Goal: Task Accomplishment & Management: Manage account settings

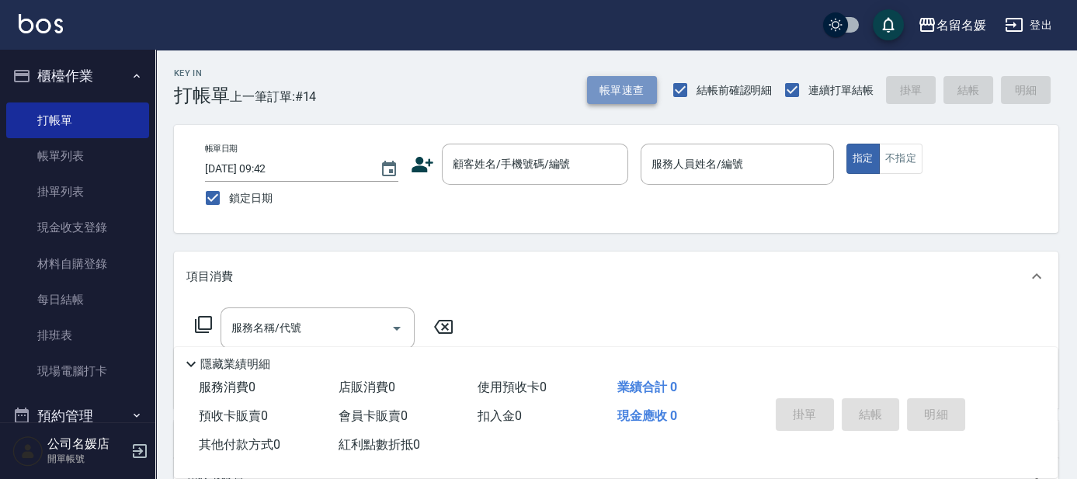
click at [634, 93] on button "帳單速查" at bounding box center [622, 90] width 70 height 29
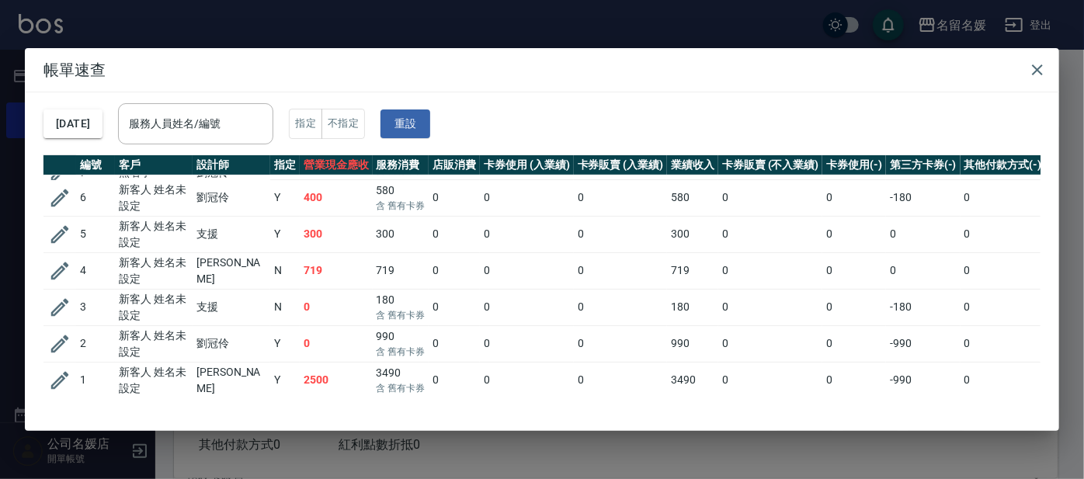
scroll to position [301, 0]
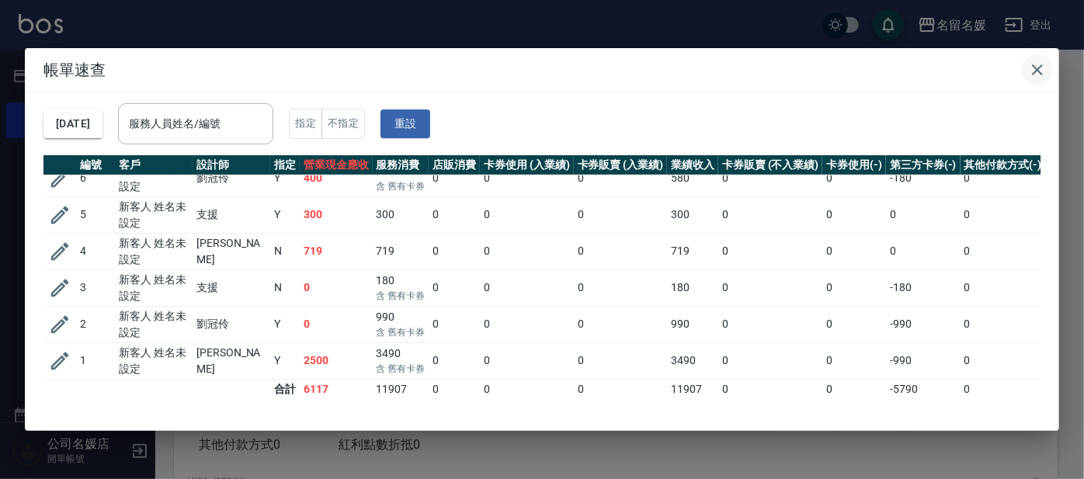
click at [1037, 74] on icon "button" at bounding box center [1037, 70] width 19 height 19
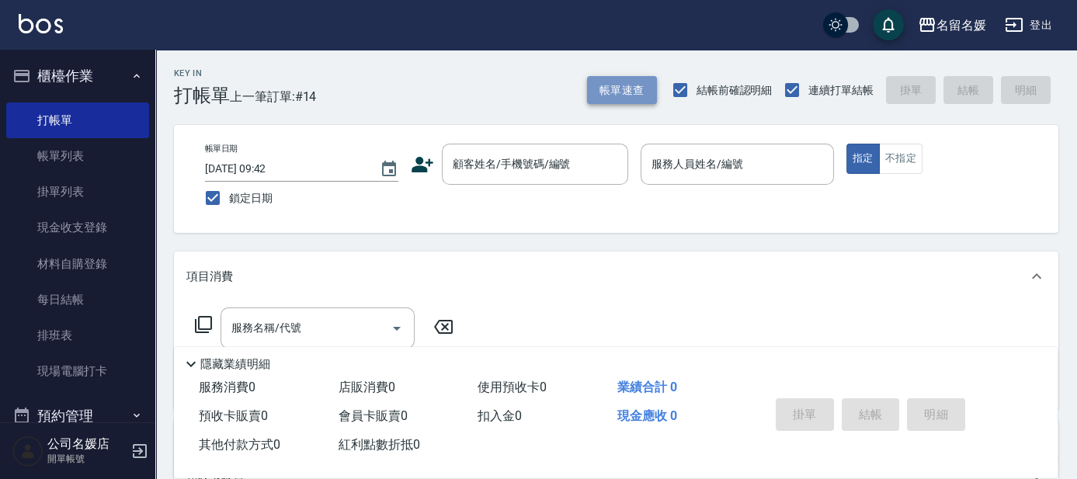
click at [628, 92] on button "帳單速查" at bounding box center [622, 90] width 70 height 29
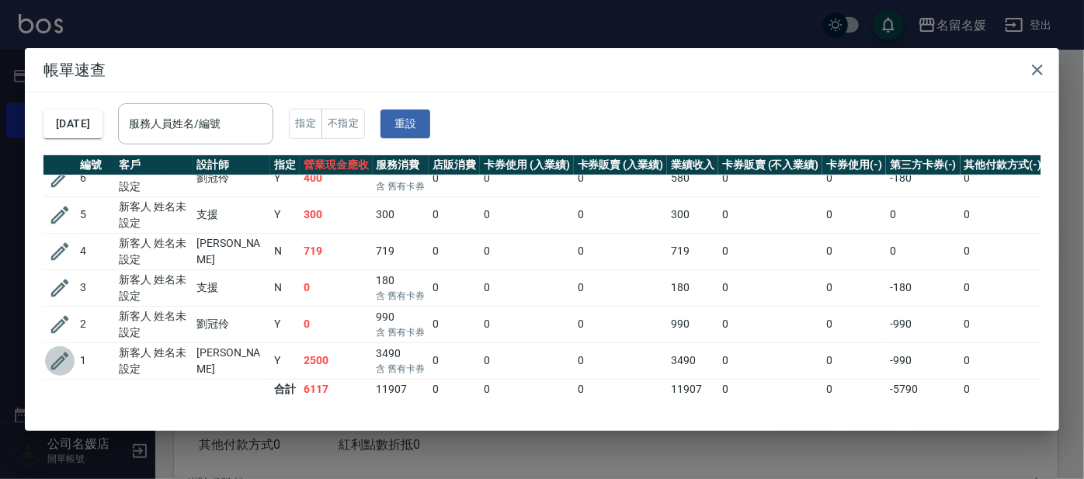
click at [57, 352] on icon "button" at bounding box center [60, 361] width 18 height 18
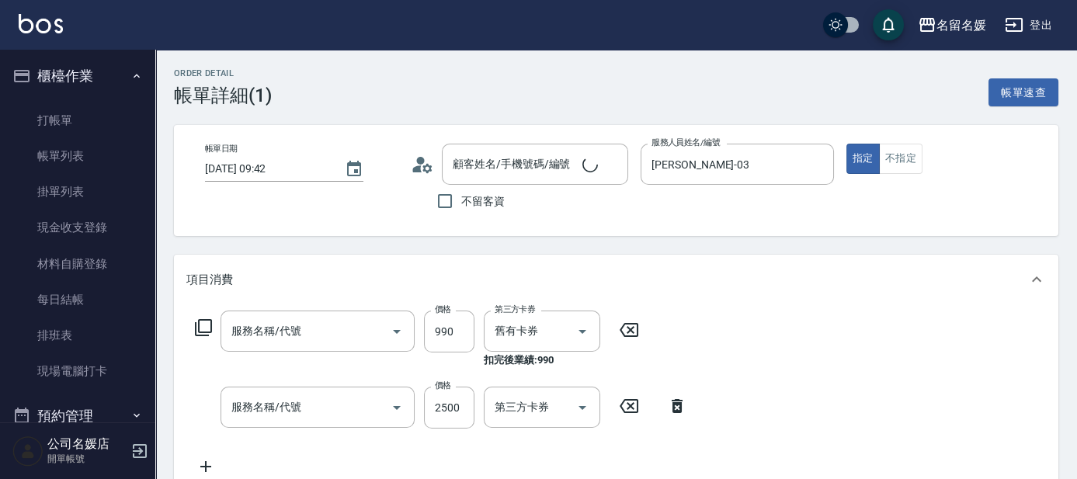
type input "2025/09/04 09:42"
type input "蔡依芳-03"
type input "(芙)蘆薈髮膜套卡(自材)(639)"
type input "洗+剪+染(508)"
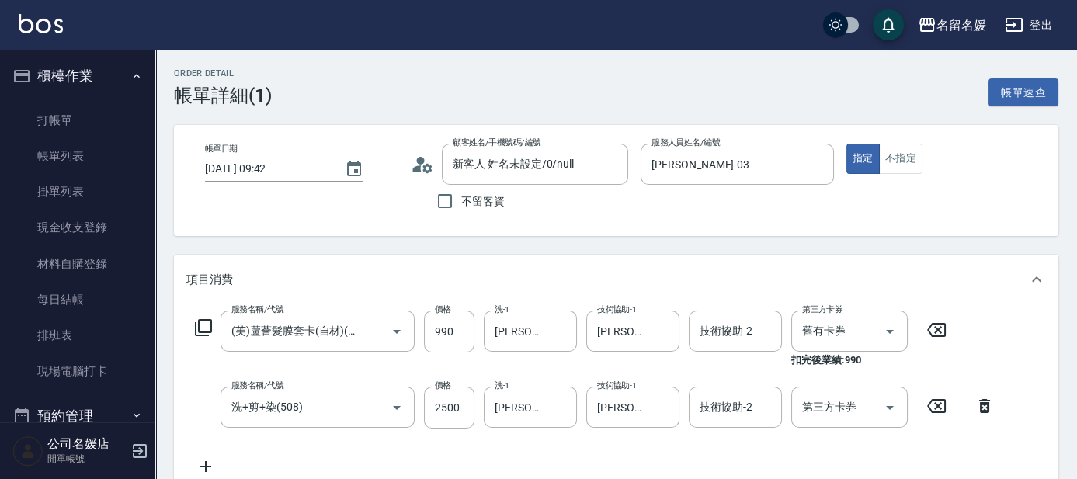
type input "新客人 姓名未設定/0/null"
click at [70, 119] on link "打帳單" at bounding box center [77, 120] width 143 height 36
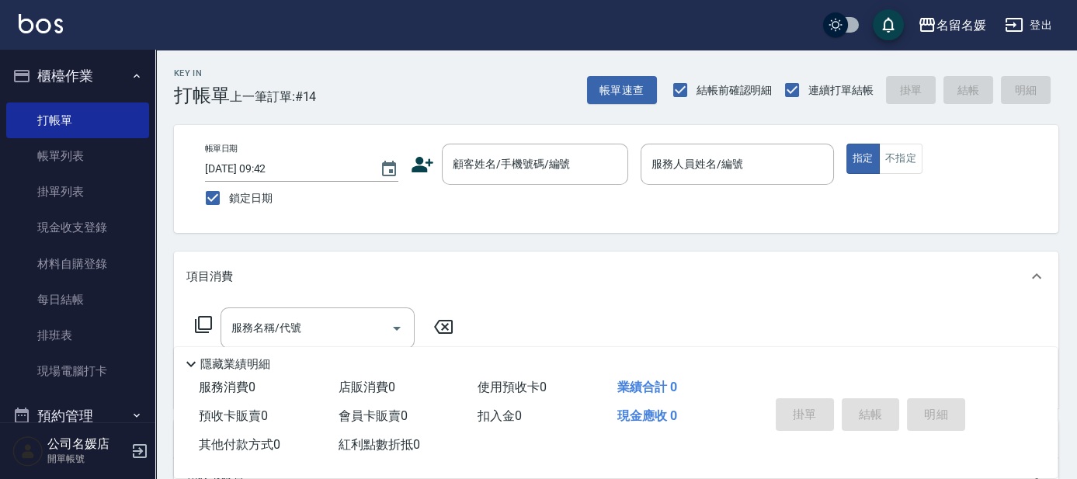
click at [296, 262] on div "項目消費" at bounding box center [616, 276] width 884 height 50
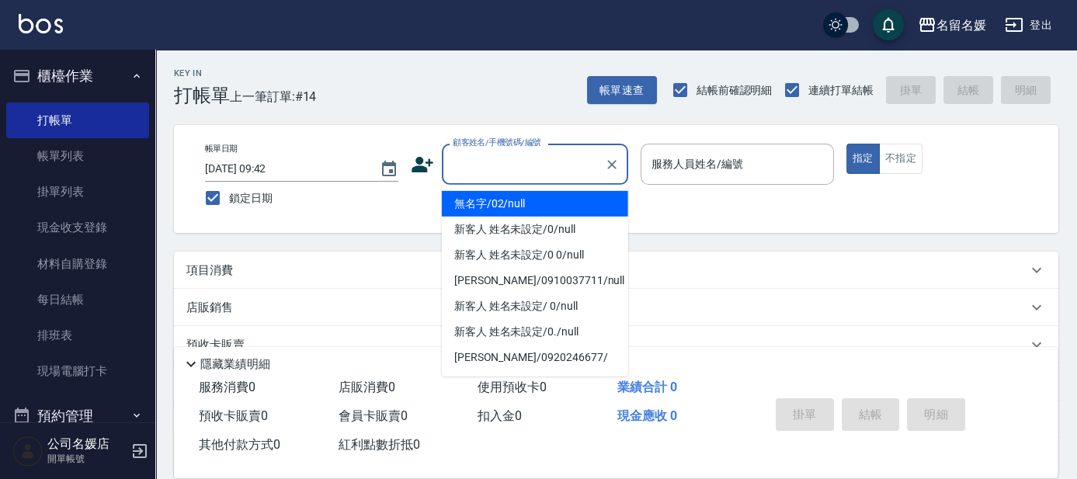
drag, startPoint x: 491, startPoint y: 161, endPoint x: 457, endPoint y: 15, distance: 149.7
click at [491, 160] on input "顧客姓名/手機號碼/編號" at bounding box center [523, 164] width 149 height 27
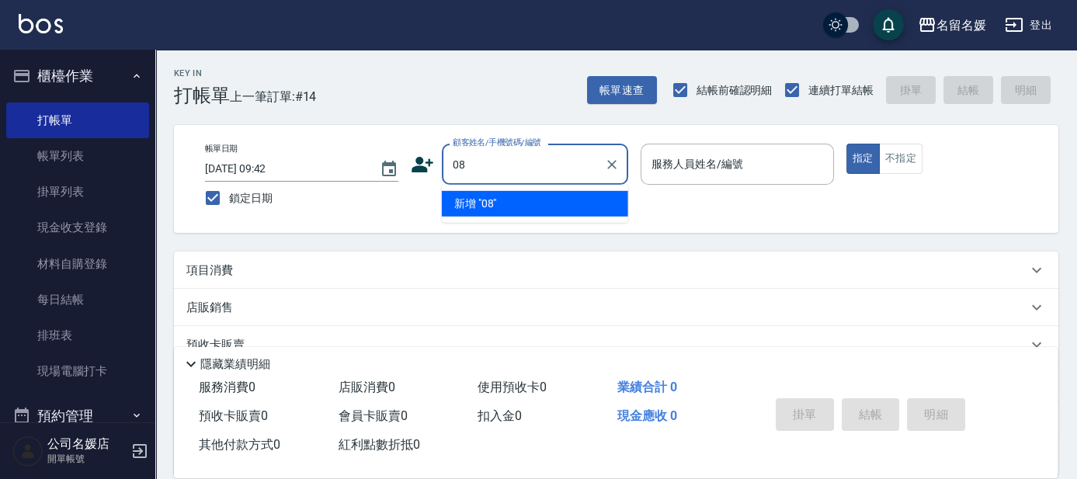
type input "08"
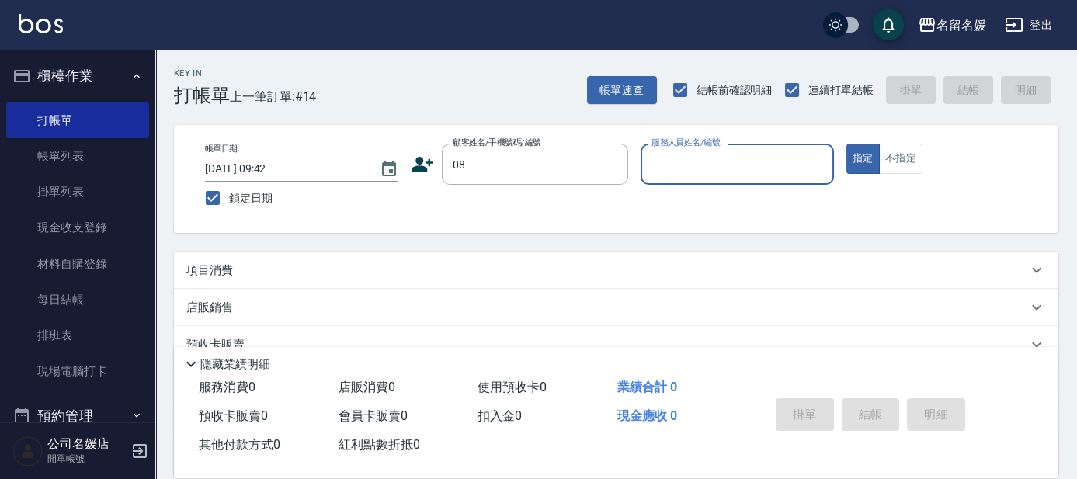
click at [728, 158] on input "服務人員姓名/編號" at bounding box center [736, 164] width 179 height 27
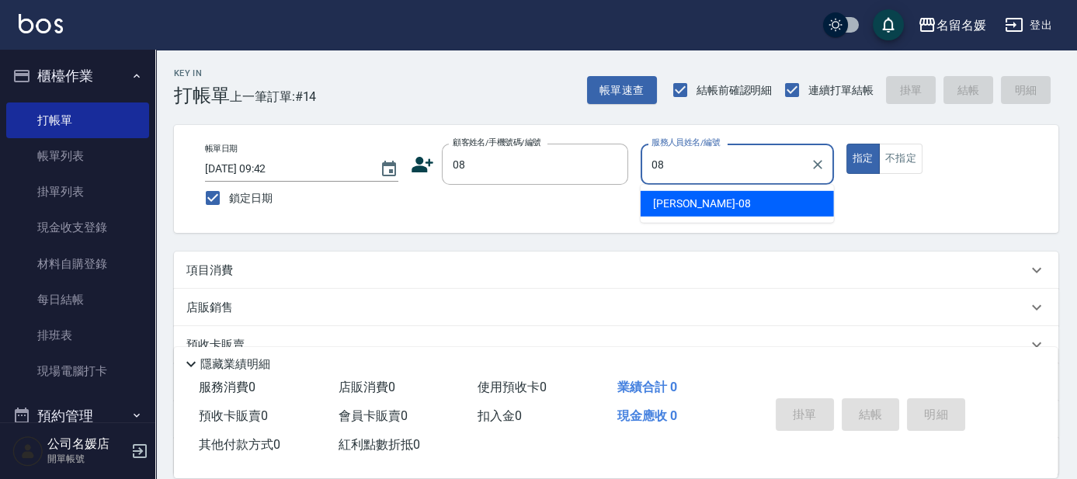
type input "08"
type button "true"
type input "許明雅-08"
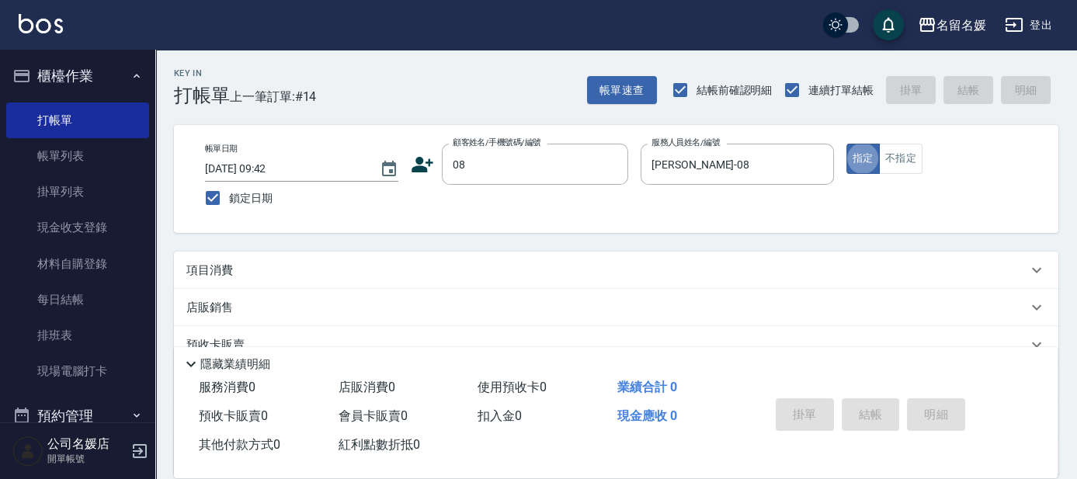
scroll to position [70, 0]
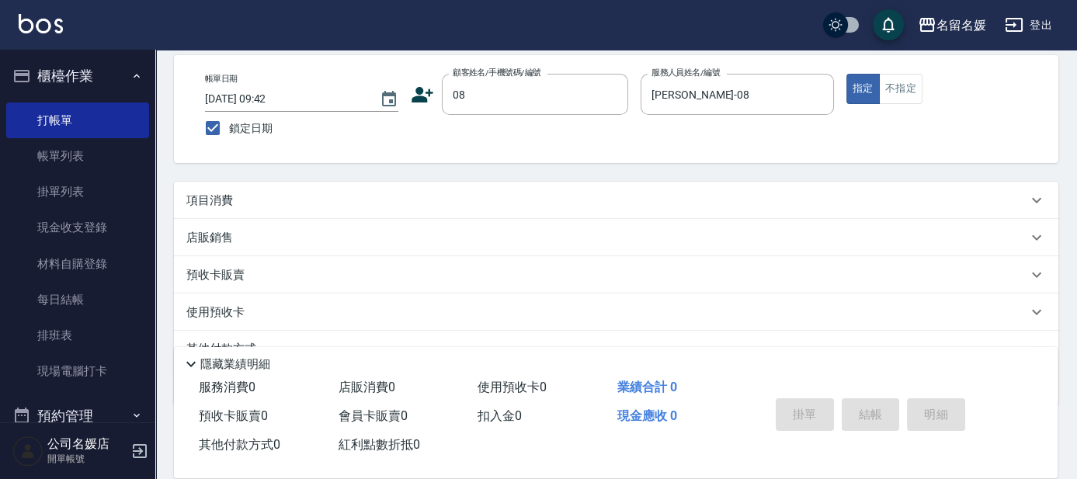
click at [272, 210] on div "項目消費" at bounding box center [616, 200] width 884 height 37
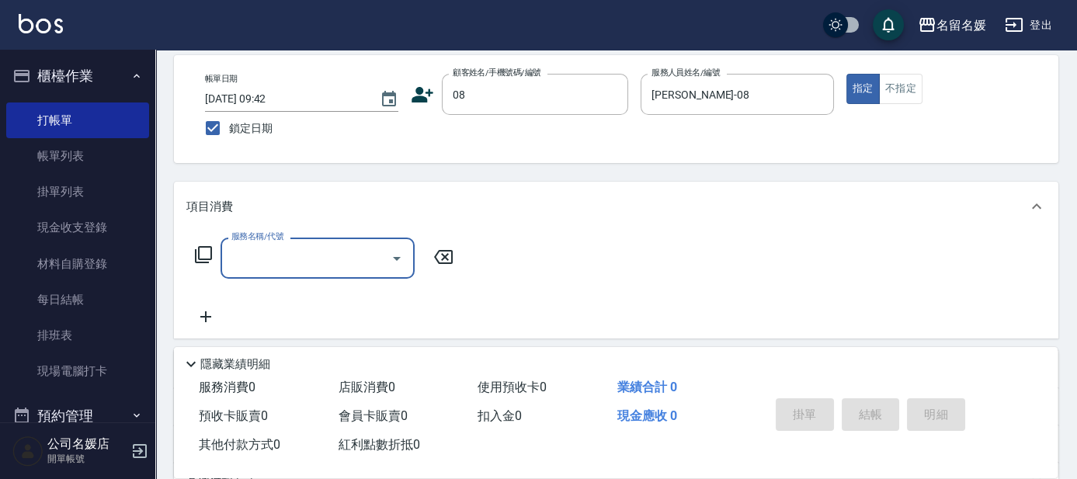
scroll to position [0, 0]
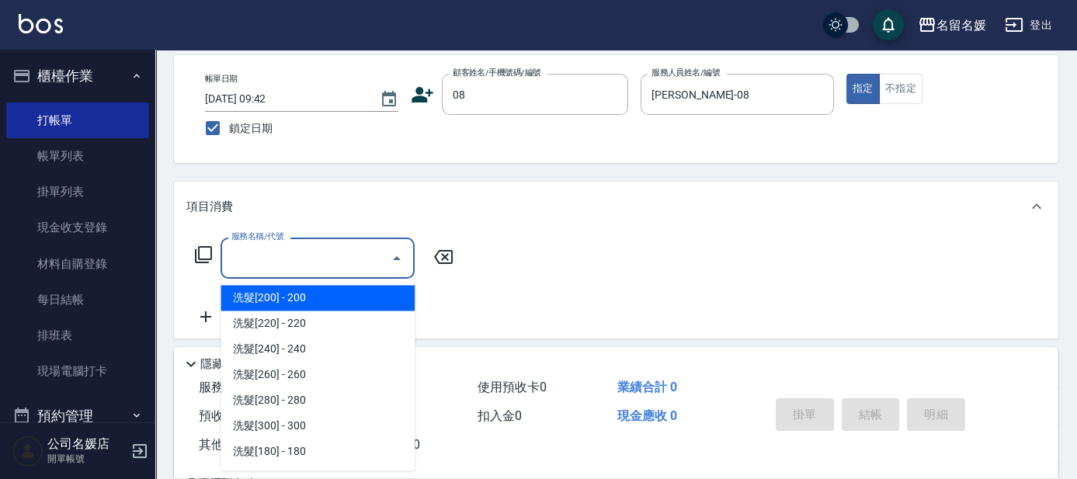
click at [290, 265] on input "服務名稱/代號" at bounding box center [305, 257] width 157 height 27
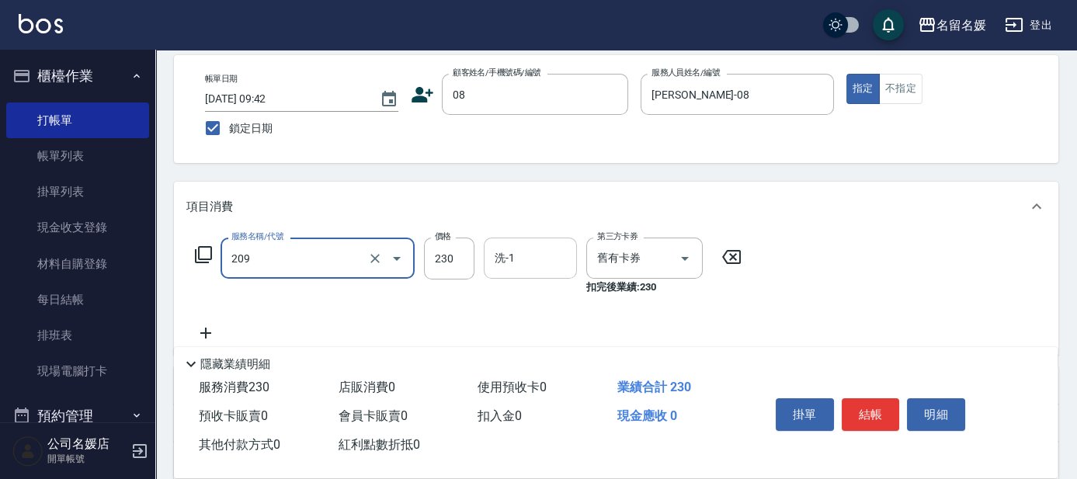
click at [533, 251] on input "洗-1" at bounding box center [530, 257] width 79 height 27
type input "洗髮券-(卡)230(209)"
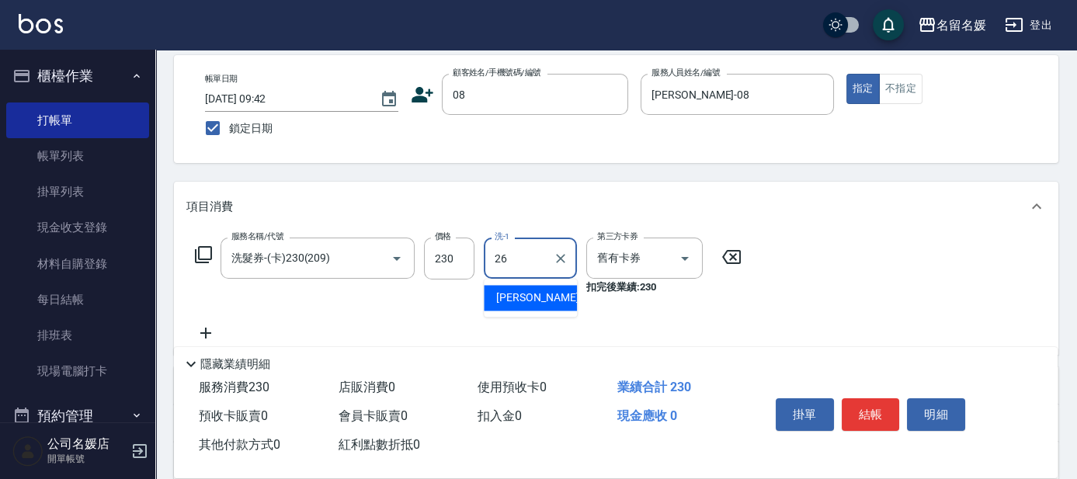
type input "蔡愛陵-26"
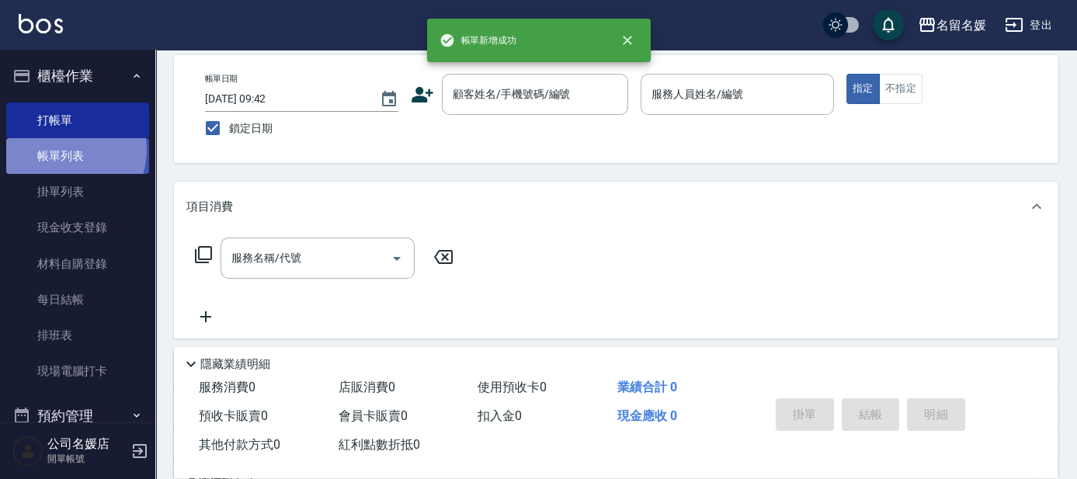
click at [65, 150] on link "帳單列表" at bounding box center [77, 156] width 143 height 36
click at [66, 149] on link "帳單列表" at bounding box center [77, 156] width 143 height 36
click at [68, 149] on link "帳單列表" at bounding box center [77, 156] width 143 height 36
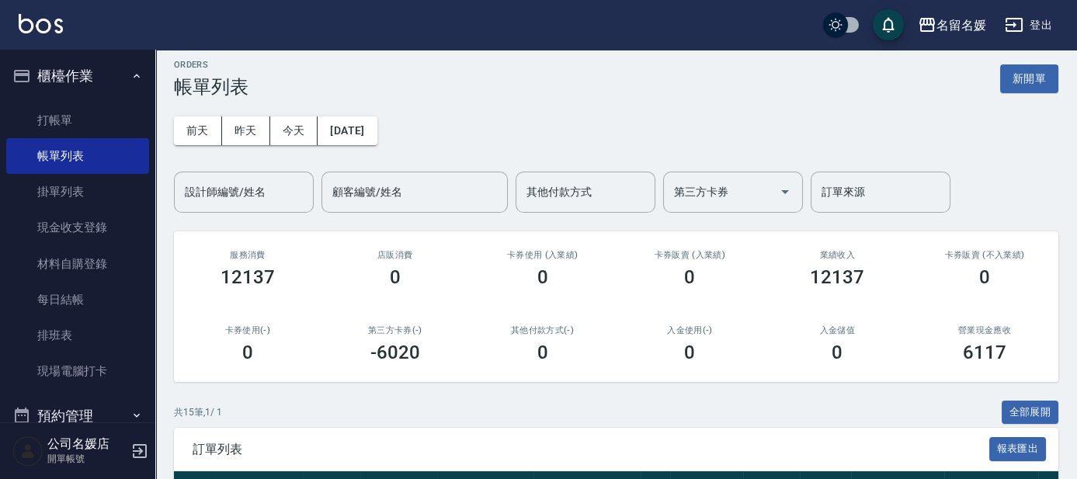
scroll to position [282, 0]
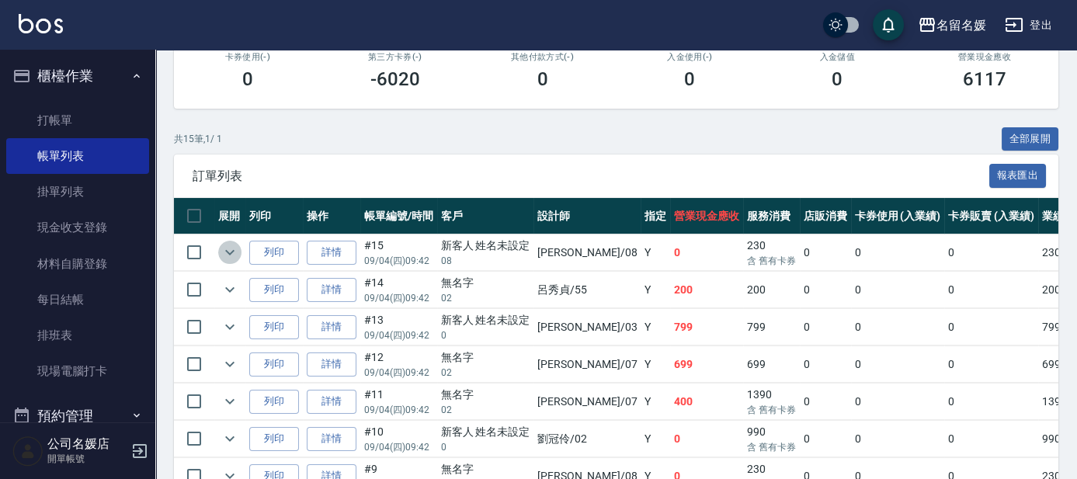
click at [232, 253] on icon "expand row" at bounding box center [229, 252] width 19 height 19
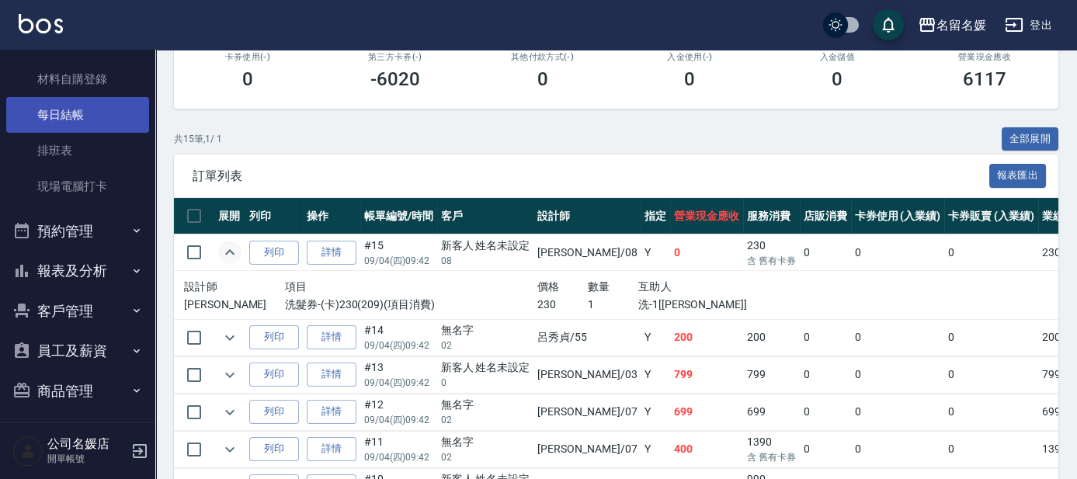
scroll to position [192, 0]
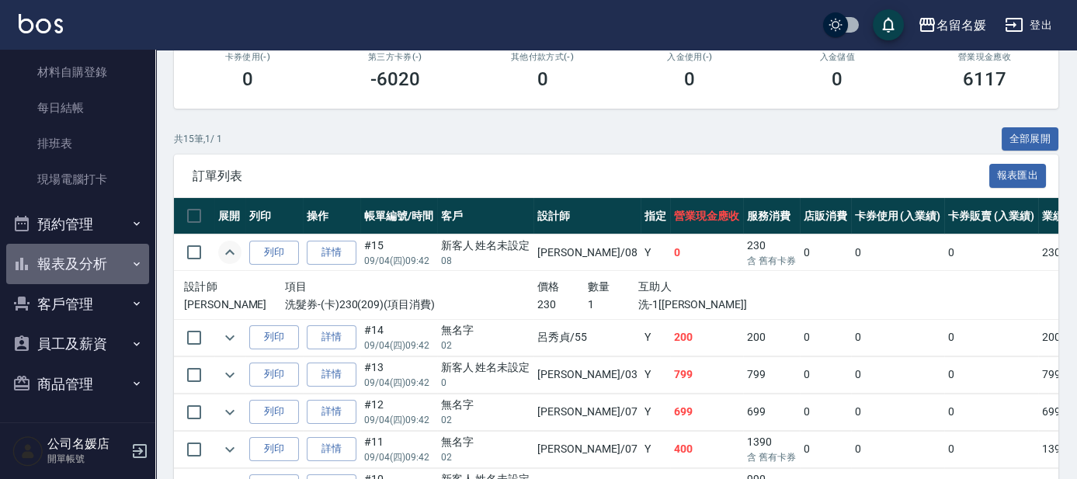
click at [116, 264] on button "報表及分析" at bounding box center [77, 264] width 143 height 40
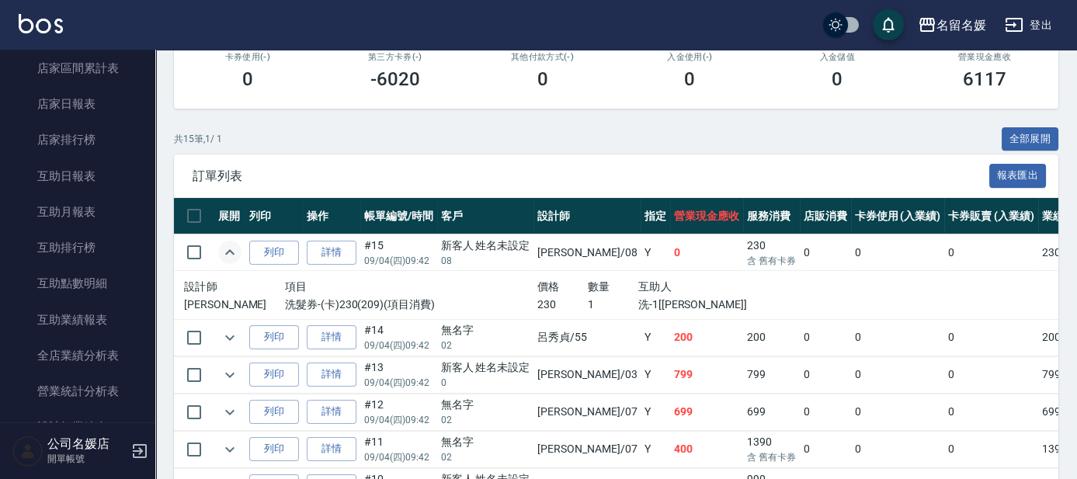
scroll to position [544, 0]
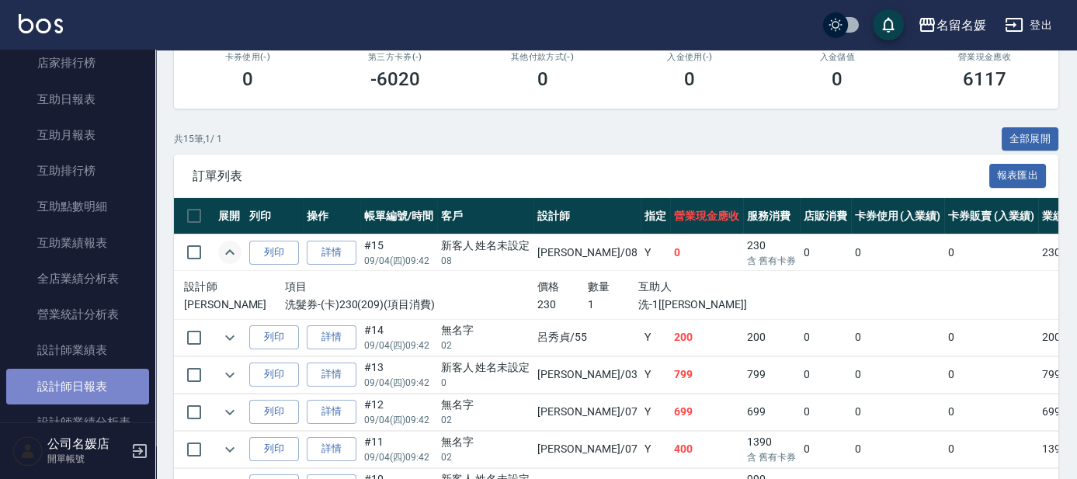
click at [103, 377] on link "設計師日報表" at bounding box center [77, 387] width 143 height 36
click at [102, 377] on link "設計師日報表" at bounding box center [77, 387] width 143 height 36
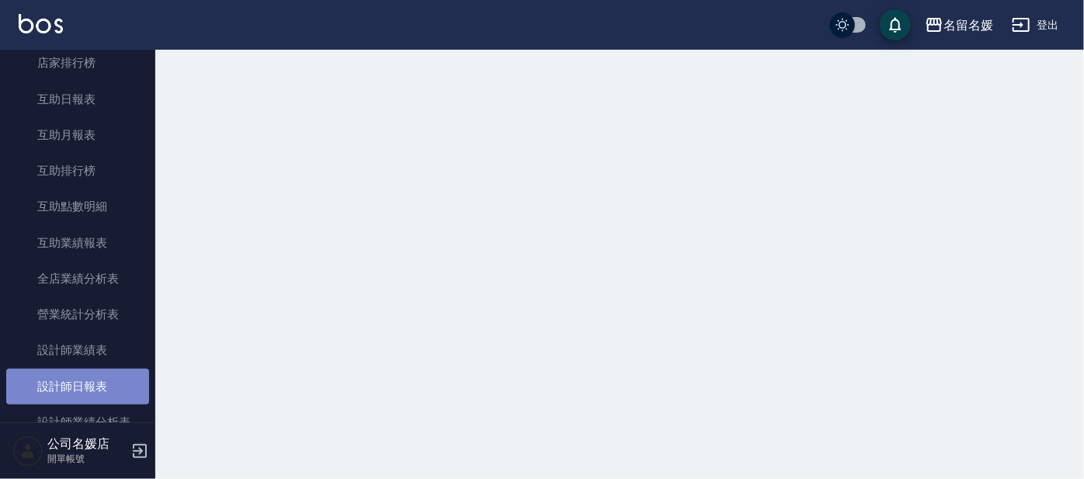
click at [102, 377] on link "設計師日報表" at bounding box center [77, 387] width 143 height 36
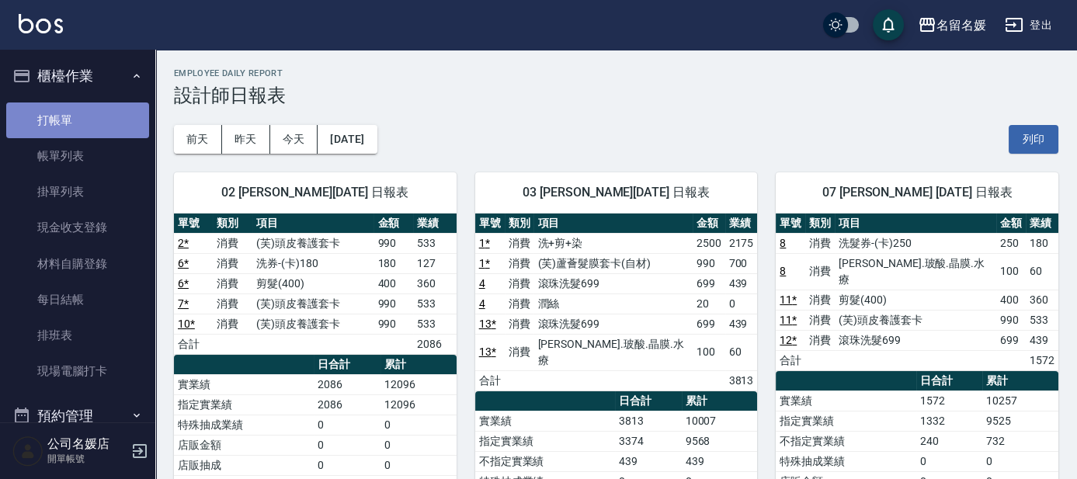
click at [89, 119] on link "打帳單" at bounding box center [77, 120] width 143 height 36
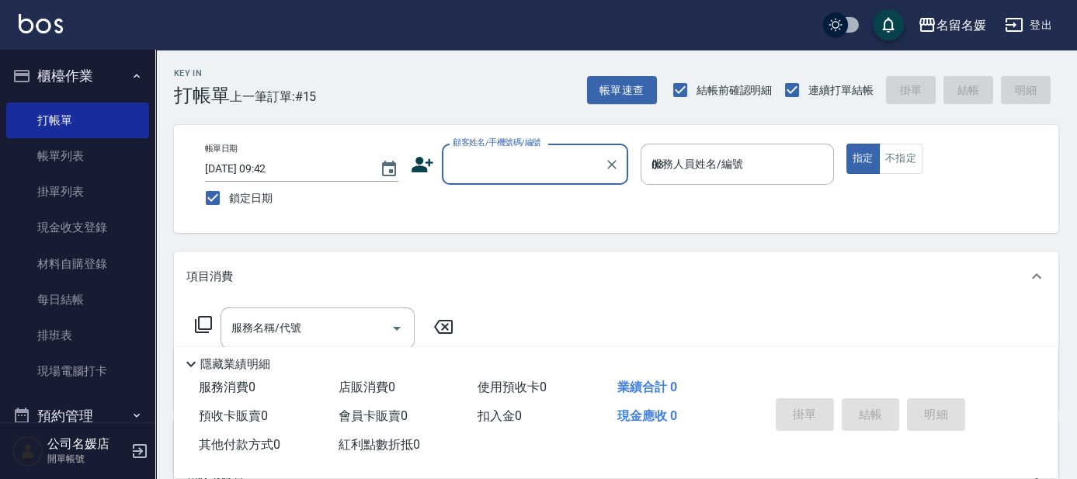
type input "03"
type button "true"
type input "新客人 姓名未設定/08/null"
type input "蔡依芳-03"
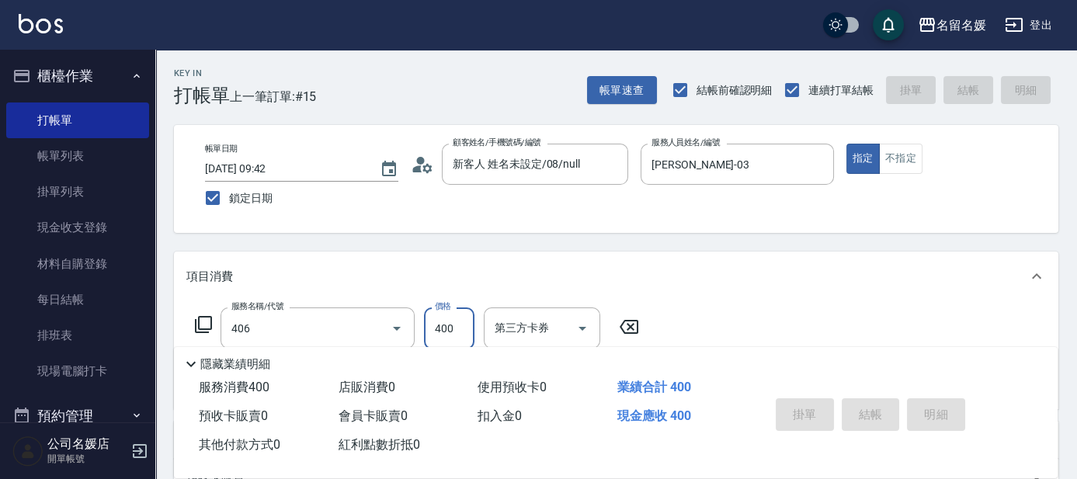
type input "剪髮(400)(406)"
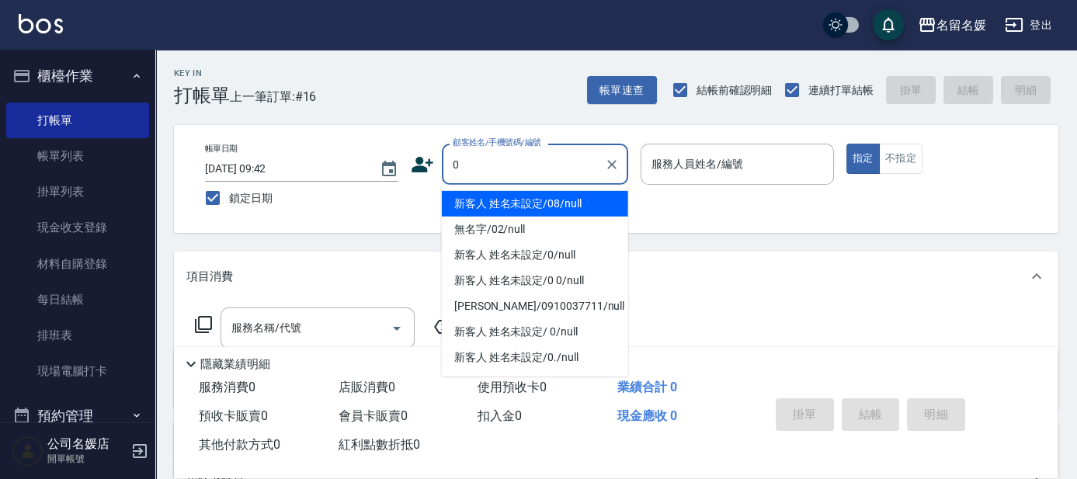
type input "0"
type input "07"
type input "新客人 姓名未設定/08/null"
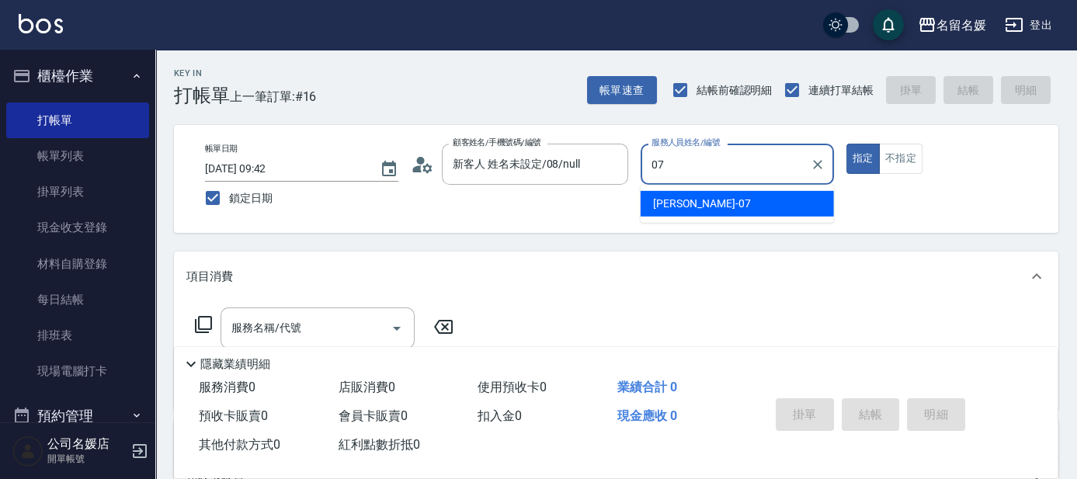
type input "廖佳惠-07"
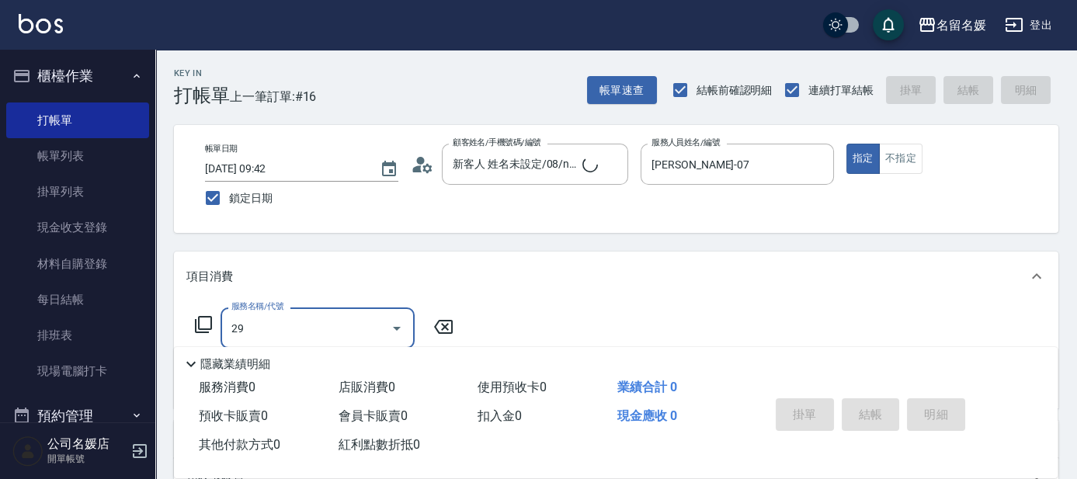
type input "299"
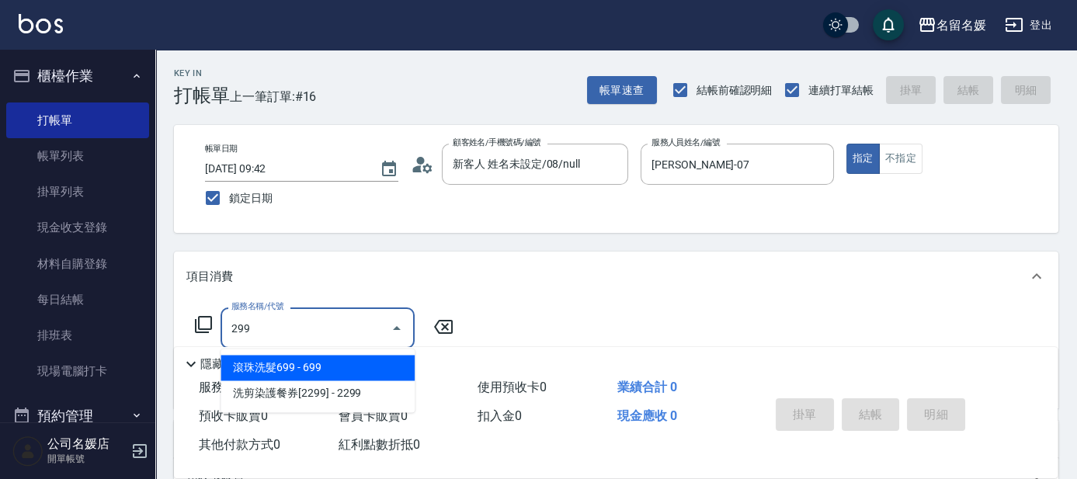
type input "新客人 姓名未設定/0/null"
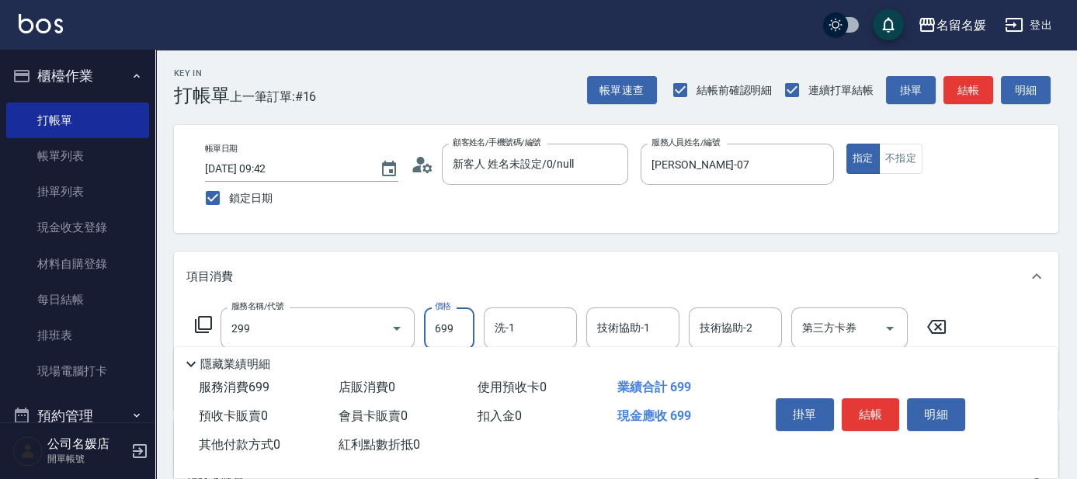
type input "滾珠洗髮699(299)"
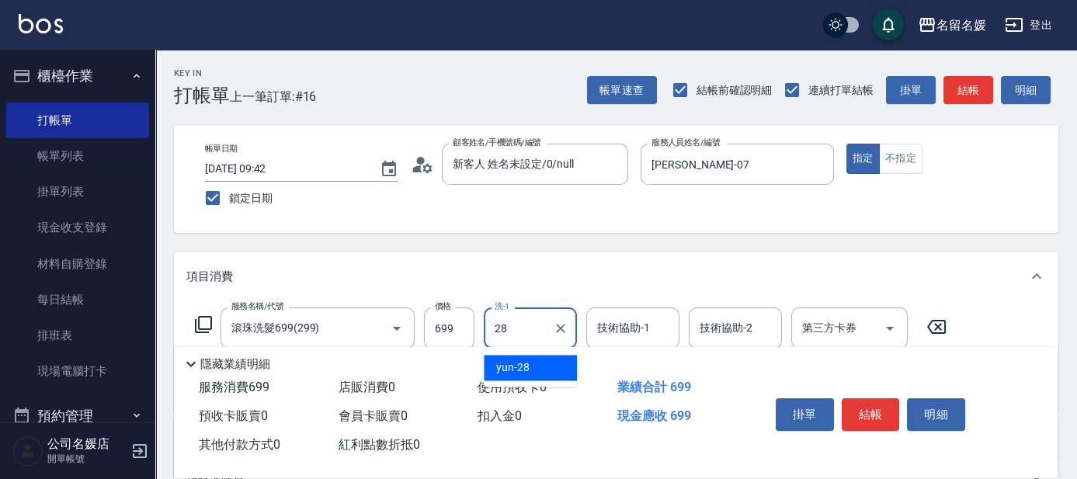
type input "yun-28"
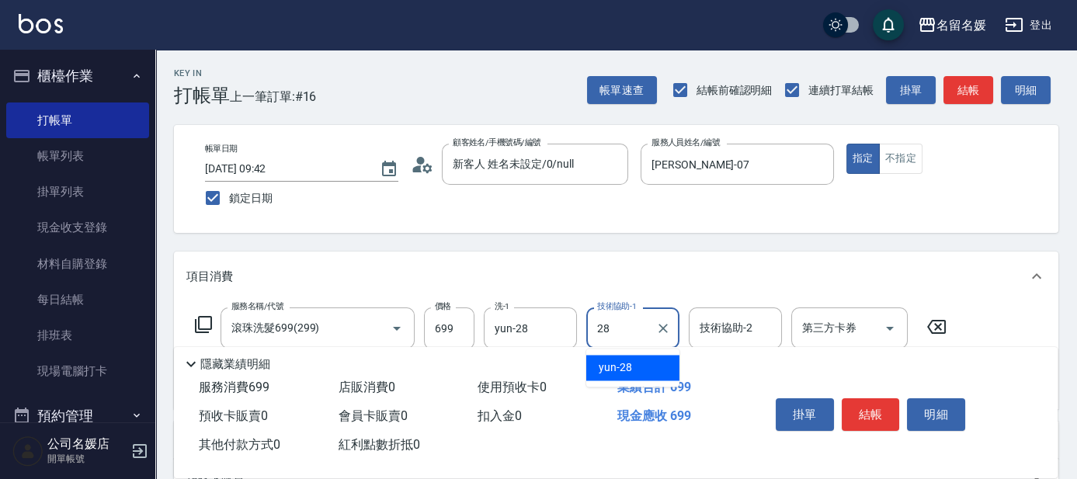
type input "yun-28"
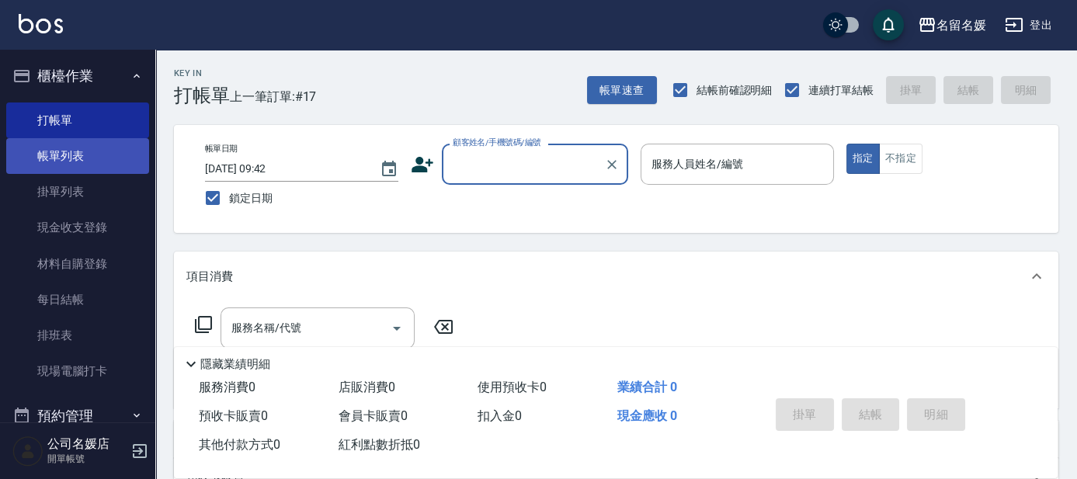
click at [64, 144] on link "帳單列表" at bounding box center [77, 156] width 143 height 36
click at [60, 151] on link "帳單列表" at bounding box center [77, 156] width 143 height 36
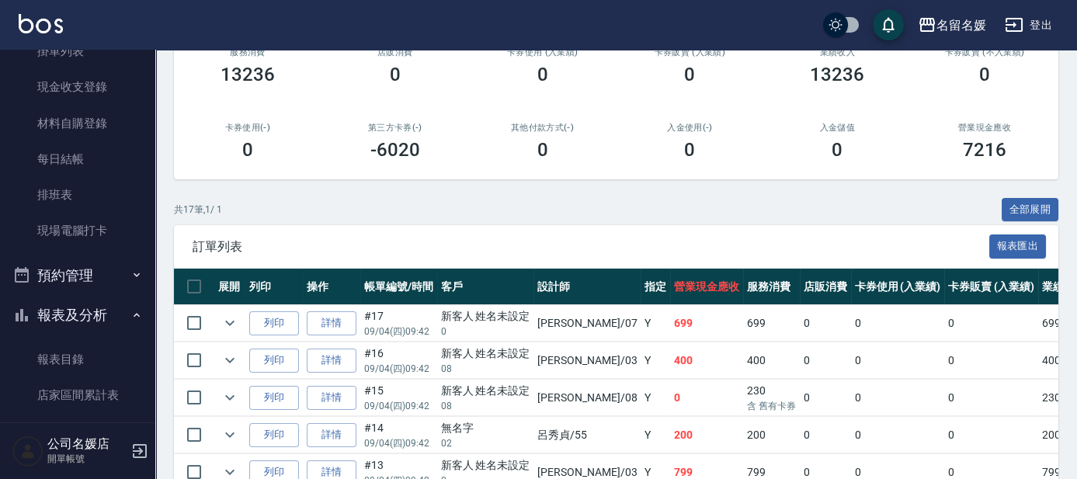
scroll to position [352, 0]
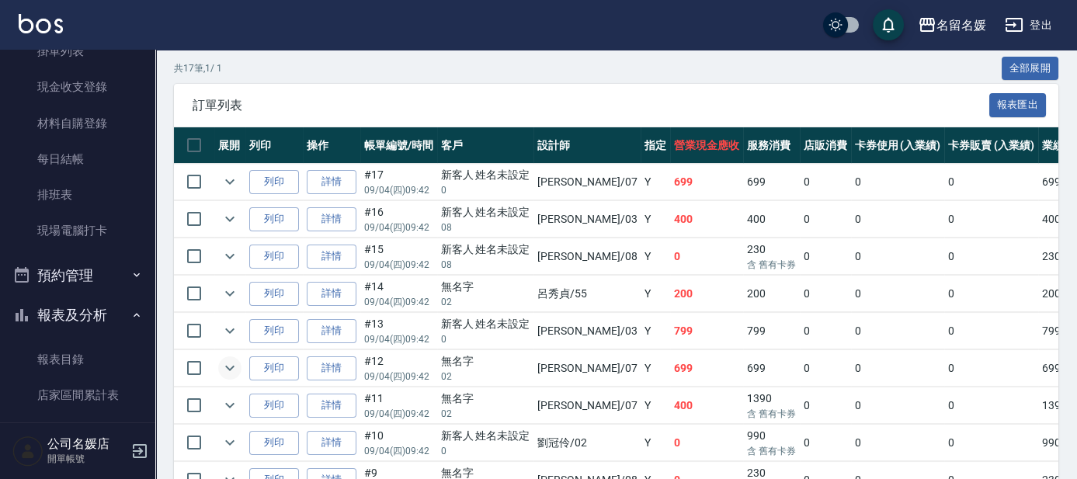
click at [229, 364] on icon "expand row" at bounding box center [229, 368] width 19 height 19
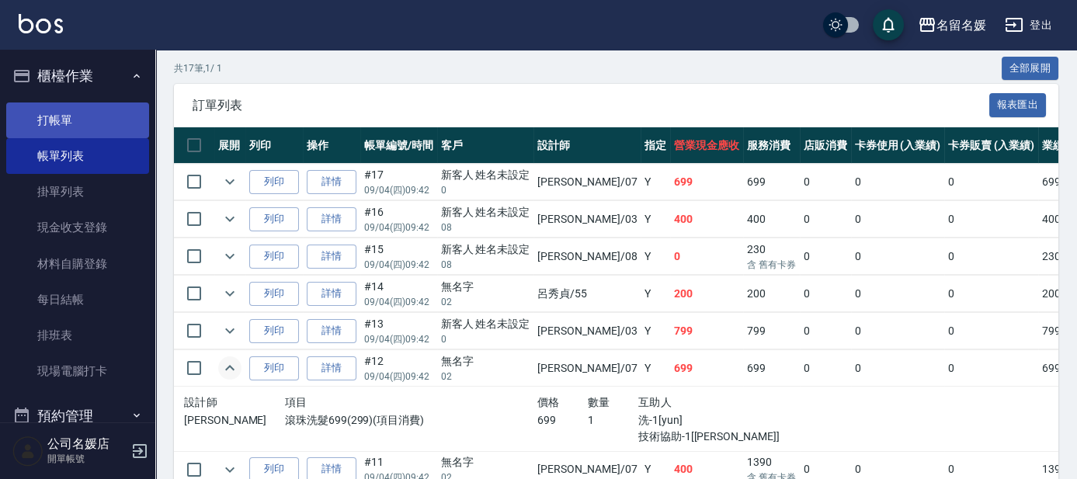
scroll to position [140, 0]
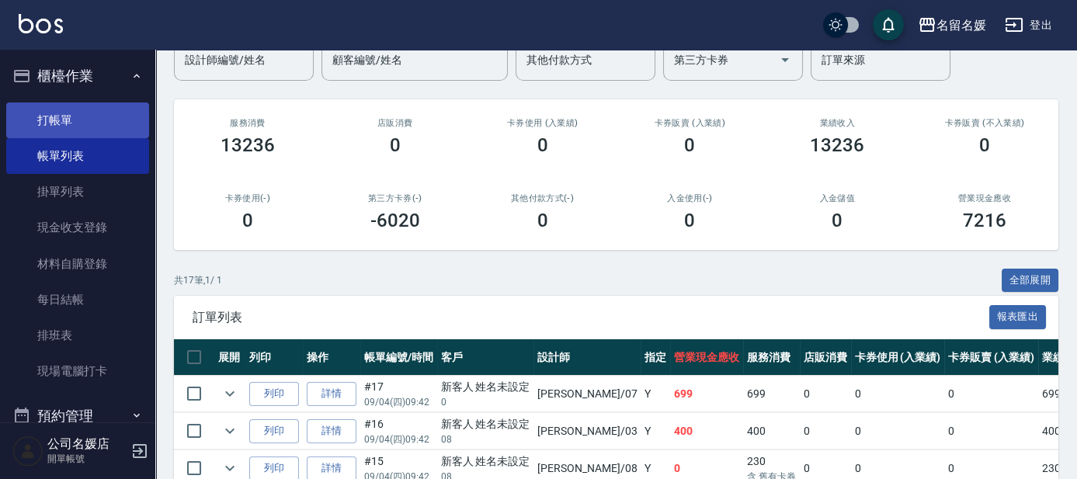
click at [70, 128] on link "打帳單" at bounding box center [77, 120] width 143 height 36
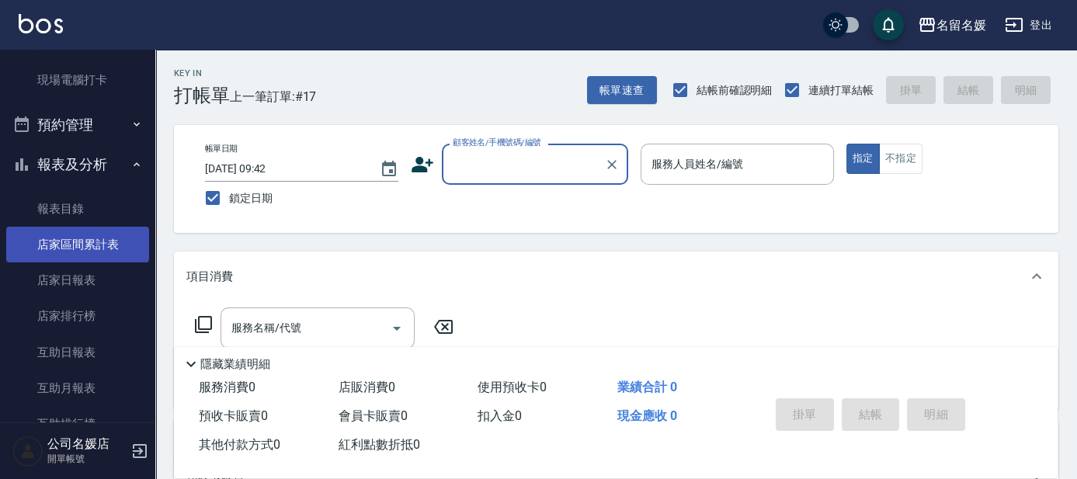
scroll to position [423, 0]
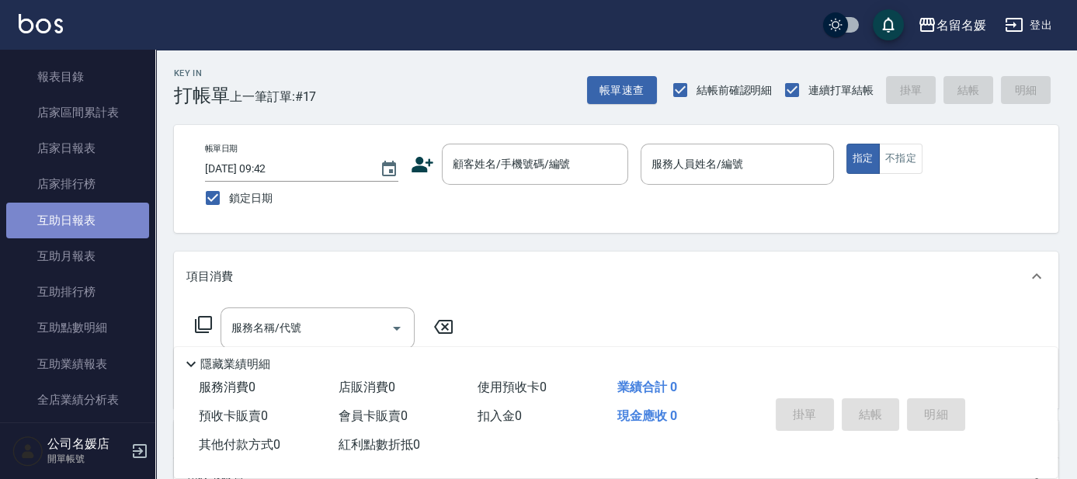
click at [92, 217] on link "互助日報表" at bounding box center [77, 221] width 143 height 36
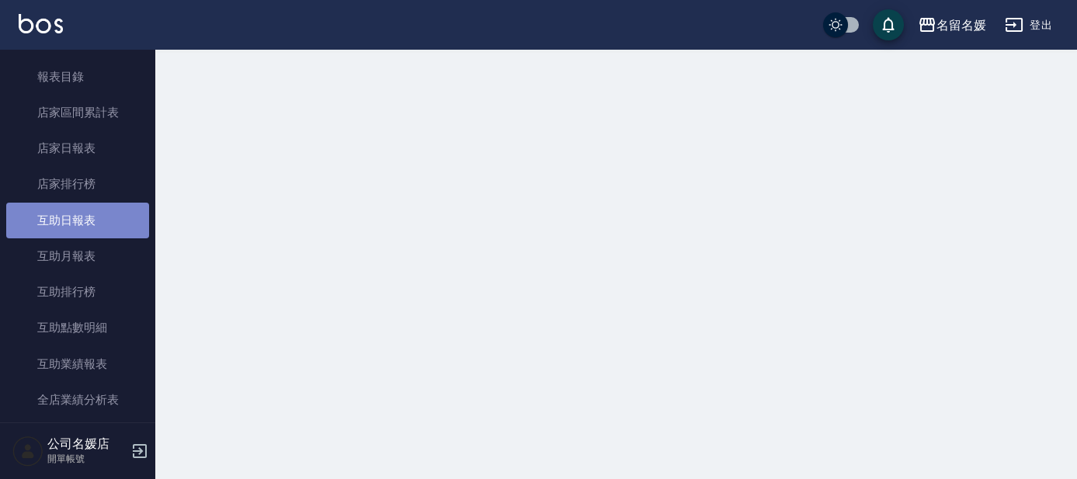
click at [92, 217] on link "互助日報表" at bounding box center [77, 221] width 143 height 36
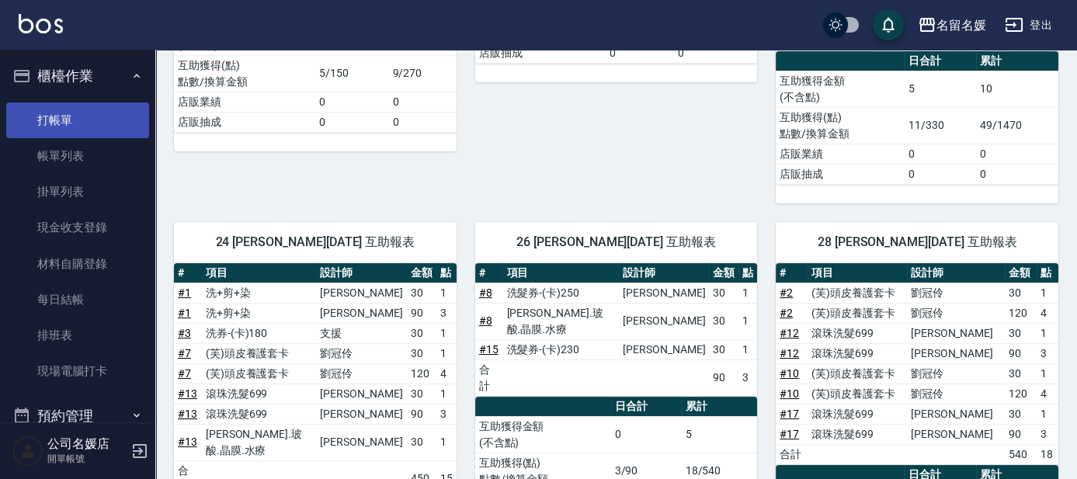
scroll to position [338, 0]
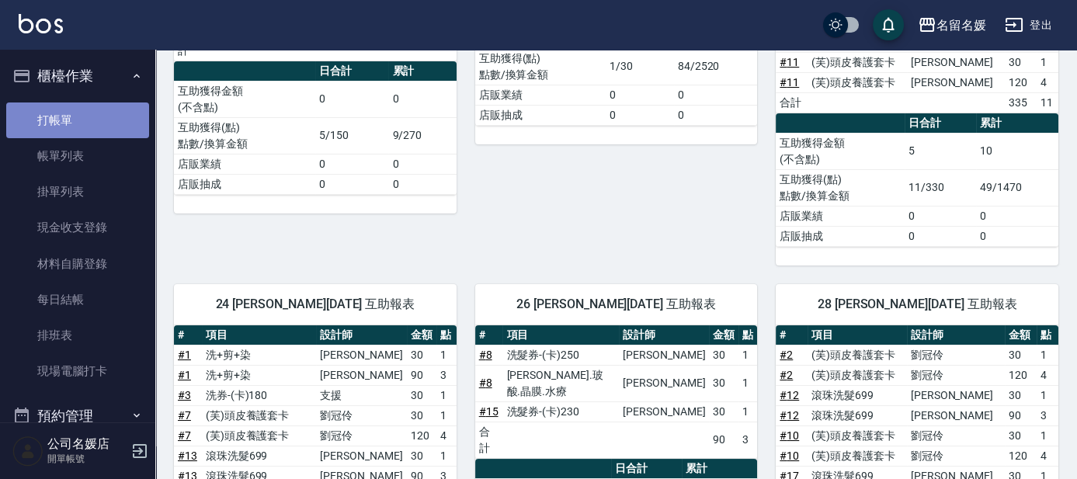
click at [99, 127] on link "打帳單" at bounding box center [77, 120] width 143 height 36
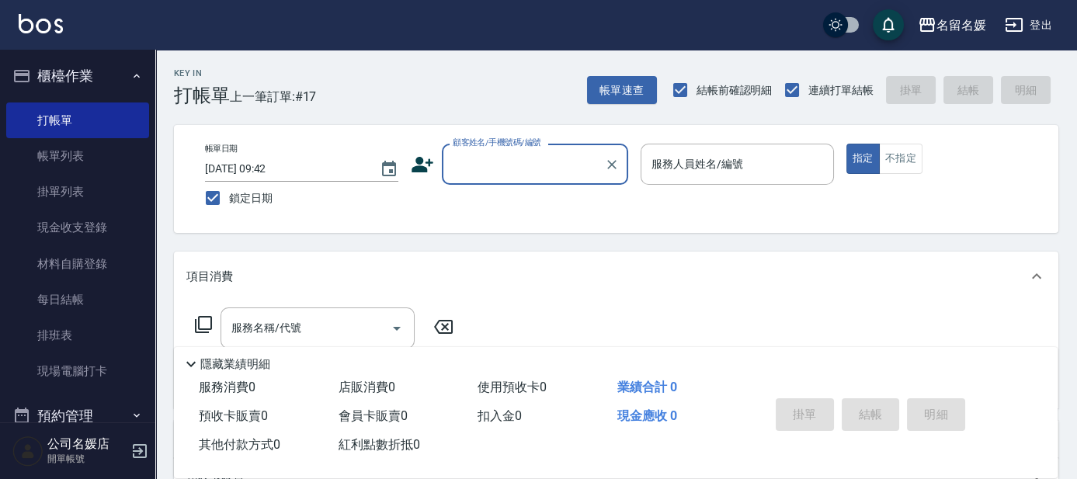
click at [850, 222] on div "帳單日期 2025/09/04 09:42 鎖定日期 顧客姓名/手機號碼/編號 顧客姓名/手機號碼/編號 服務人員姓名/編號 服務人員姓名/編號 指定 不指定" at bounding box center [616, 179] width 884 height 108
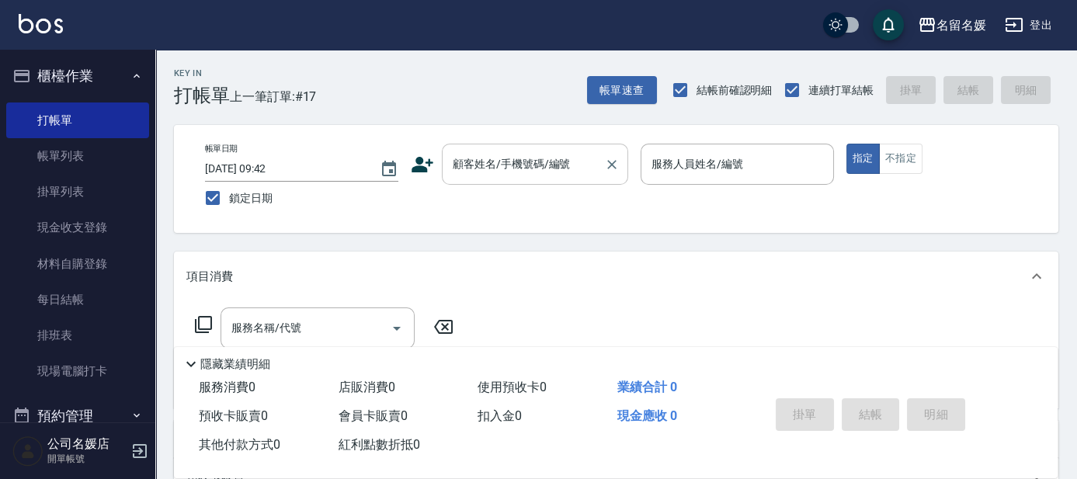
click at [502, 154] on input "顧客姓名/手機號碼/編號" at bounding box center [523, 164] width 149 height 27
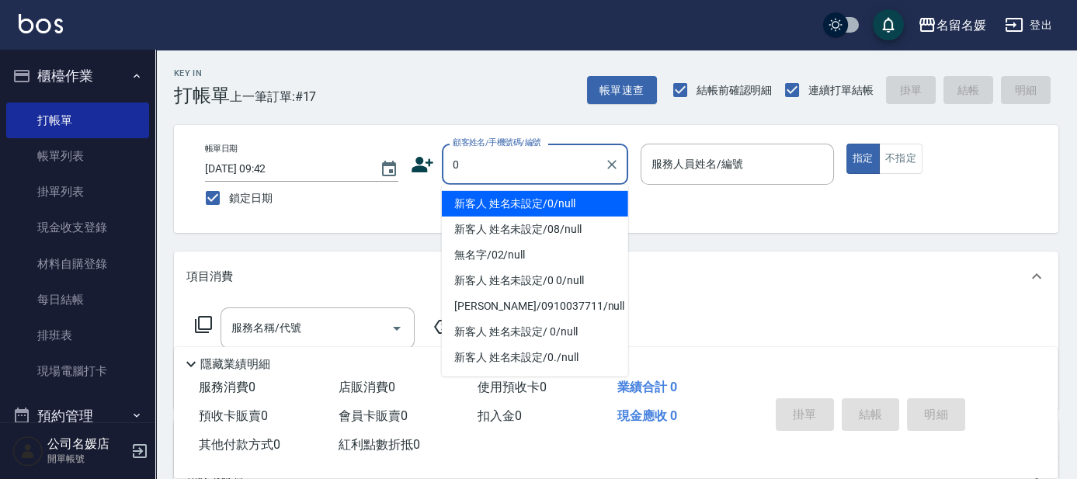
type input "0"
type input "02"
type button "true"
type input "新客人 姓名未設定/0/null"
type input "劉冠伶-02"
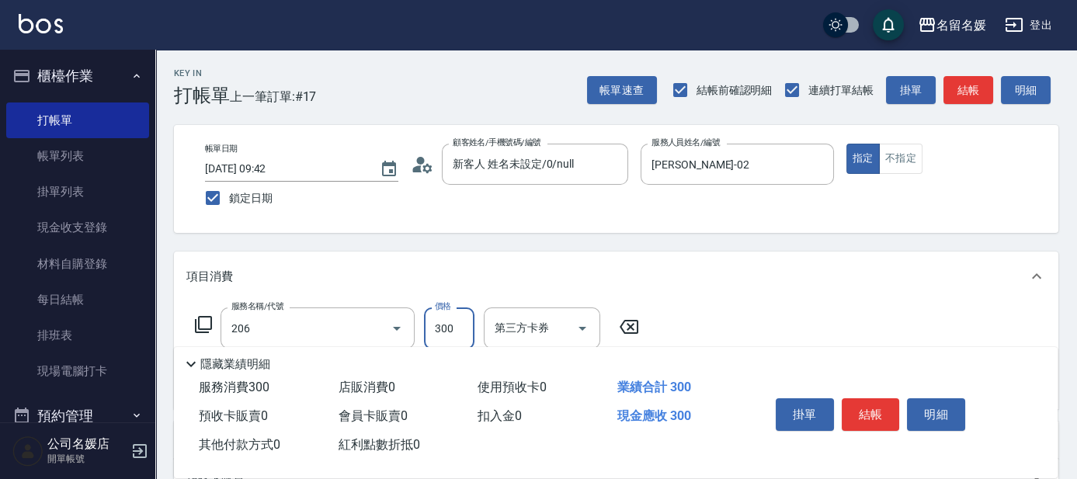
type input "洗髮[300](206)"
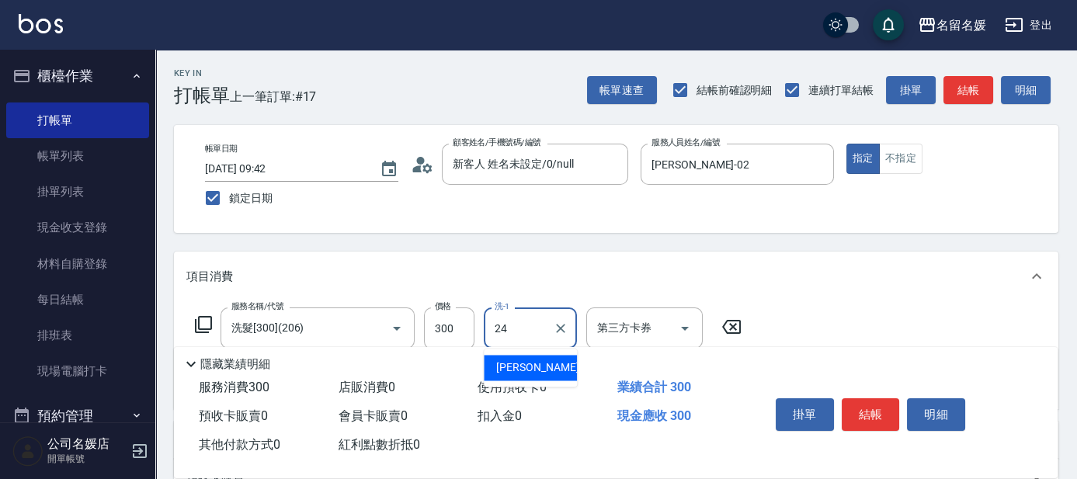
type input "張家惠-24"
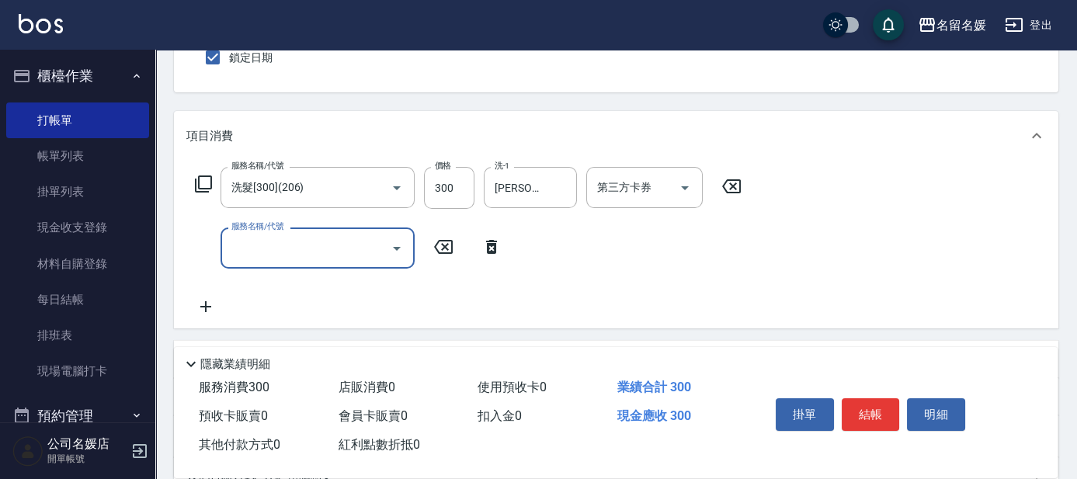
type input "8"
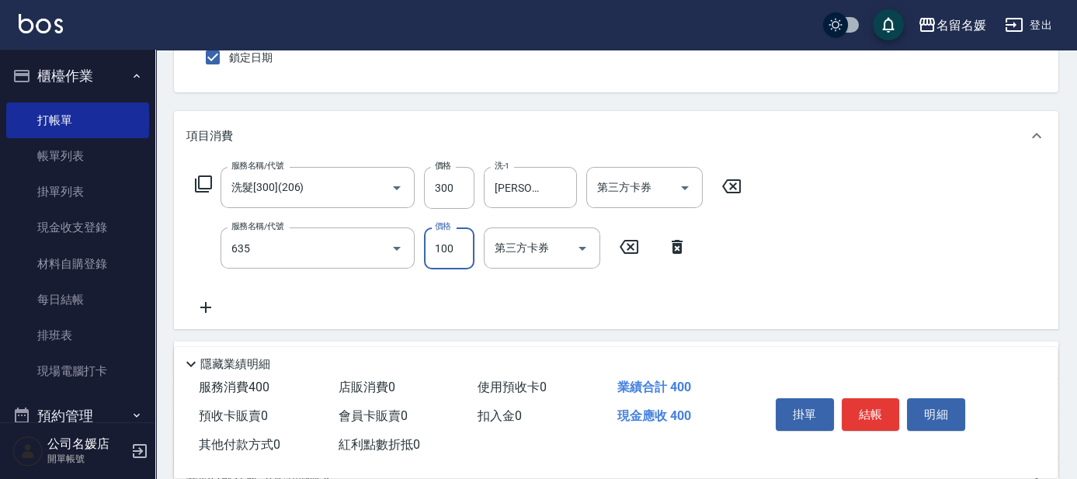
type input "煥彩.玻酸.晶膜.水療(635)"
type input "0"
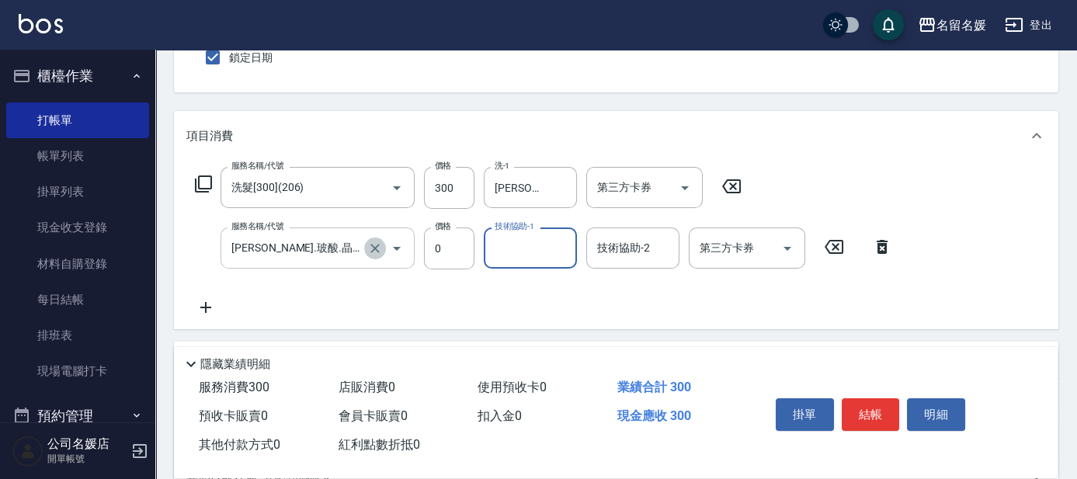
click at [368, 246] on icon "Clear" at bounding box center [375, 249] width 16 height 16
type input "煥彩.玻酸.晶膜.水療(635)"
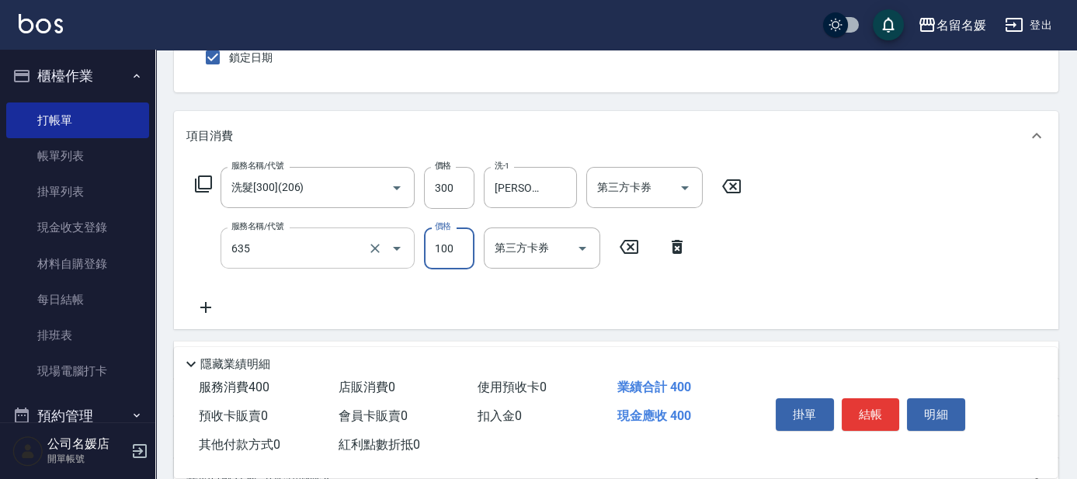
type input "煥彩.玻酸.晶膜.水療(635)"
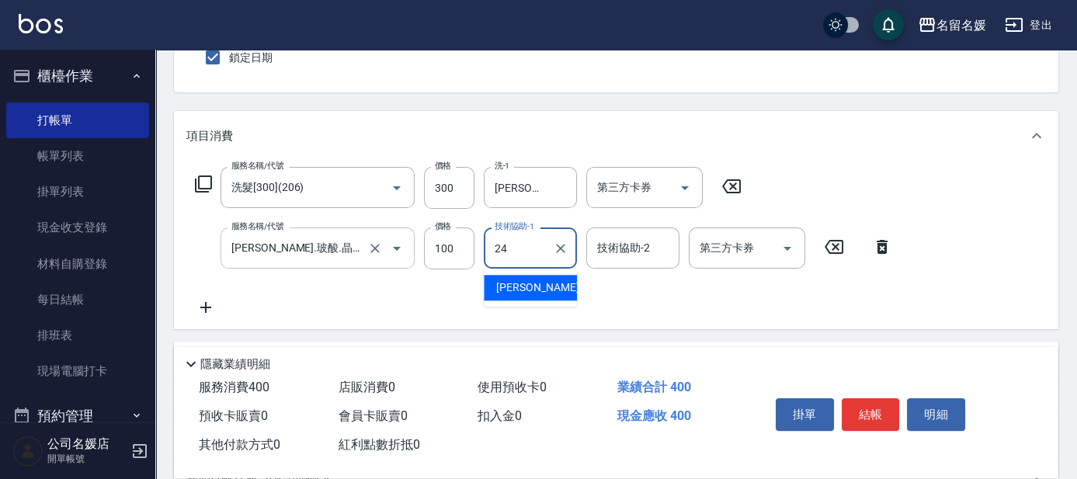
type input "張家惠-24"
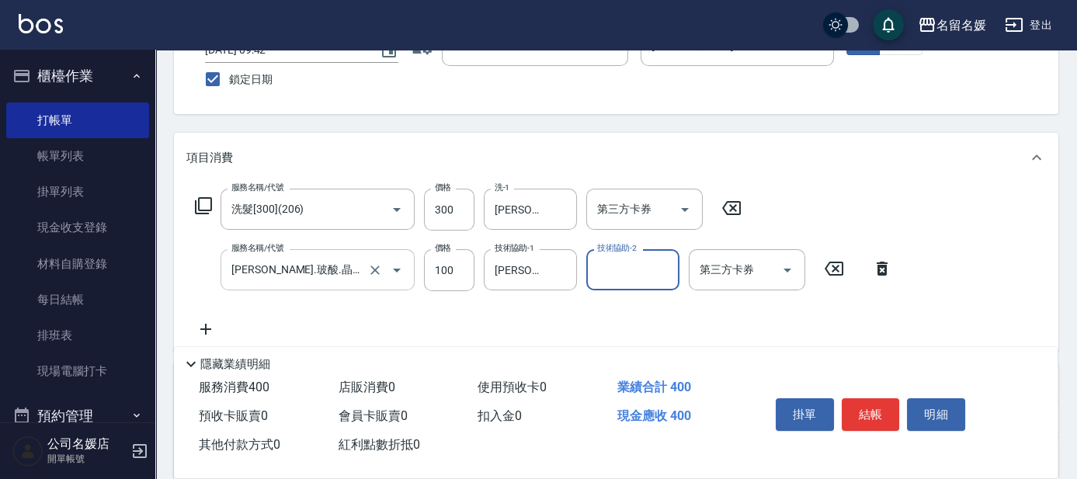
scroll to position [0, 0]
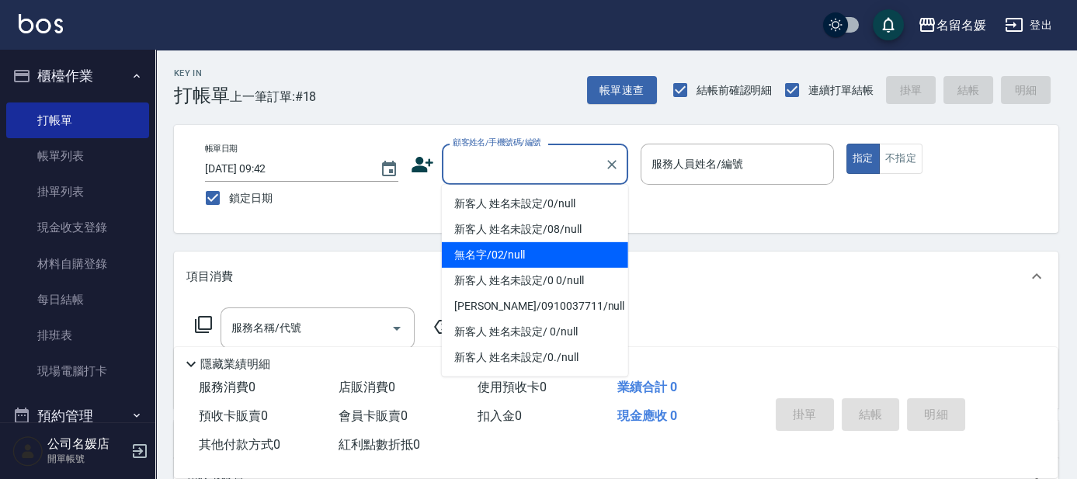
type input "無名字/02/null"
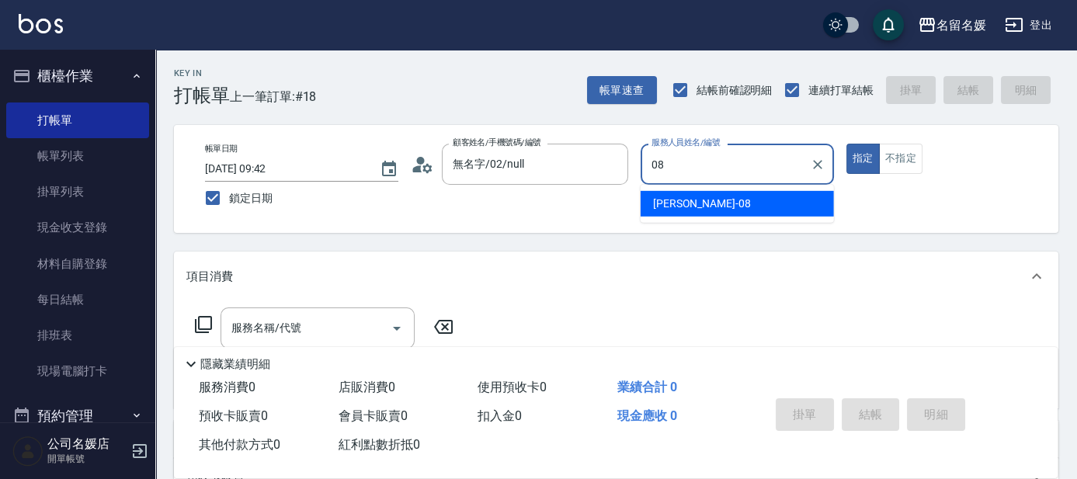
type input "許明雅-08"
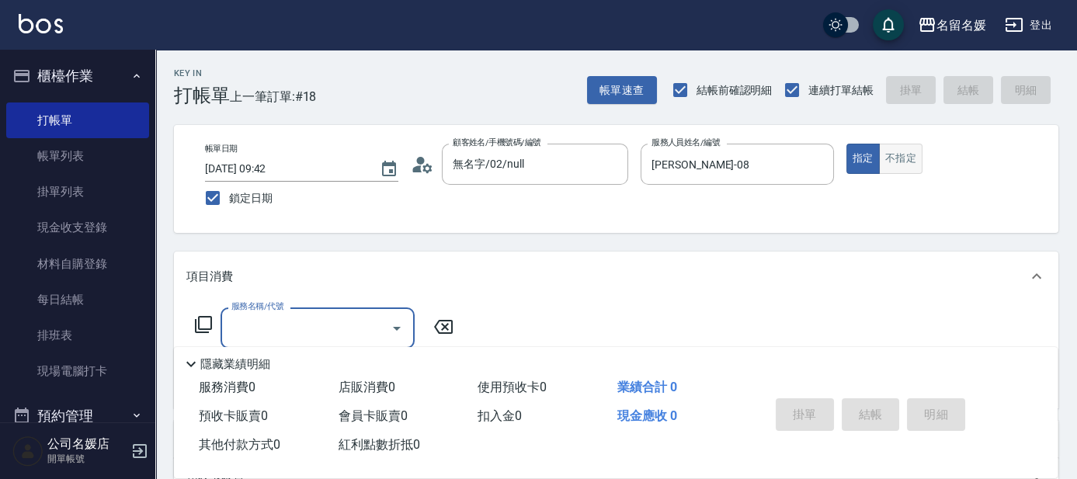
click at [902, 170] on button "不指定" at bounding box center [900, 159] width 43 height 30
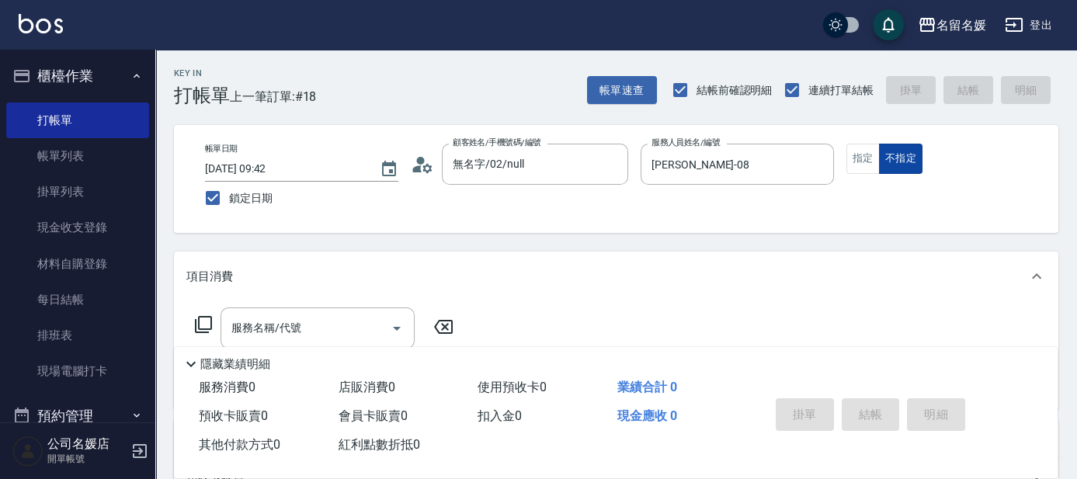
type button "false"
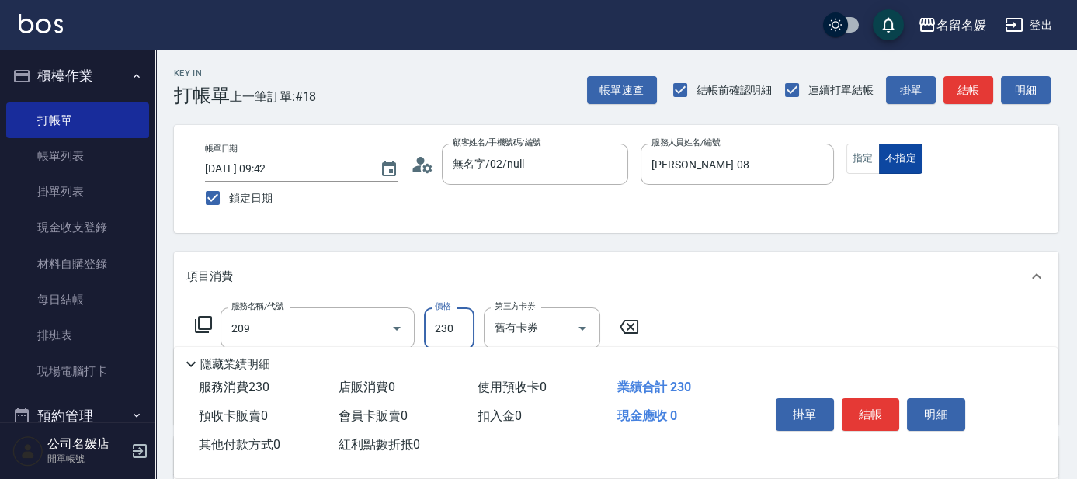
type input "洗髮券-(卡)230(209)"
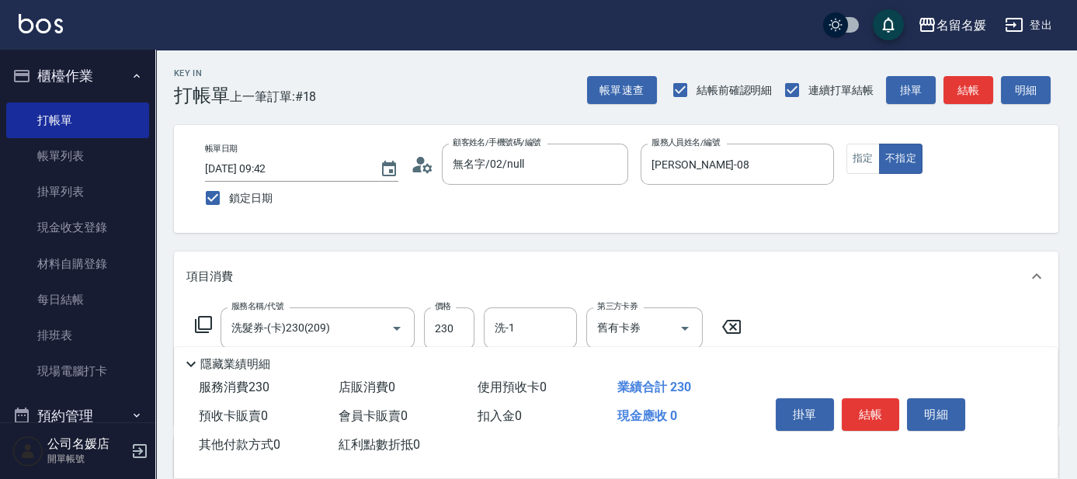
click at [734, 331] on icon at bounding box center [731, 326] width 39 height 19
type input "洗髮[300](206)"
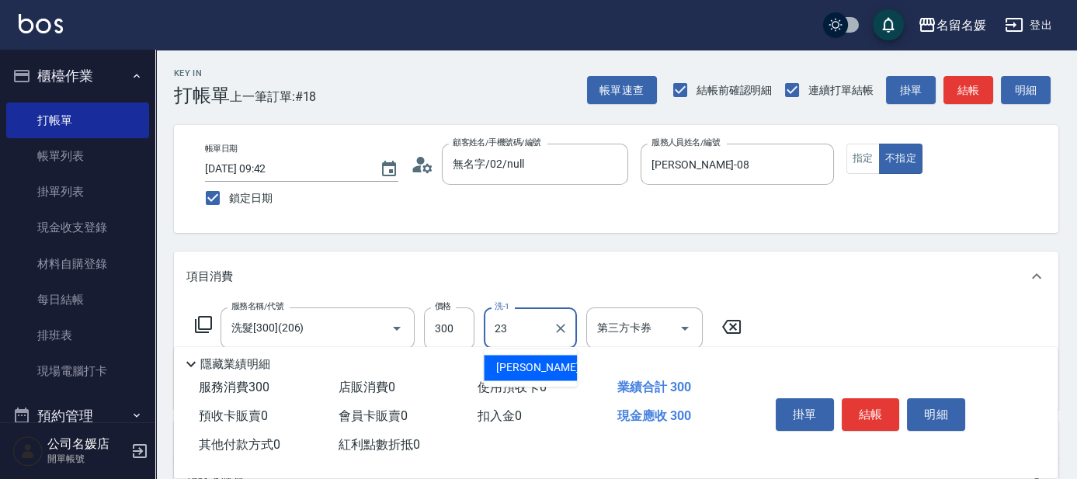
type input "俞靜嫺-23"
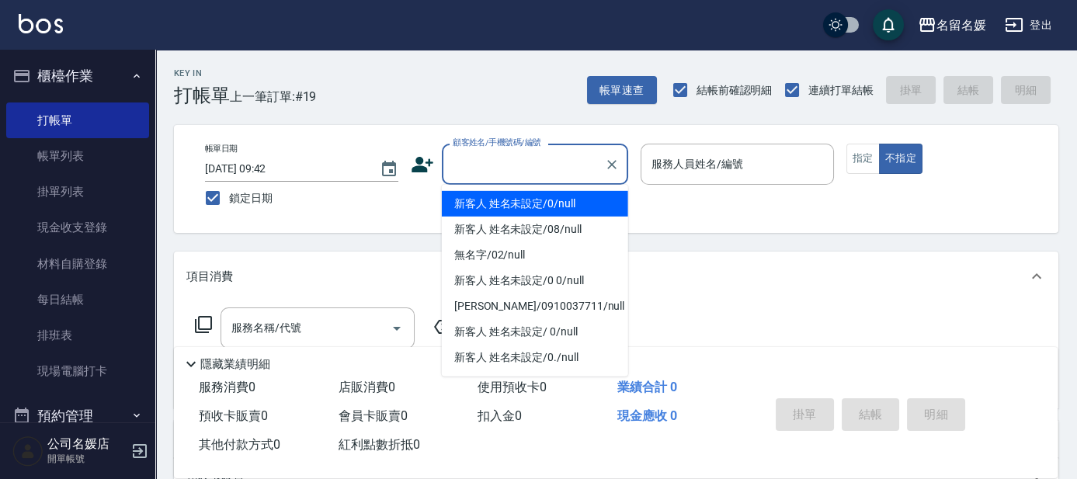
click at [515, 161] on input "顧客姓名/手機號碼/編號" at bounding box center [523, 164] width 149 height 27
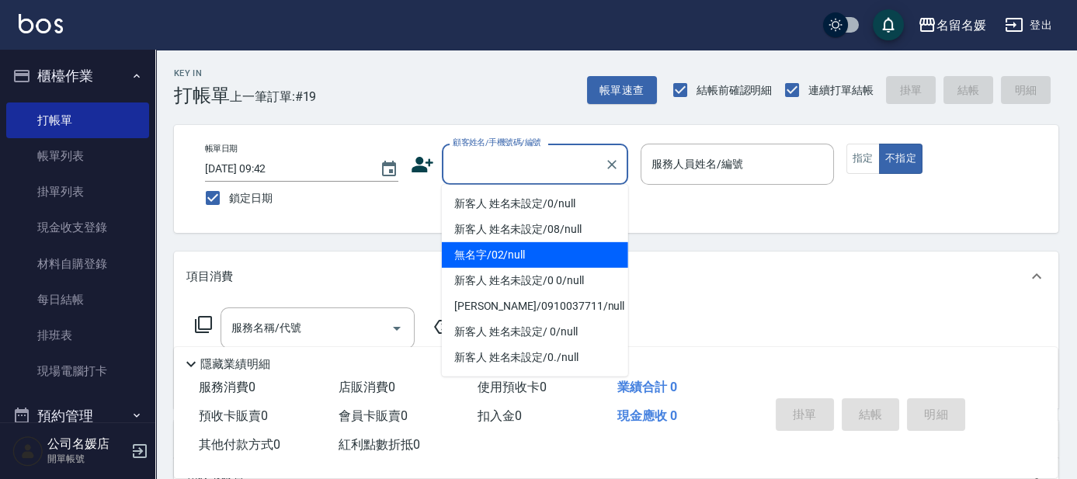
click at [533, 251] on li "無名字/02/null" at bounding box center [535, 255] width 186 height 26
type input "無名字/02/null"
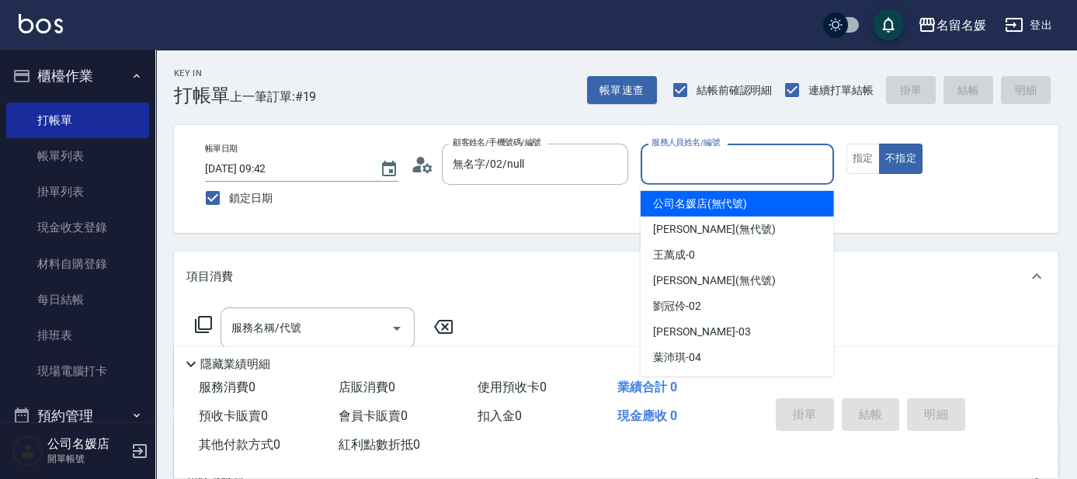
click at [742, 157] on input "服務人員姓名/編號" at bounding box center [736, 164] width 179 height 27
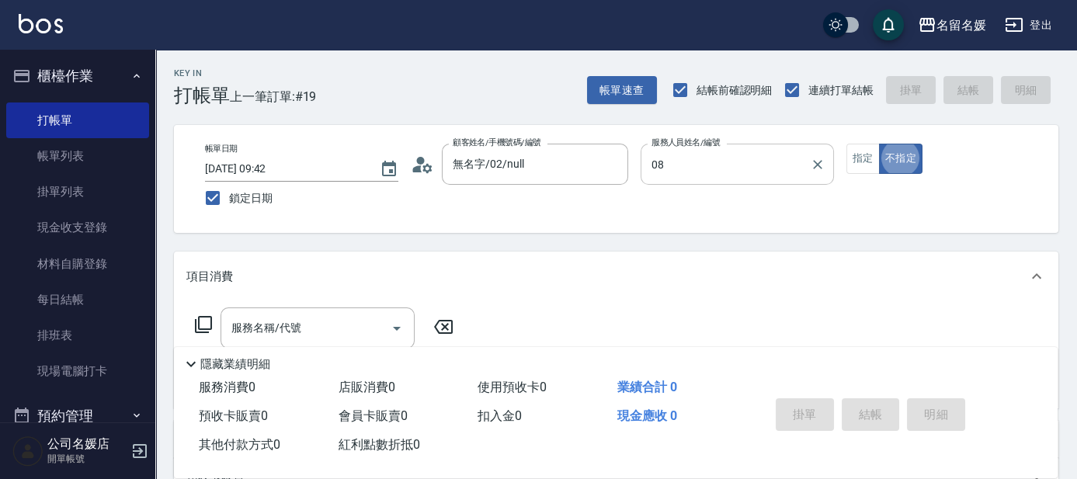
type input "許明雅-08"
click at [286, 332] on div "服務名稱/代號 服務名稱/代號" at bounding box center [317, 327] width 194 height 41
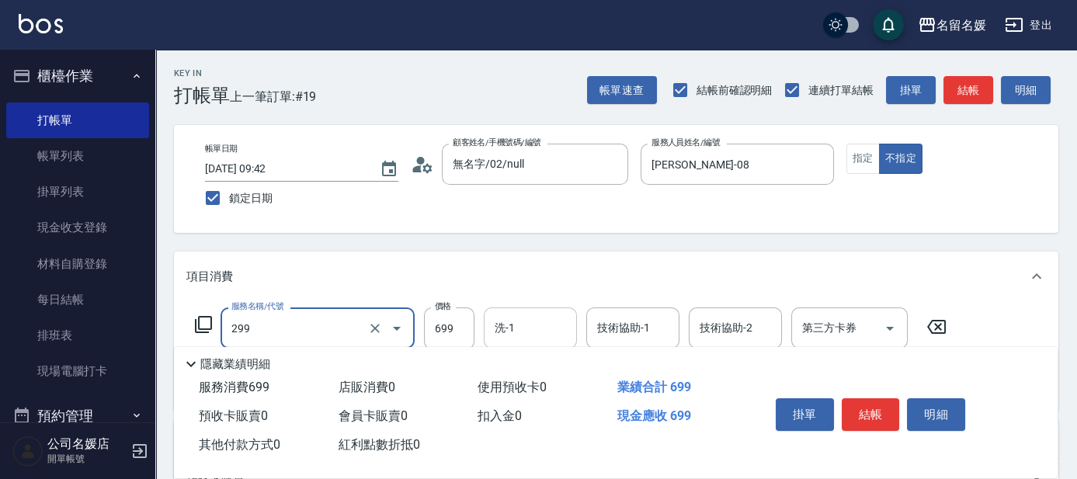
click at [498, 334] on div "洗-1 洗-1" at bounding box center [530, 327] width 93 height 41
type input "滾珠洗髮699(299)"
type input "蔡愛陵-26"
click at [615, 334] on input "技術協助-1" at bounding box center [632, 327] width 79 height 27
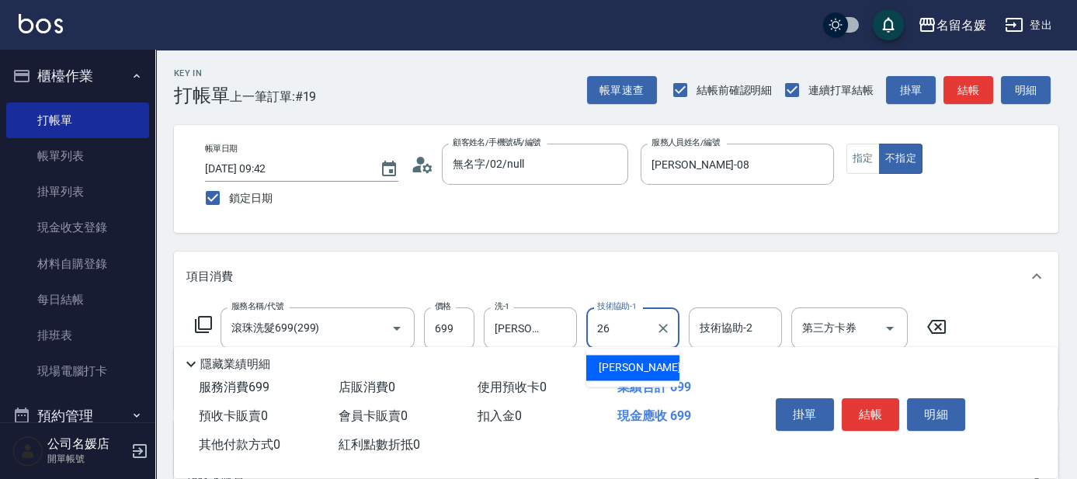
type input "蔡愛陵-26"
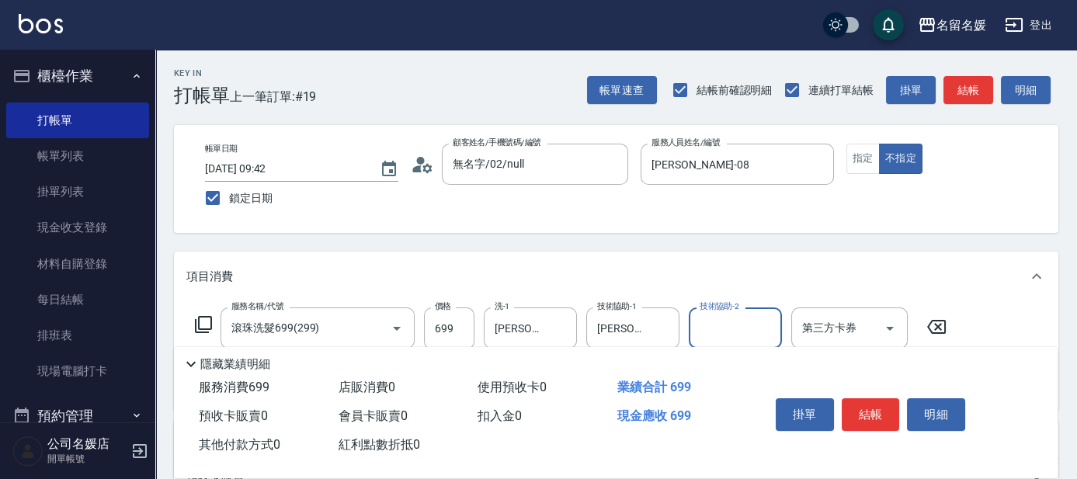
scroll to position [70, 0]
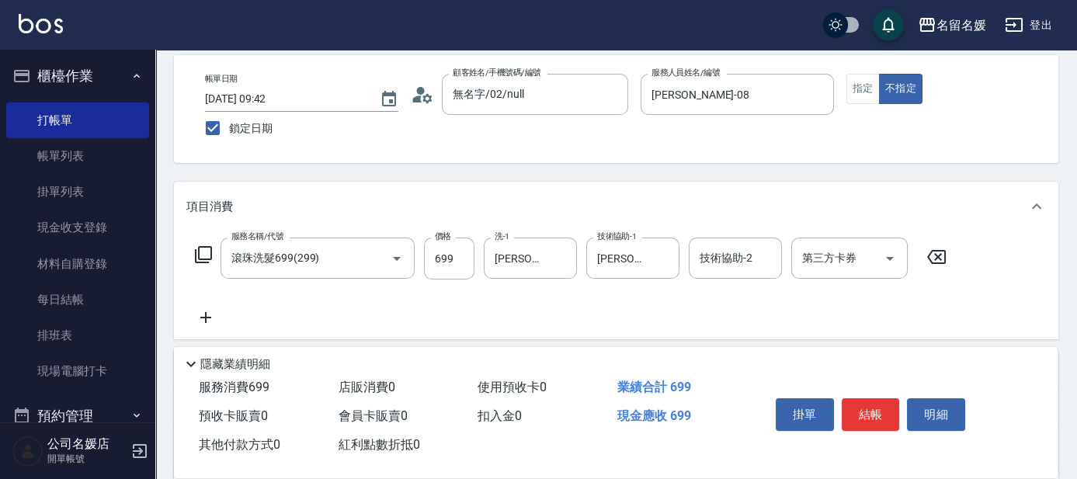
click at [211, 317] on icon at bounding box center [205, 317] width 39 height 19
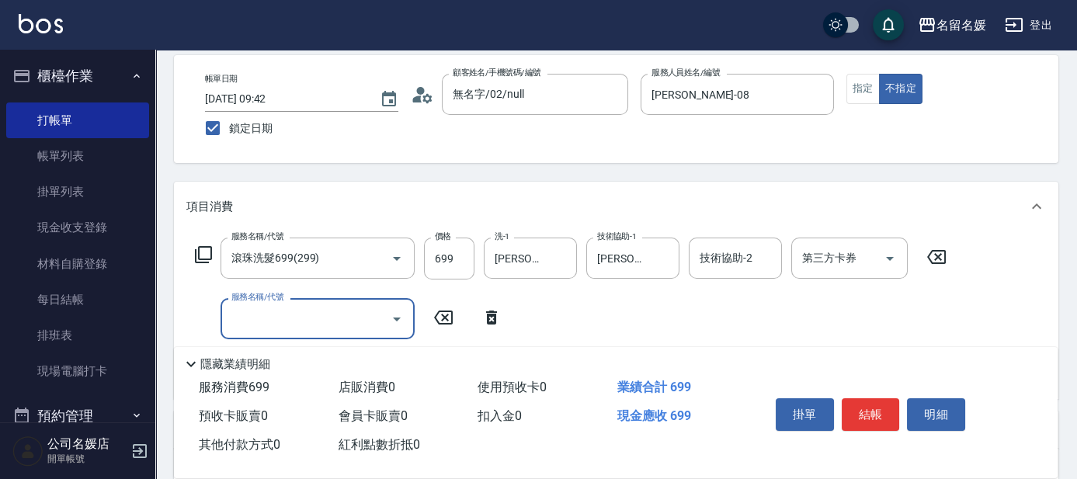
click at [316, 317] on input "服務名稱/代號" at bounding box center [305, 318] width 157 height 27
drag, startPoint x: 536, startPoint y: 324, endPoint x: 539, endPoint y: 317, distance: 8.7
click at [537, 322] on div "技術協助-1 技術協助-1" at bounding box center [530, 318] width 93 height 41
type input "煥彩.玻酸.晶膜.水療(635)"
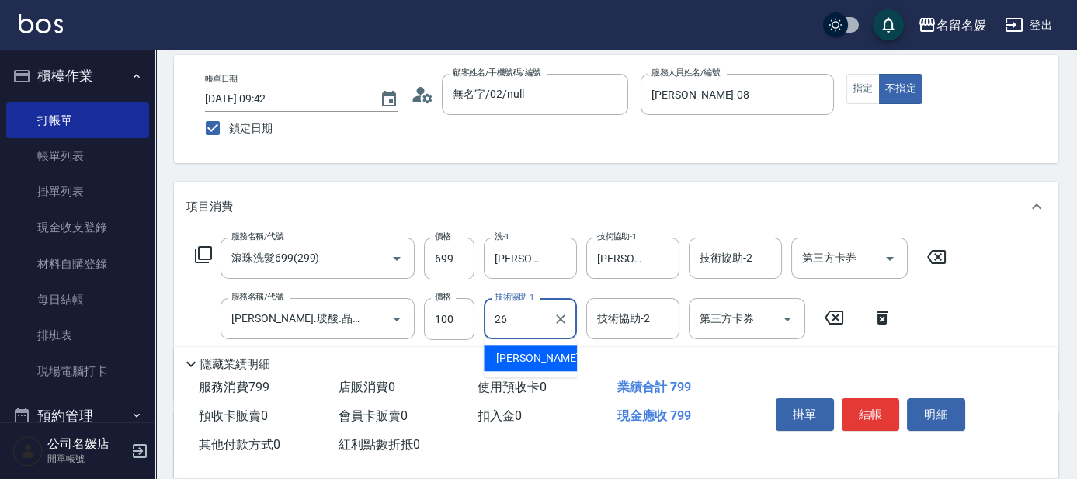
type input "蔡愛陵-26"
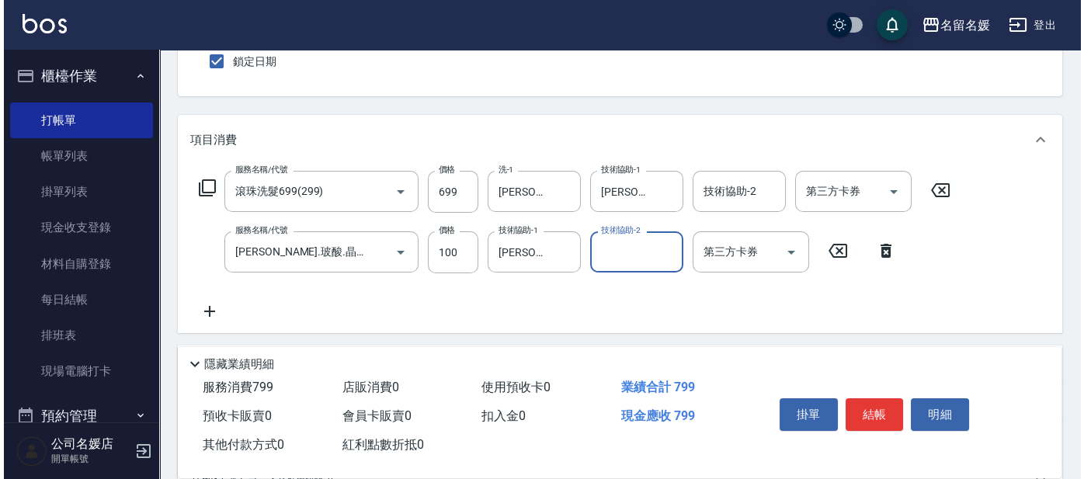
scroll to position [140, 0]
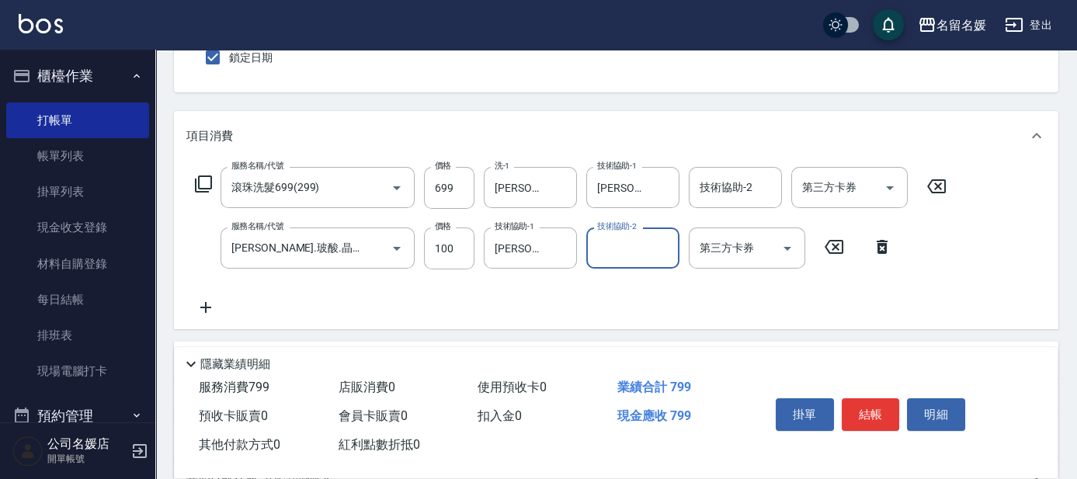
click at [206, 177] on icon at bounding box center [203, 184] width 19 height 19
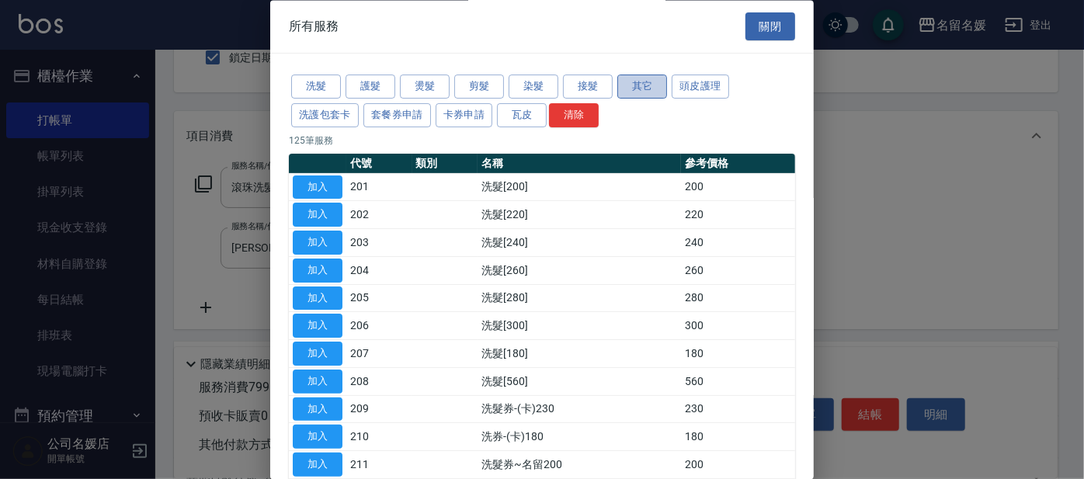
click at [629, 88] on button "其它" at bounding box center [642, 87] width 50 height 24
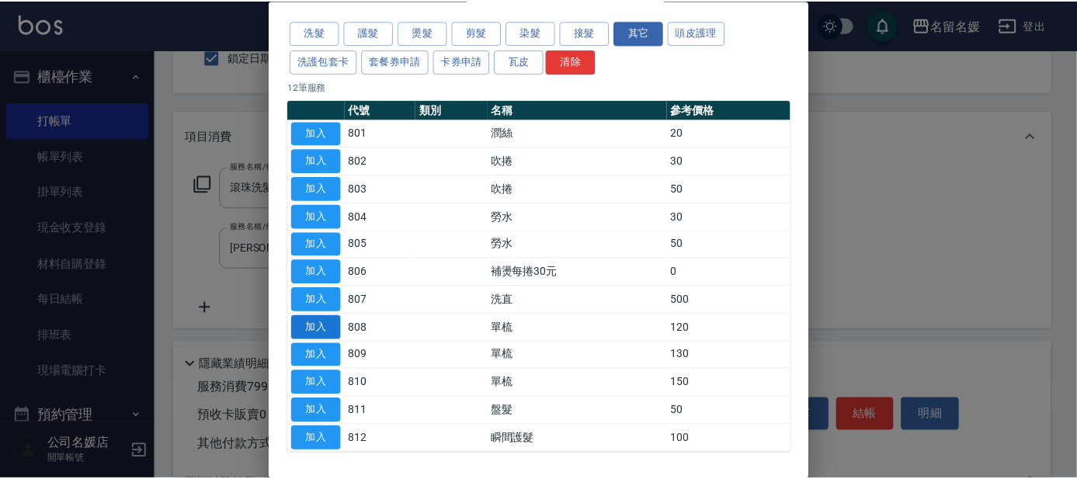
scroll to position [70, 0]
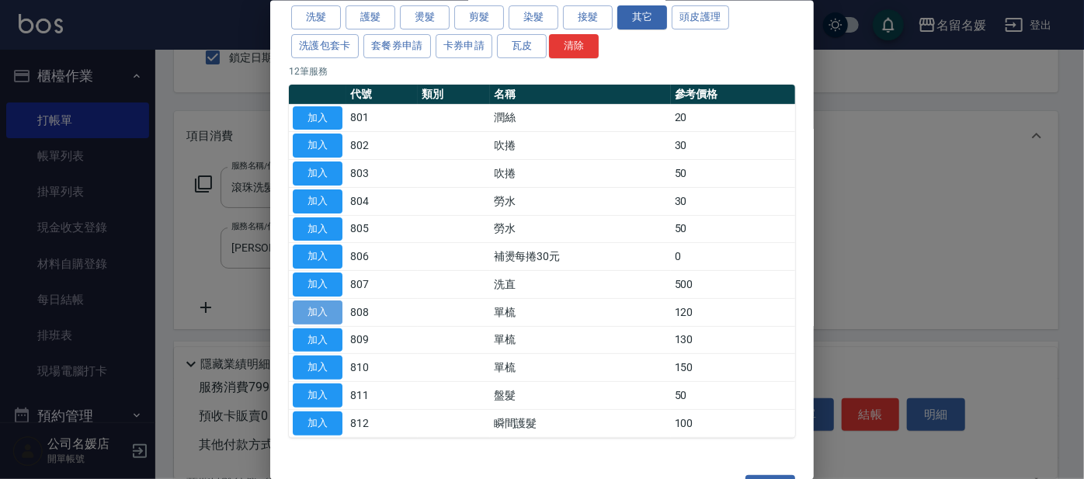
click at [319, 307] on button "加入" at bounding box center [318, 312] width 50 height 24
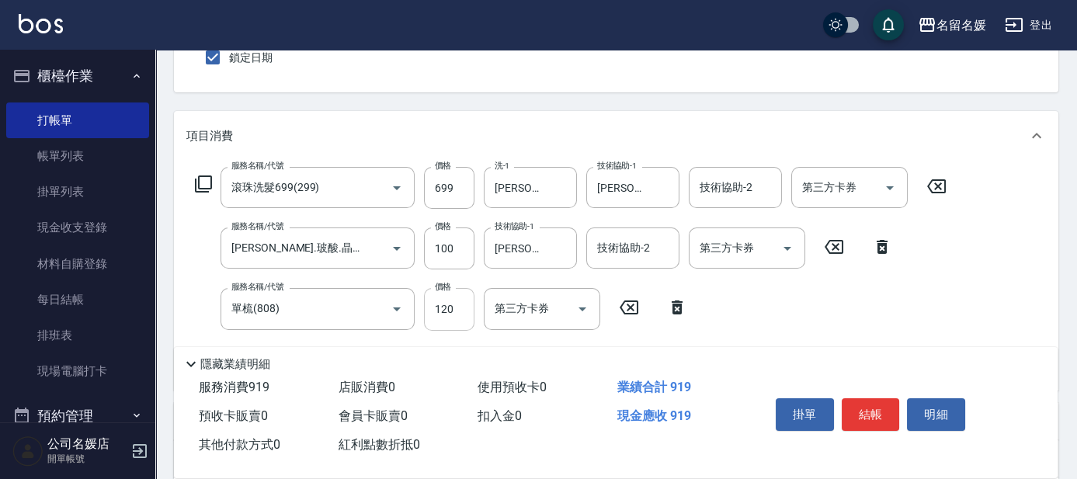
click at [455, 303] on input "120" at bounding box center [449, 309] width 50 height 42
type input "100"
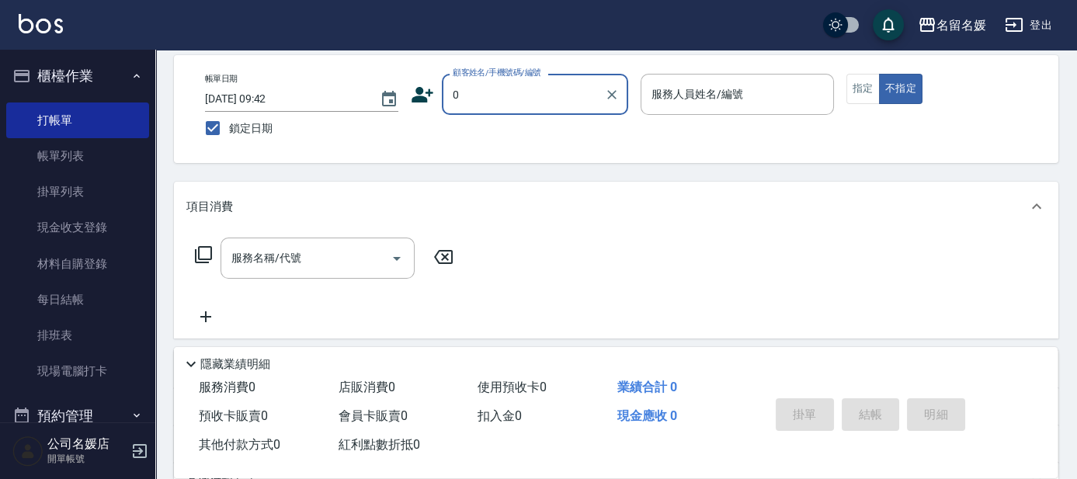
type input "0"
type input "03"
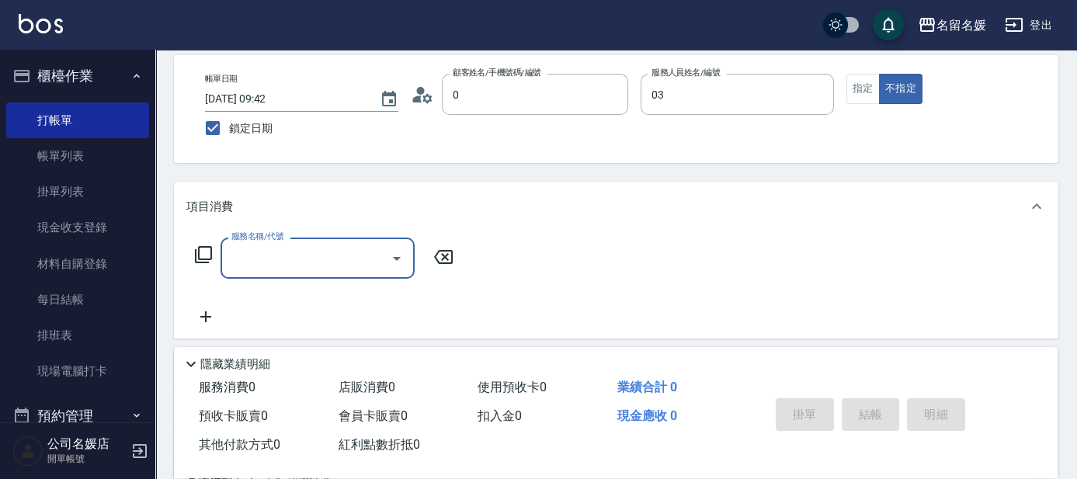
type input "新客人 姓名未設定/0/null"
type input "蔡依芳-03"
click at [869, 93] on button "指定" at bounding box center [862, 89] width 33 height 30
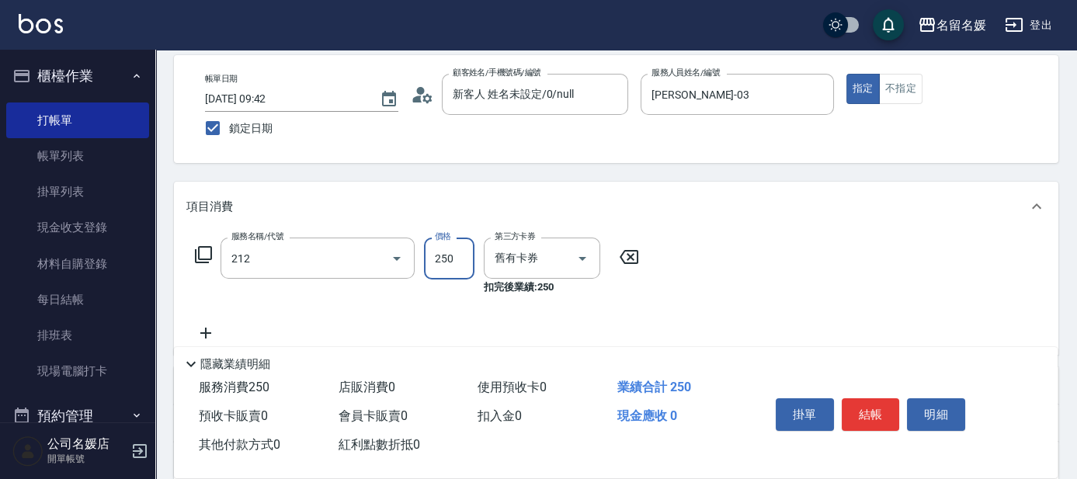
type input "洗髮券-(卡)250(212)"
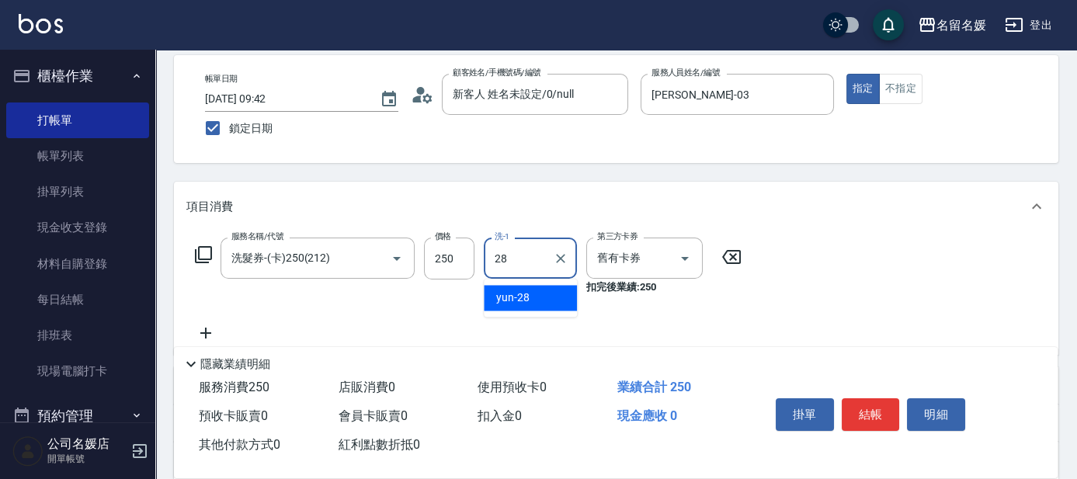
type input "yun-28"
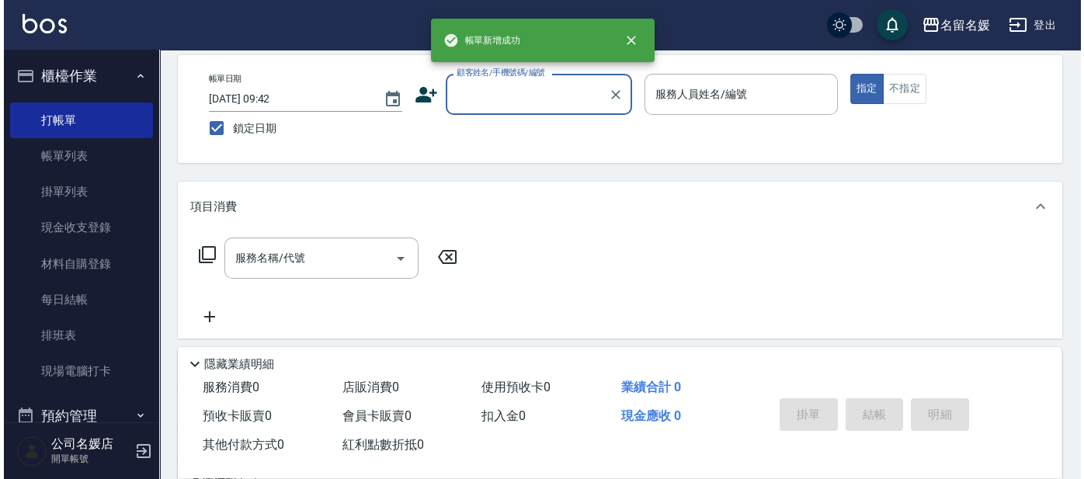
scroll to position [0, 0]
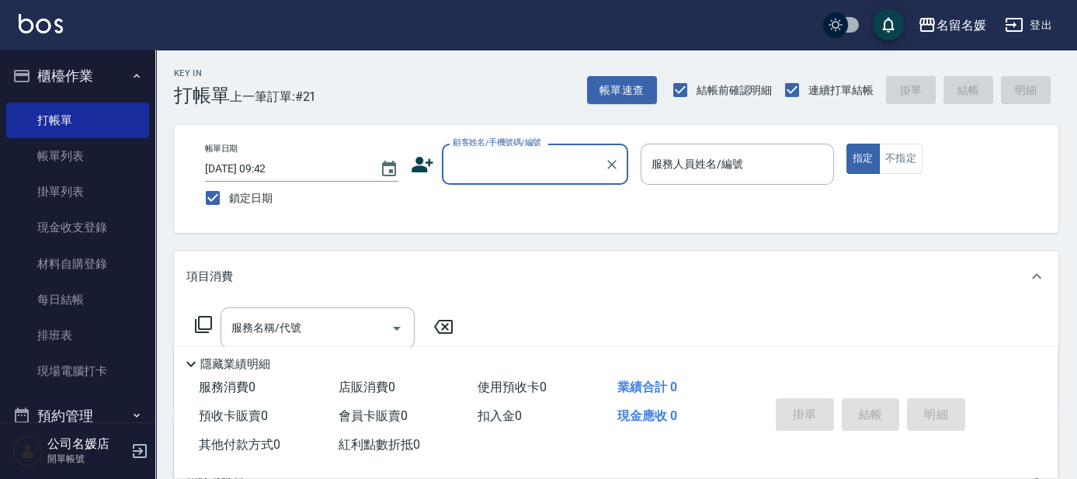
click at [540, 172] on input "顧客姓名/手機號碼/編號" at bounding box center [523, 164] width 149 height 27
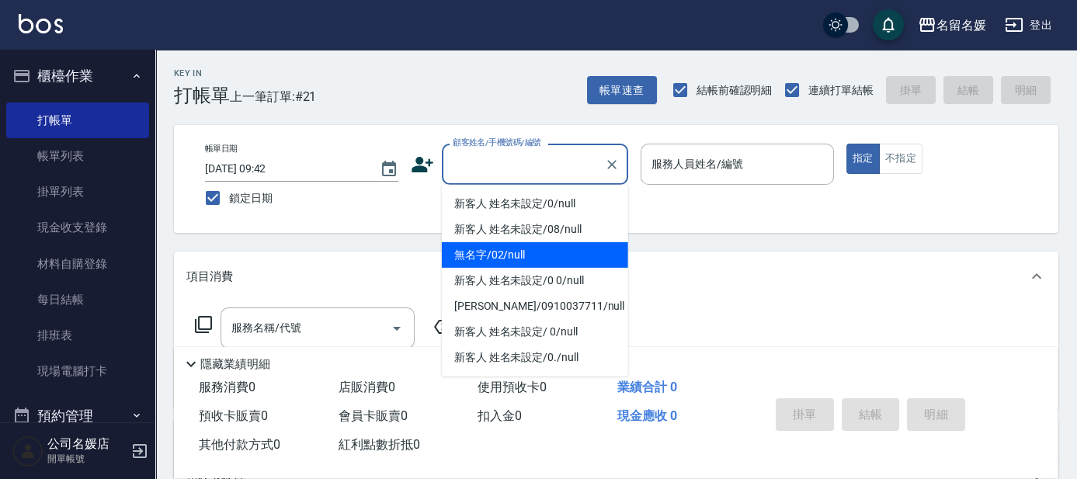
click at [536, 250] on li "無名字/02/null" at bounding box center [535, 255] width 186 height 26
type input "無名字/02/null"
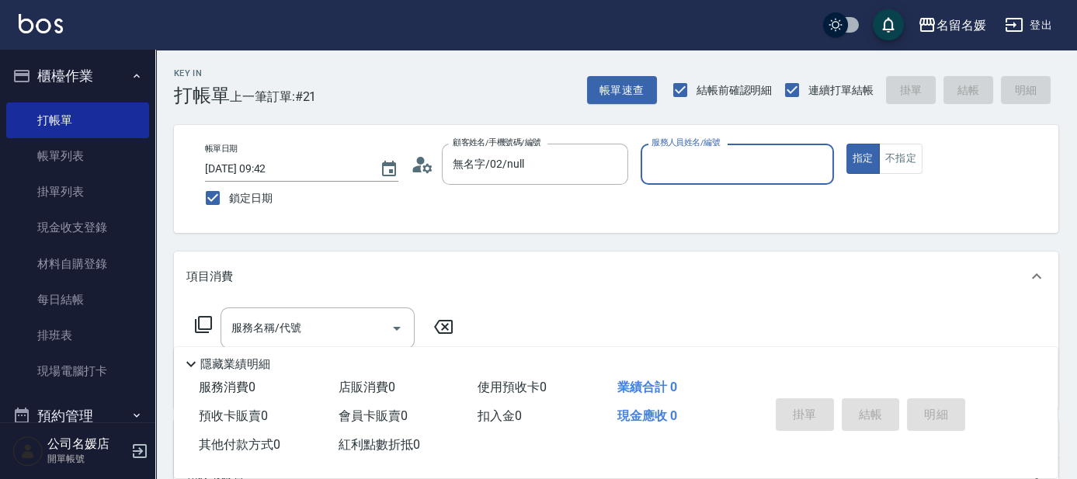
click at [733, 164] on input "服務人員姓名/編號" at bounding box center [736, 164] width 179 height 27
type input "劉冠伶-02"
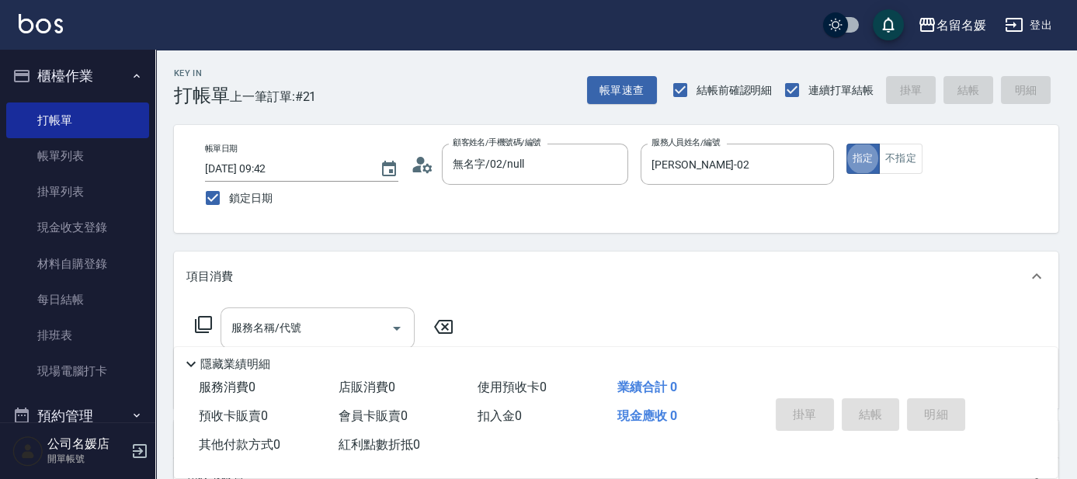
click at [310, 328] on input "服務名稱/代號" at bounding box center [305, 327] width 157 height 27
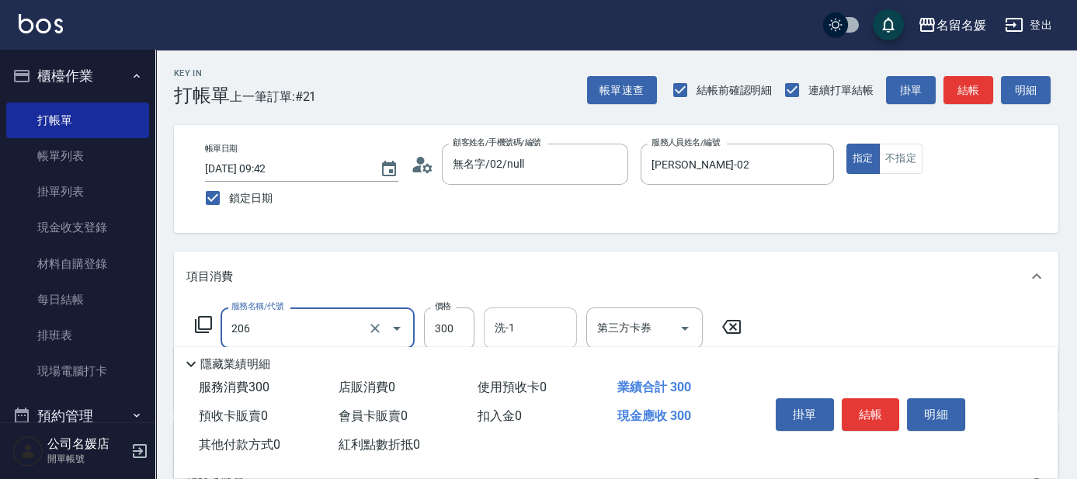
click at [546, 328] on input "洗-1" at bounding box center [530, 327] width 79 height 27
type input "洗髮[300](206)"
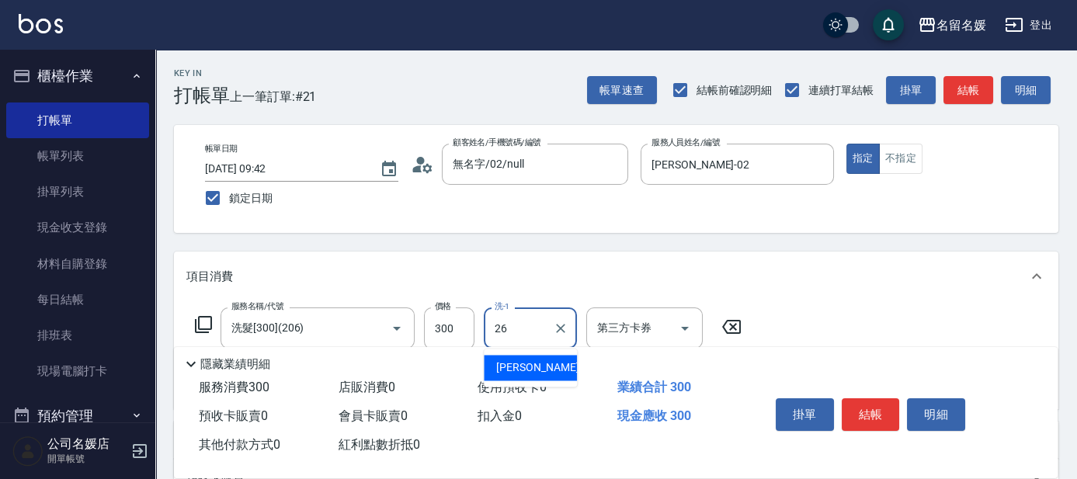
type input "蔡愛陵-26"
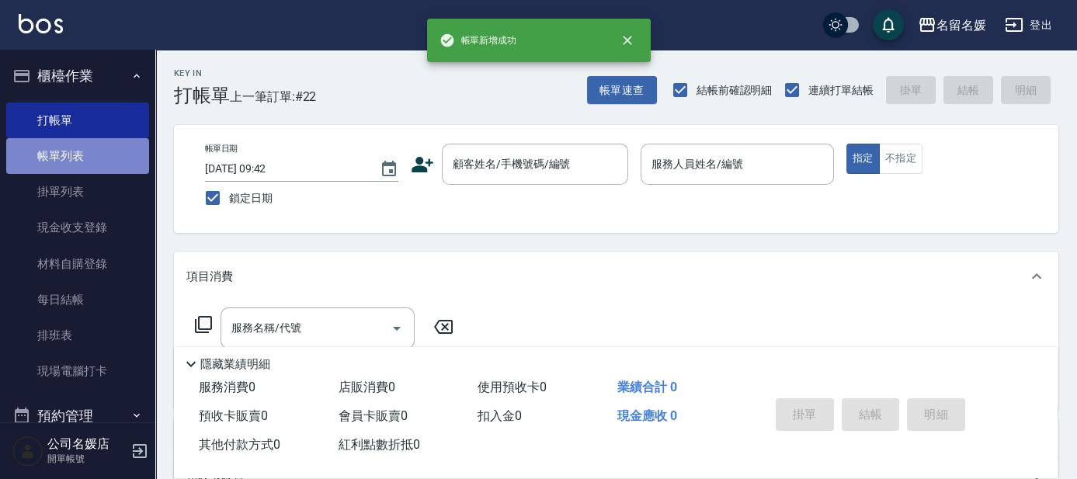
click at [78, 153] on link "帳單列表" at bounding box center [77, 156] width 143 height 36
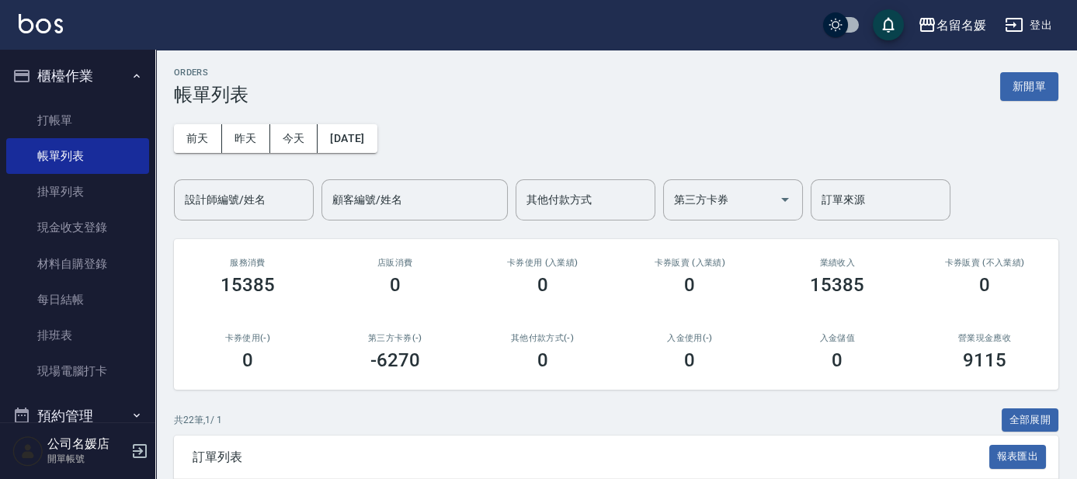
scroll to position [282, 0]
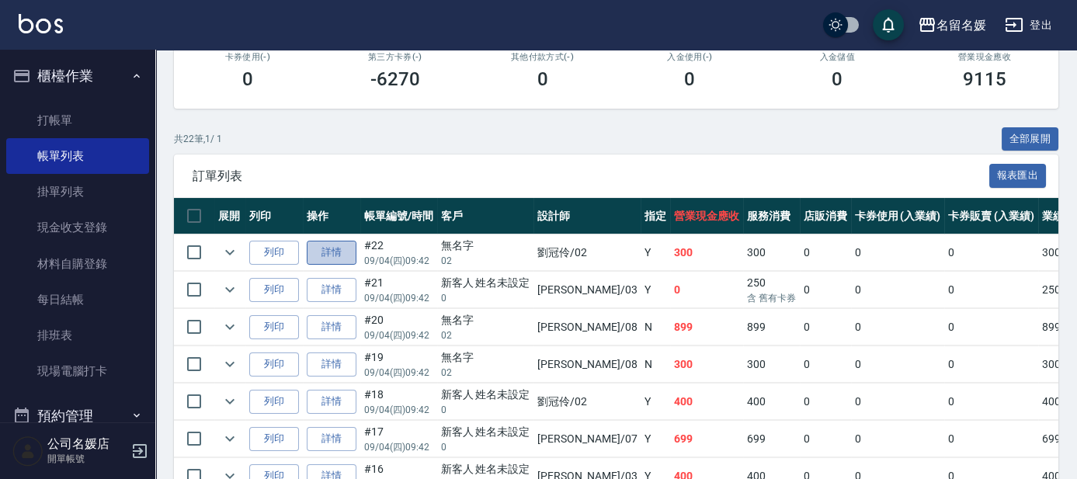
click at [333, 257] on link "詳情" at bounding box center [332, 253] width 50 height 24
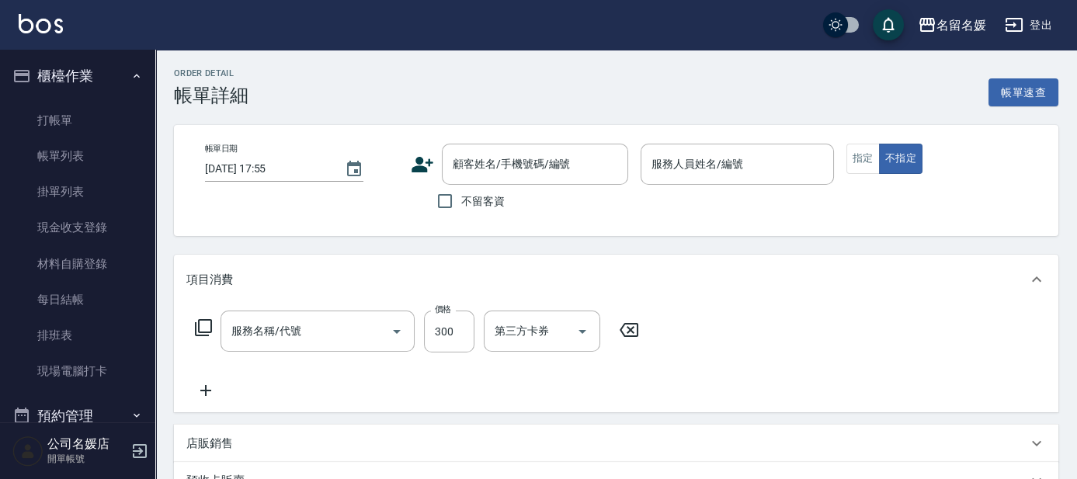
type input "2025/09/04 09:42"
type input "劉冠伶-02"
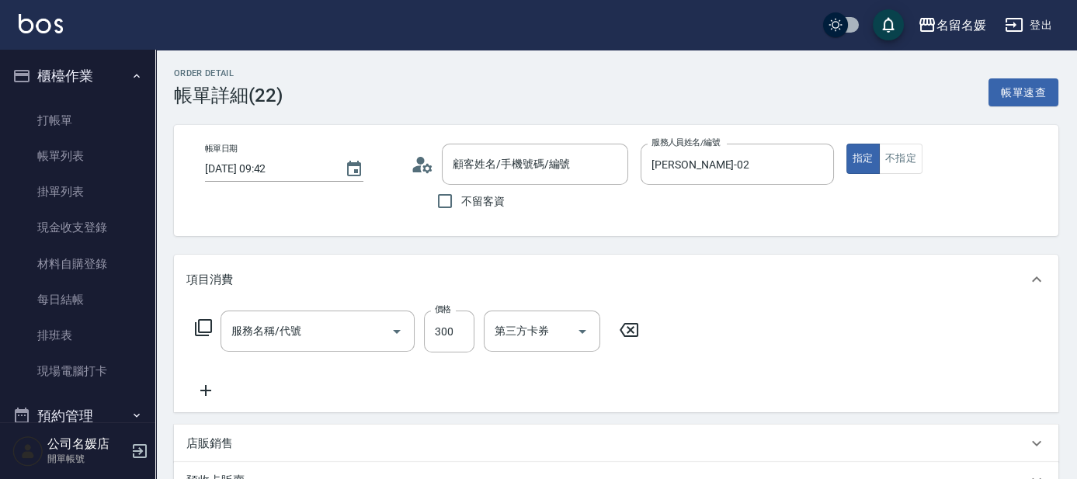
type input "洗髮[300](206)"
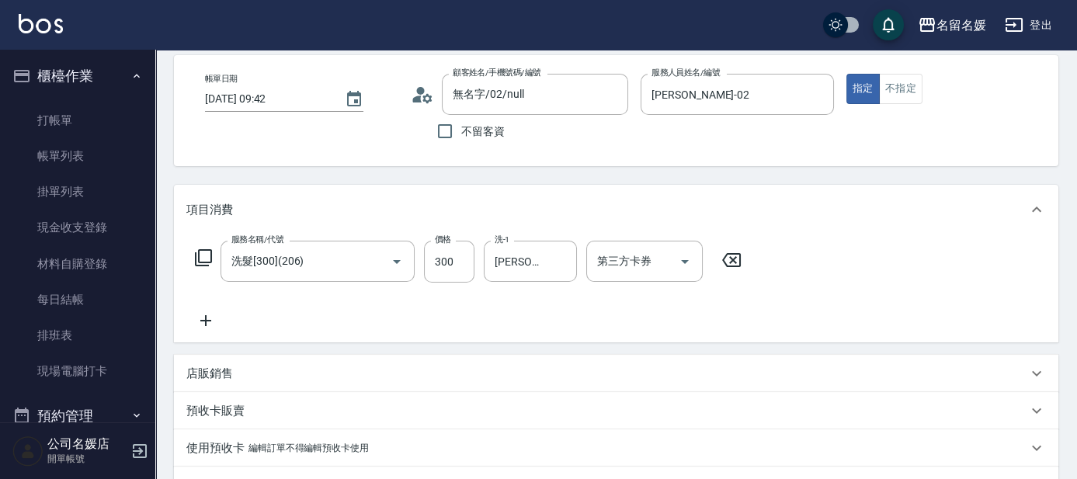
type input "無名字/02/null"
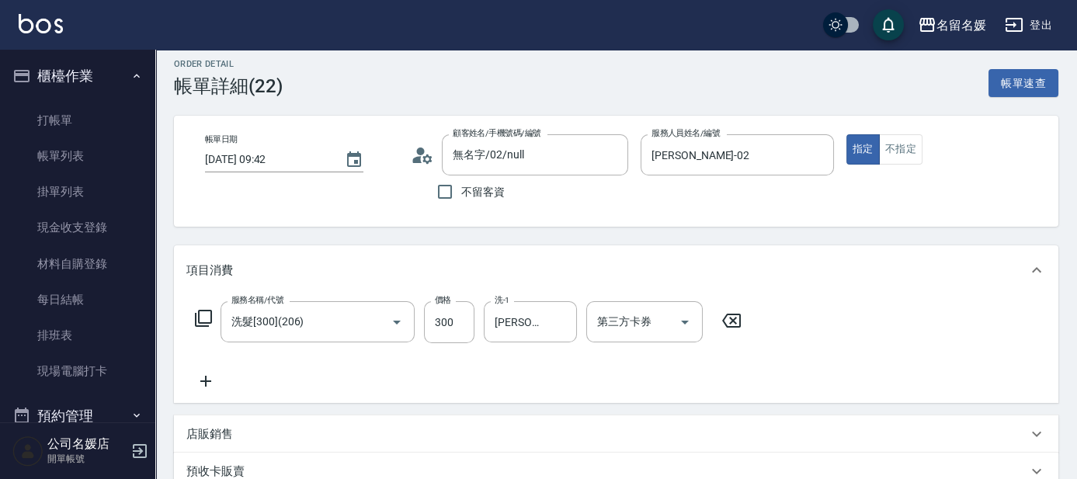
scroll to position [0, 0]
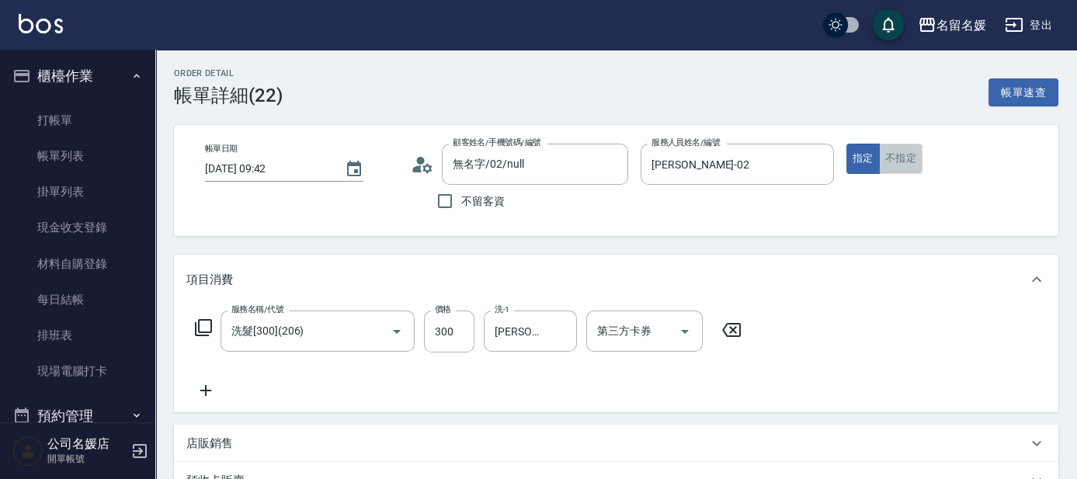
click at [902, 156] on button "不指定" at bounding box center [900, 159] width 43 height 30
type button "false"
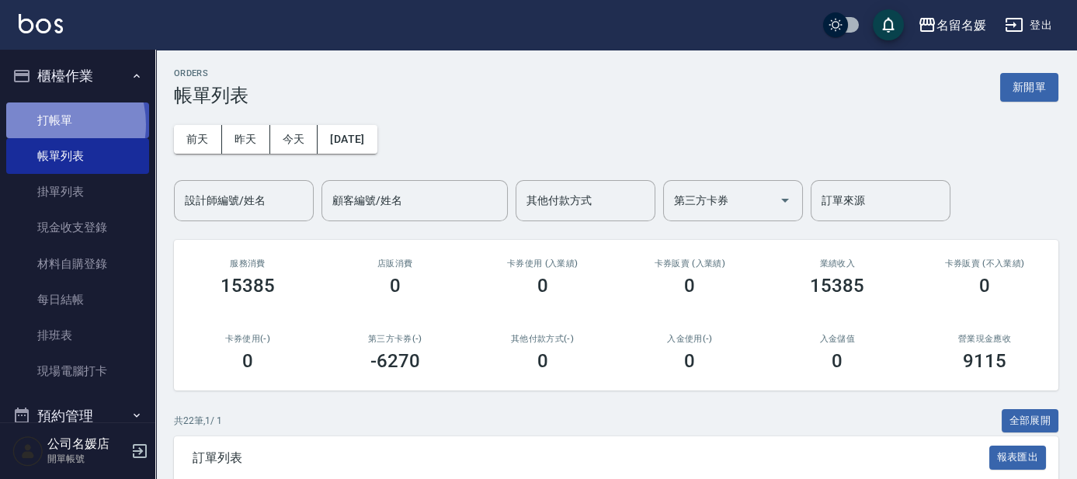
click at [45, 124] on link "打帳單" at bounding box center [77, 120] width 143 height 36
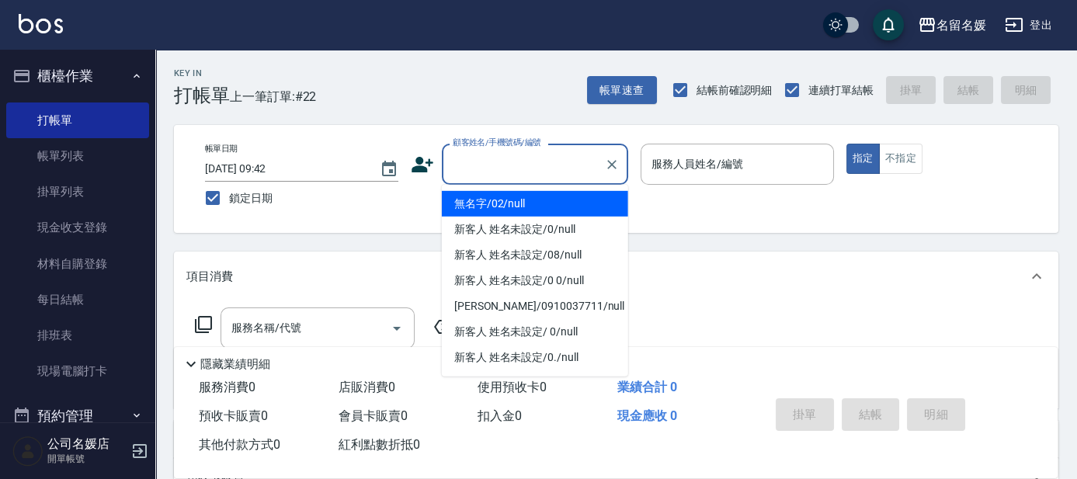
click at [502, 173] on input "顧客姓名/手機號碼/編號" at bounding box center [523, 164] width 149 height 27
click at [513, 206] on li "無名字/02/null" at bounding box center [535, 204] width 186 height 26
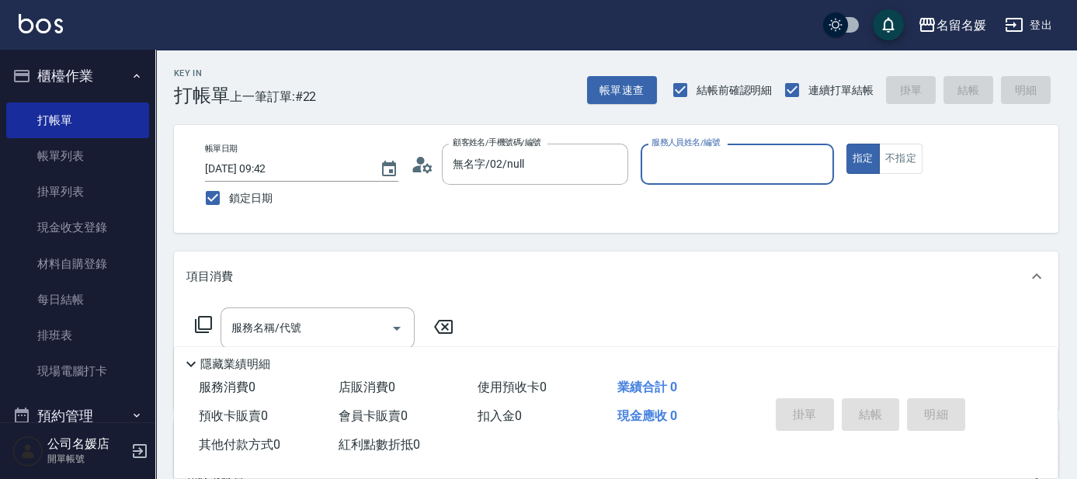
type input "無名字/02/null"
click at [683, 164] on input "服務人員姓名/編號" at bounding box center [736, 164] width 179 height 27
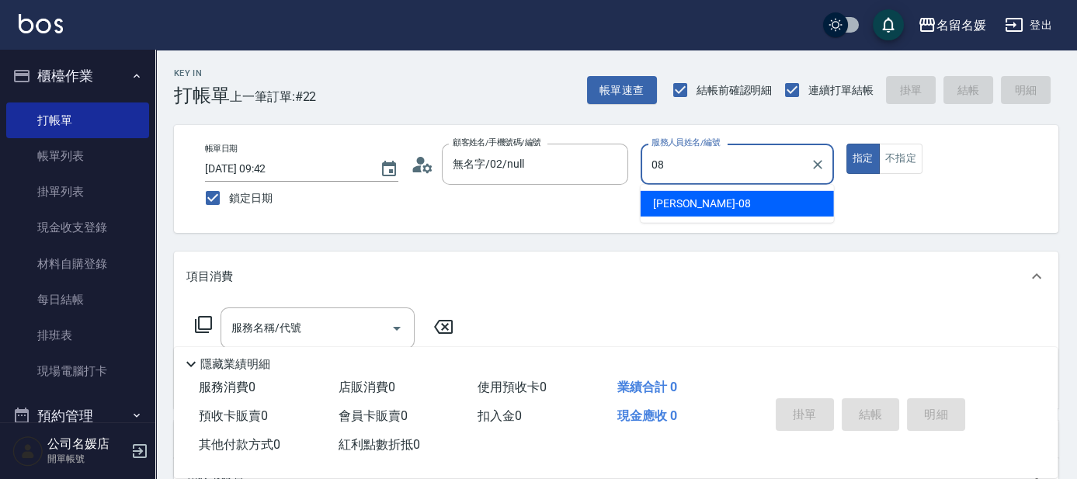
click at [699, 206] on span "許明雅 -08" at bounding box center [702, 204] width 98 height 16
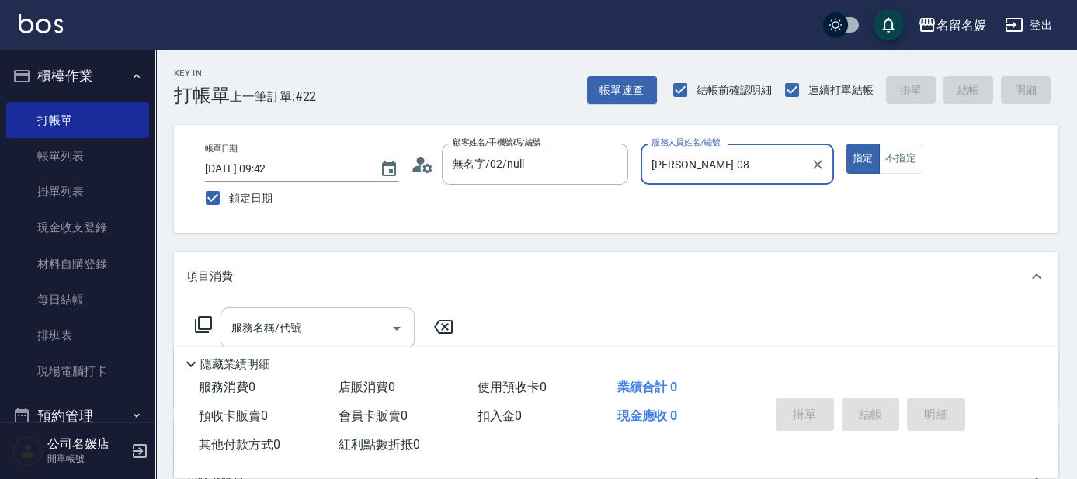
type input "許明雅-08"
click at [327, 319] on input "服務名稱/代號" at bounding box center [305, 327] width 157 height 27
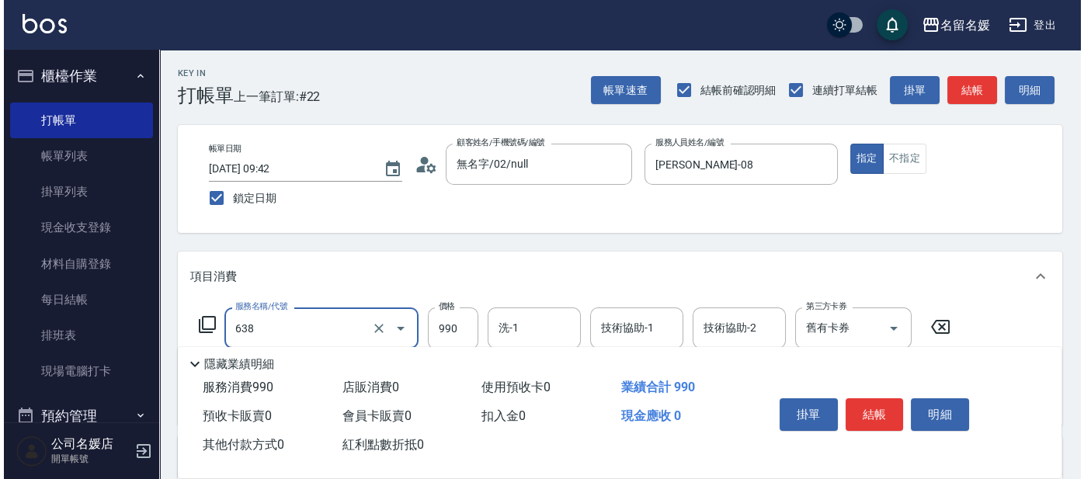
scroll to position [140, 0]
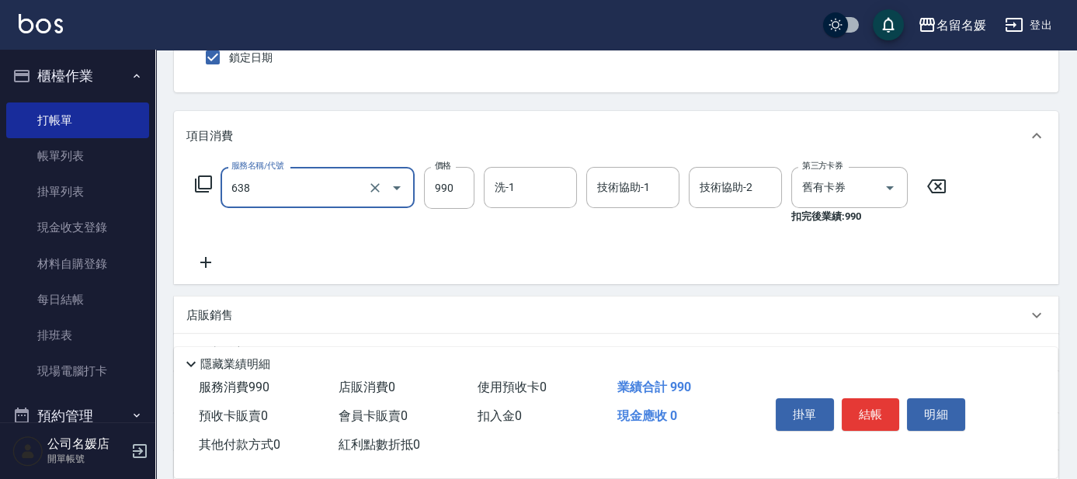
click at [342, 188] on input "638" at bounding box center [295, 187] width 137 height 27
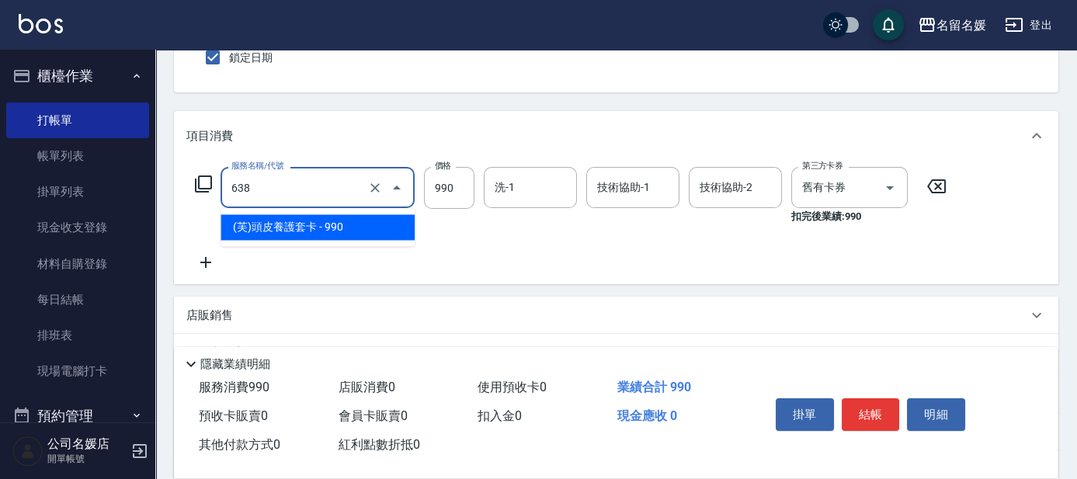
click at [350, 229] on span "(芙)頭皮養護套卡 - 990" at bounding box center [317, 227] width 194 height 26
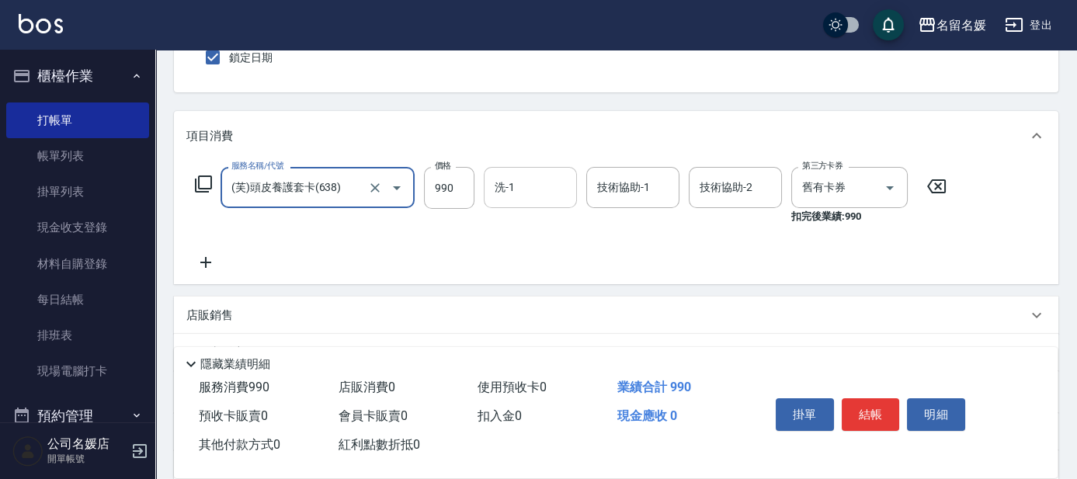
type input "(芙)頭皮養護套卡(638)"
click at [522, 182] on input "洗-1" at bounding box center [530, 187] width 79 height 27
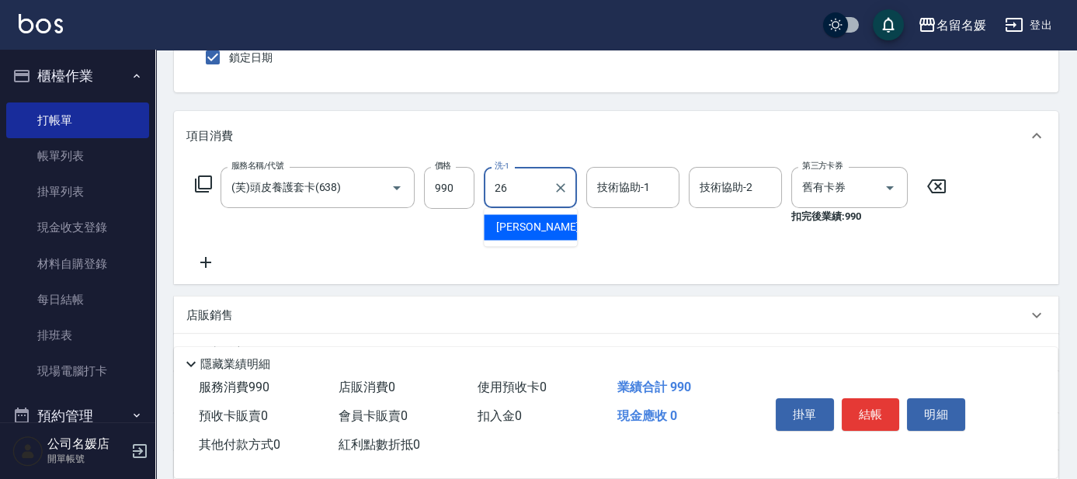
click at [532, 221] on span "蔡愛陵 -26" at bounding box center [545, 227] width 98 height 16
type input "蔡愛陵-26"
click at [609, 188] on div "技術協助-1 技術協助-1" at bounding box center [632, 187] width 93 height 41
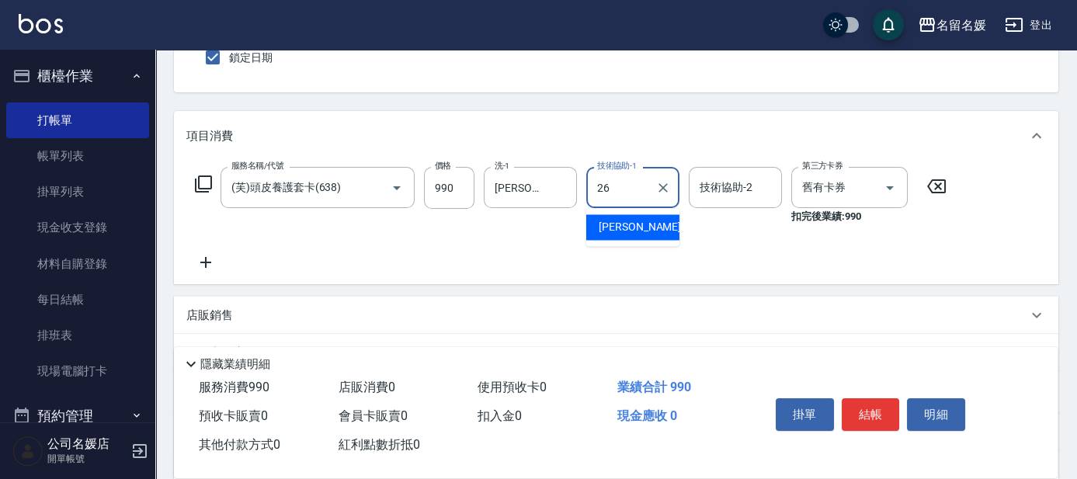
click at [610, 227] on span "蔡愛陵 -26" at bounding box center [647, 227] width 98 height 16
type input "蔡愛陵-26"
click at [206, 262] on icon at bounding box center [205, 262] width 11 height 11
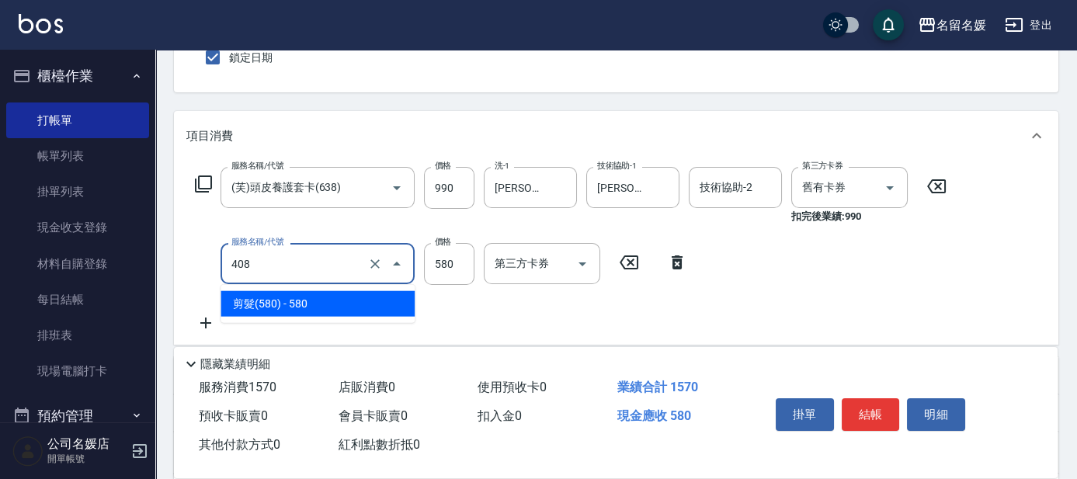
click at [300, 270] on input "408" at bounding box center [295, 263] width 137 height 27
click at [287, 298] on span "剪髮(580) - 580" at bounding box center [317, 304] width 194 height 26
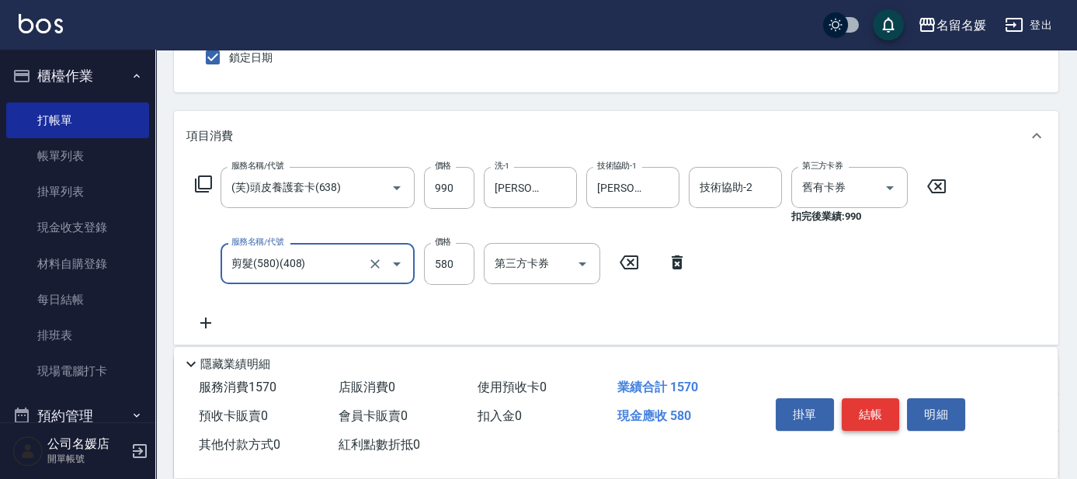
type input "剪髮(580)(408)"
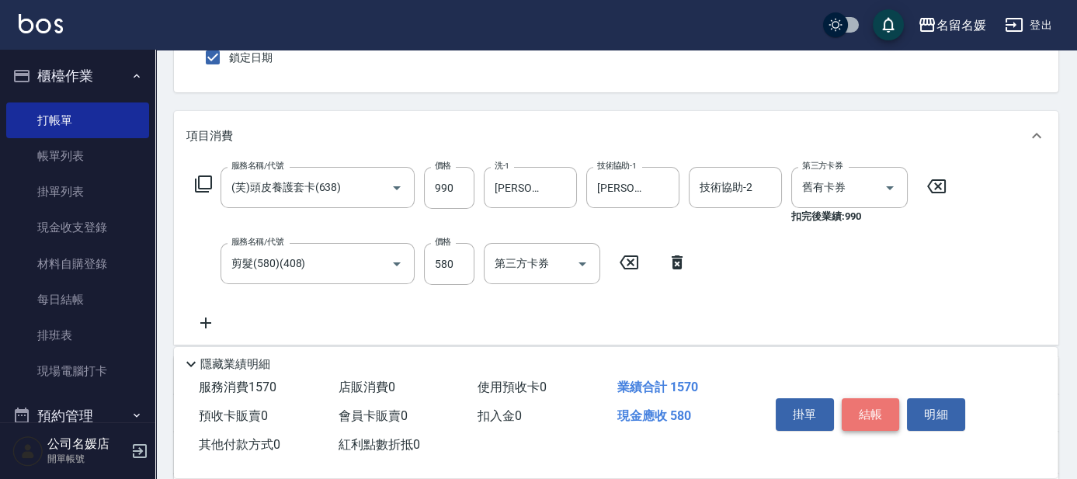
click at [878, 404] on button "結帳" at bounding box center [870, 414] width 58 height 33
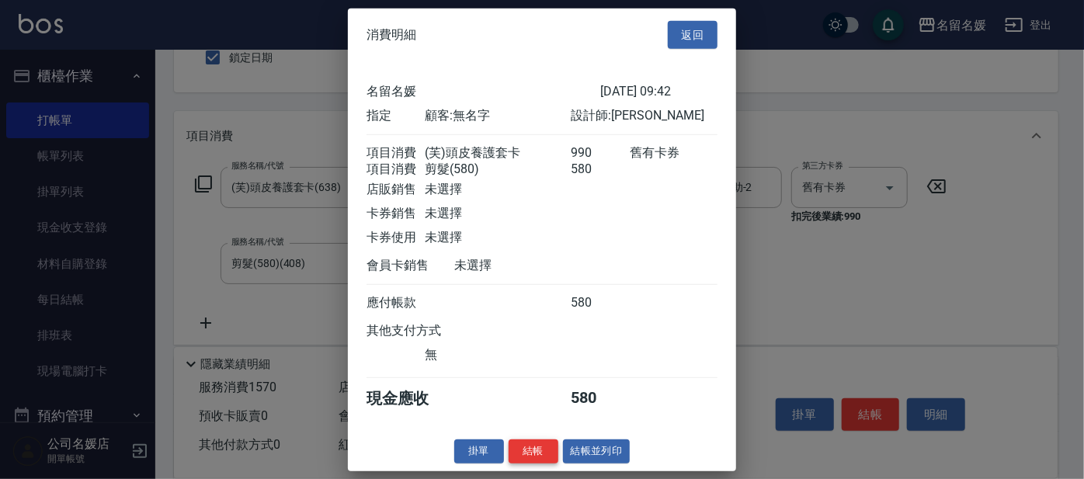
click at [535, 459] on button "結帳" at bounding box center [533, 451] width 50 height 24
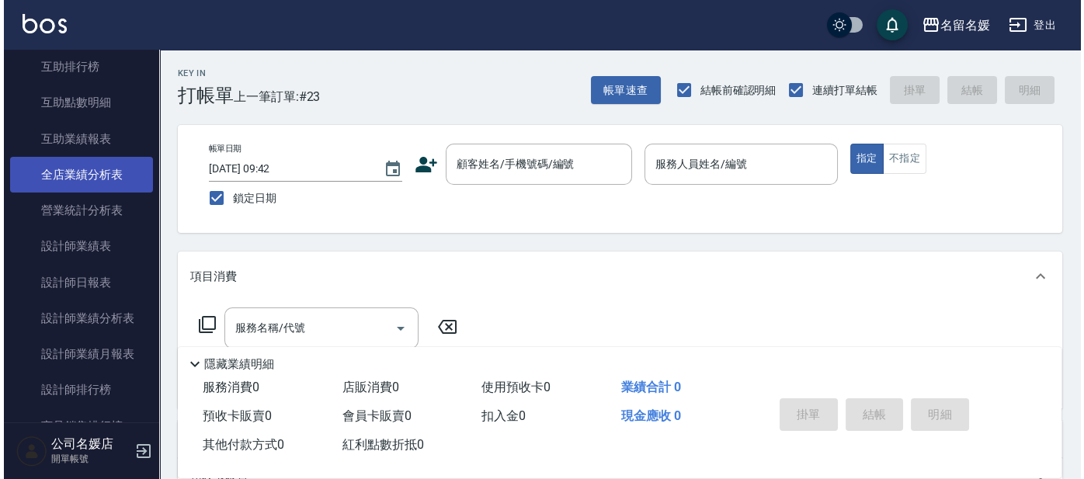
scroll to position [553, 0]
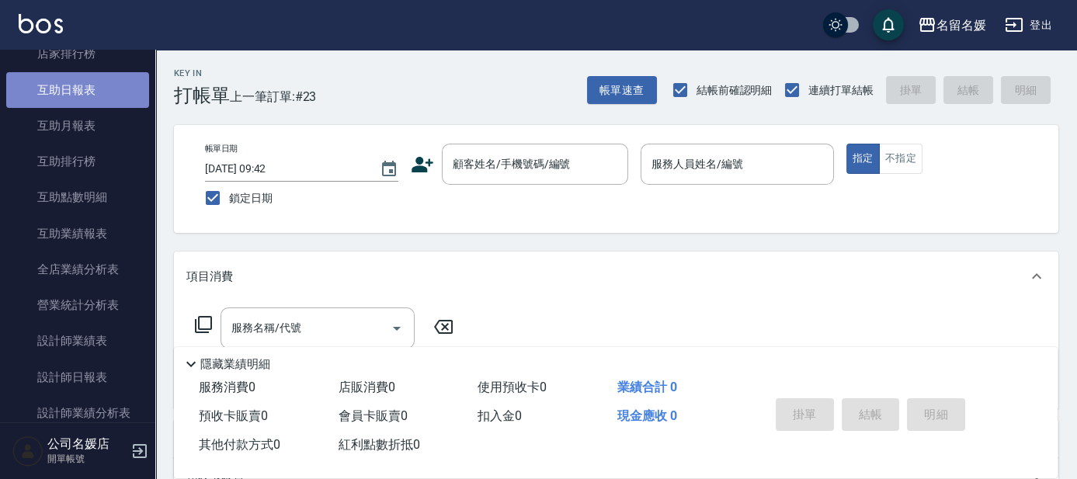
click at [109, 96] on link "互助日報表" at bounding box center [77, 90] width 143 height 36
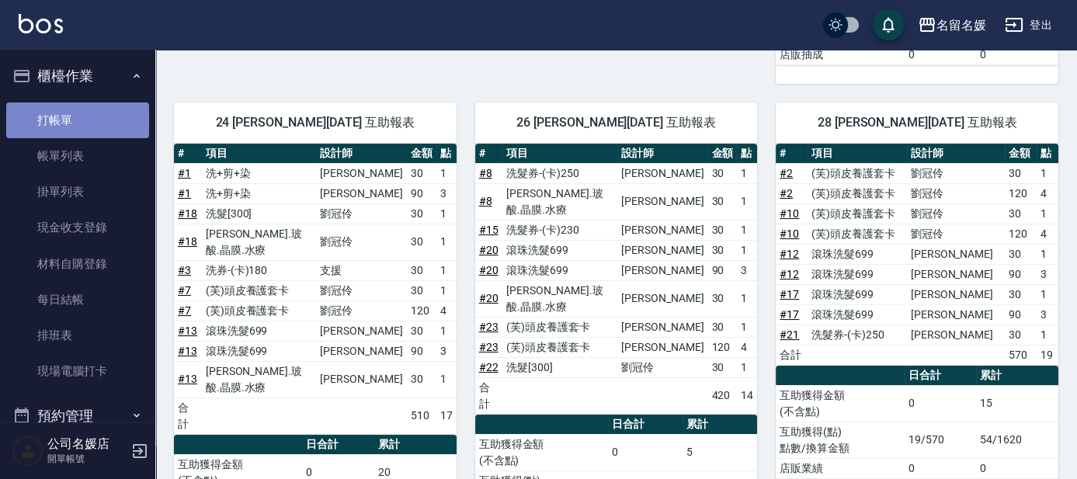
click at [95, 131] on link "打帳單" at bounding box center [77, 120] width 143 height 36
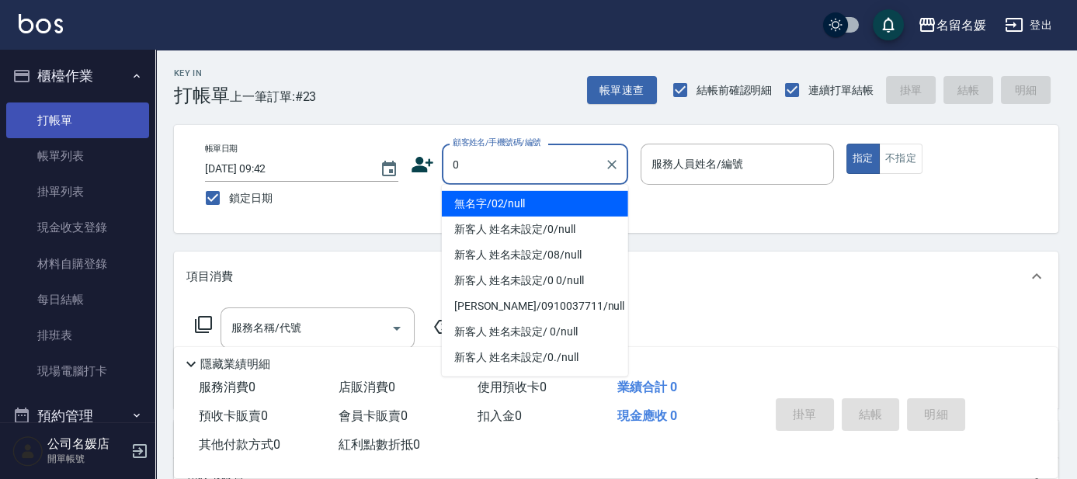
type input "0"
type input "02"
type input "無名字/02/null"
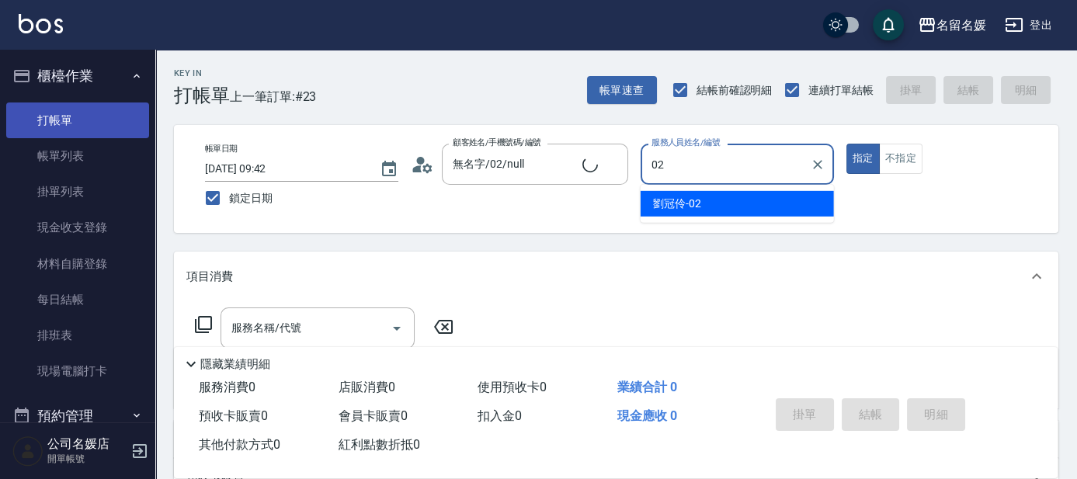
type input "02"
type button "true"
type input "劉冠伶-02"
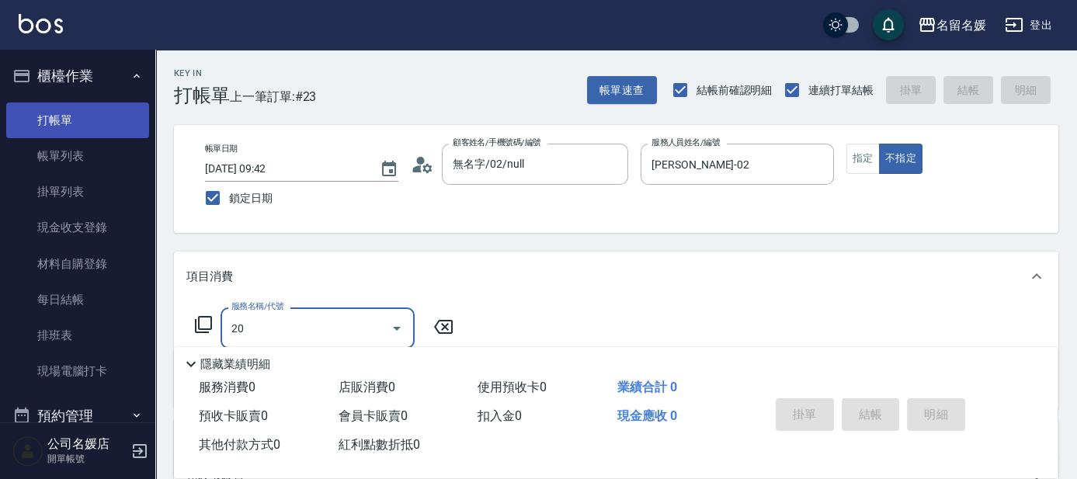
type input "206"
type input "新客人 姓名未設定/0/null"
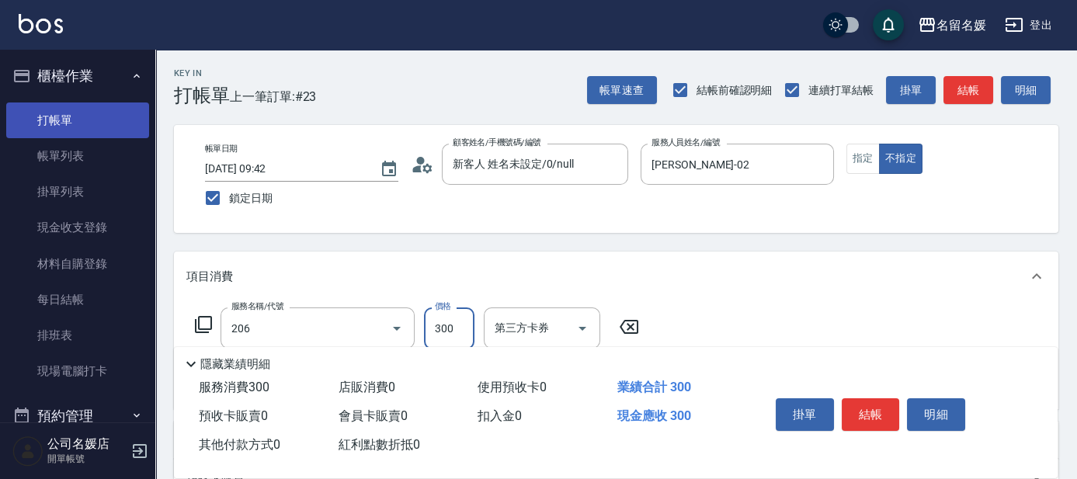
type input "洗髮[300](206)"
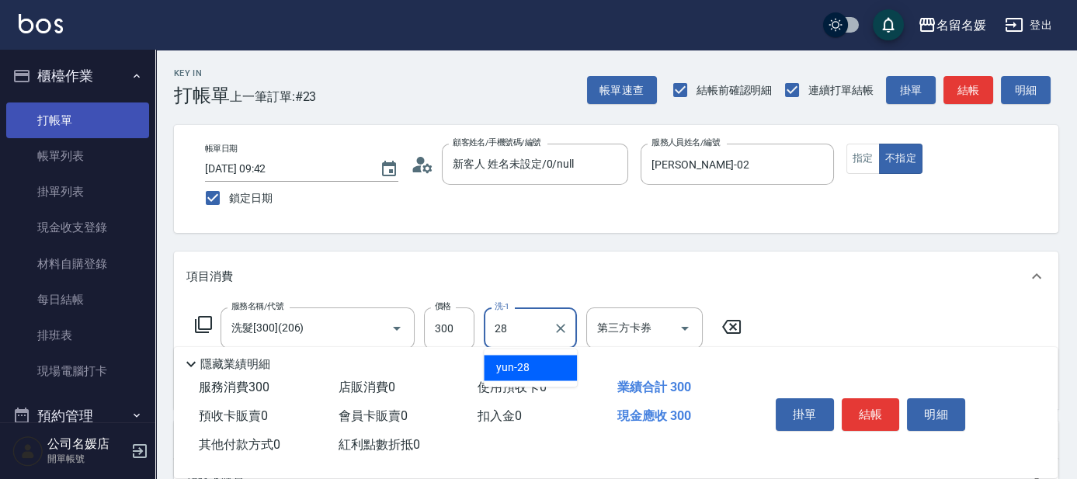
type input "yun-28"
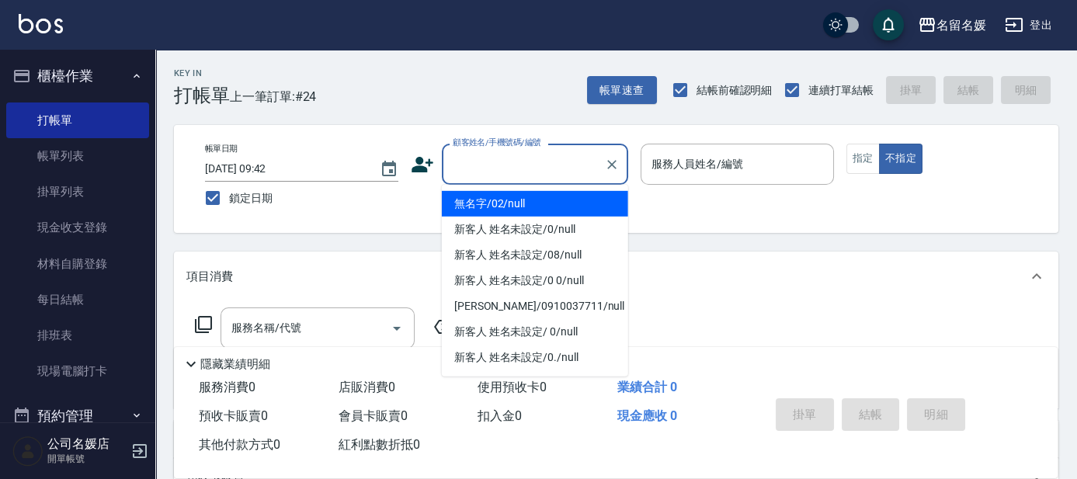
type input "無名字/02/null"
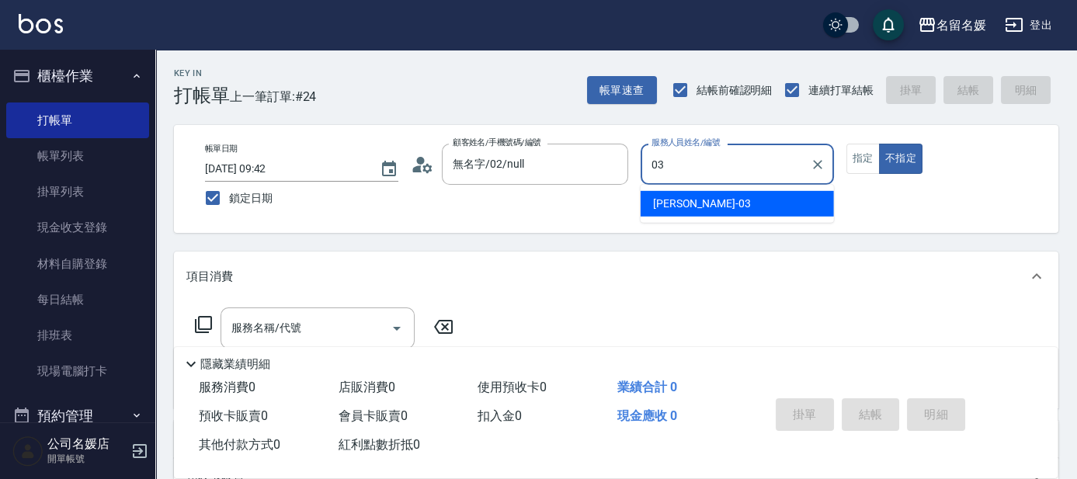
type input "03"
type button "false"
type input "蔡依芳-03"
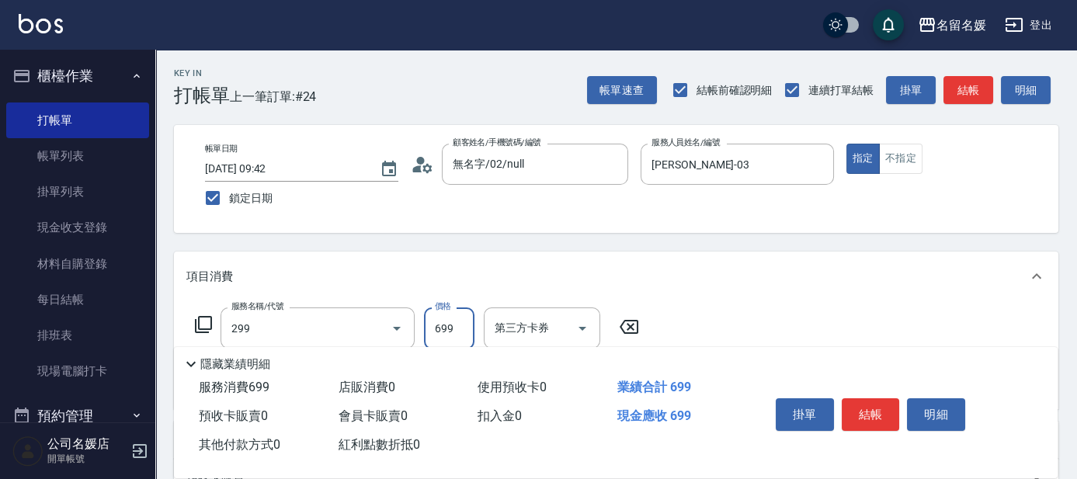
type input "滾珠洗髮699(299)"
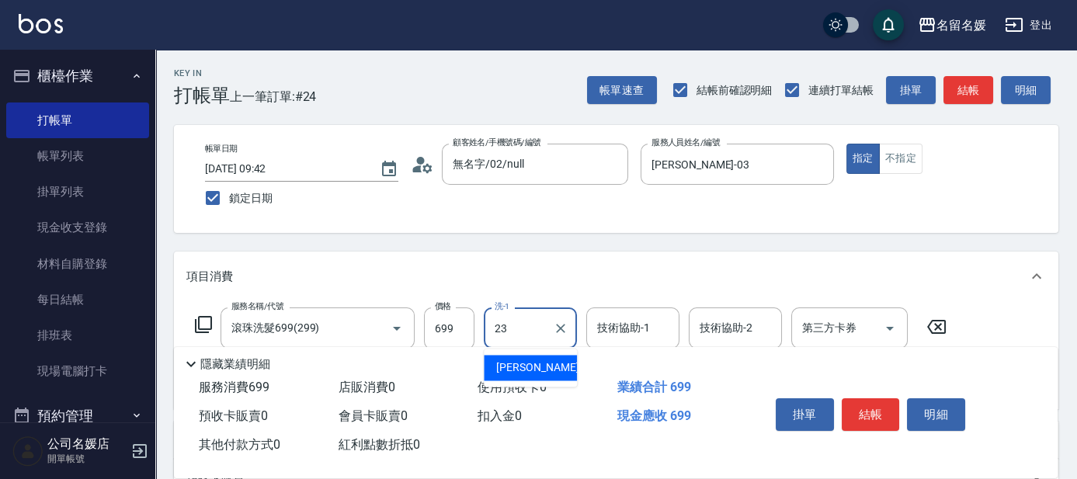
type input "俞靜嫺-23"
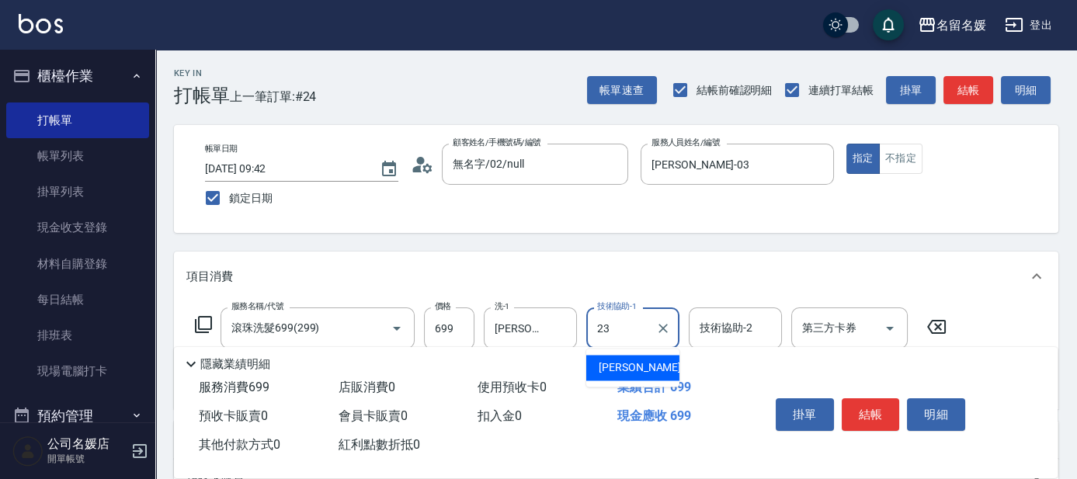
type input "俞靜嫺-23"
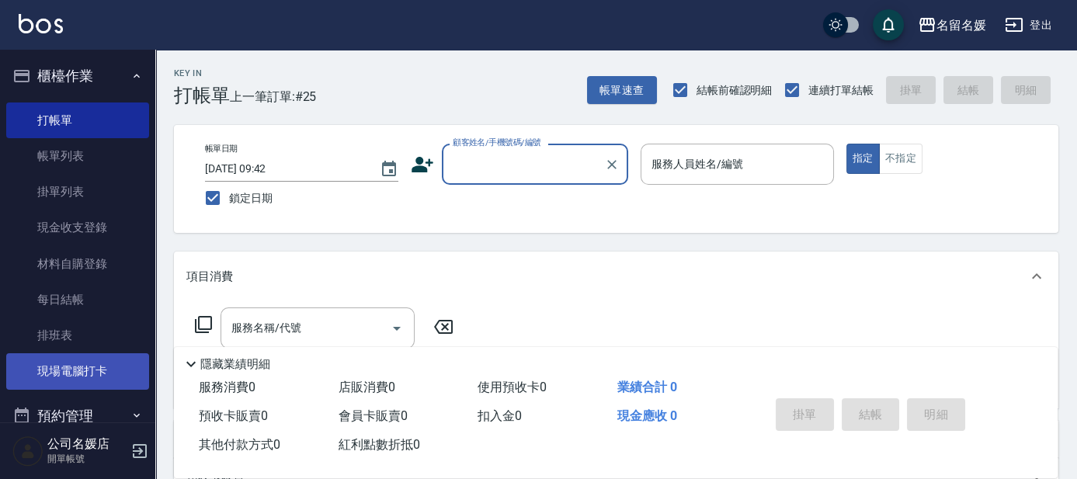
click at [92, 369] on link "現場電腦打卡" at bounding box center [77, 371] width 143 height 36
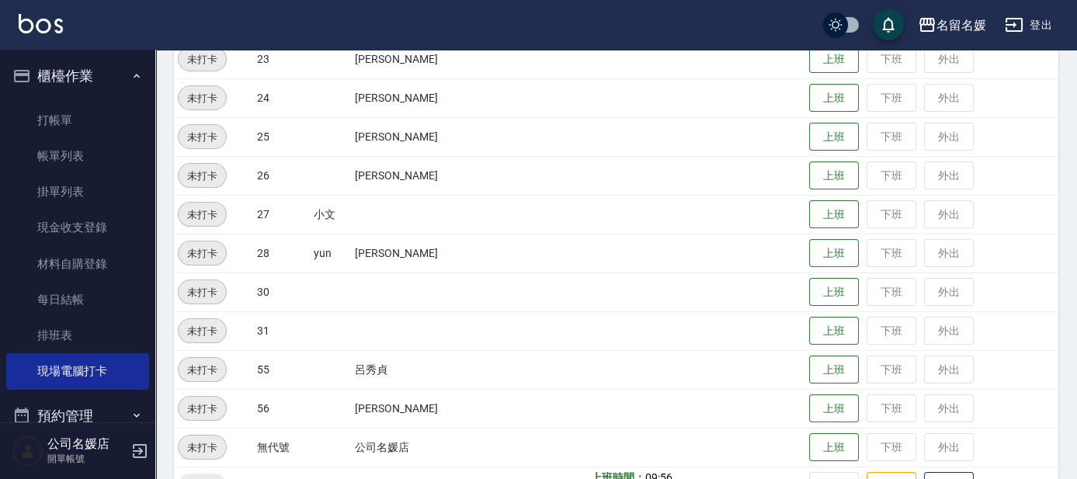
scroll to position [644, 0]
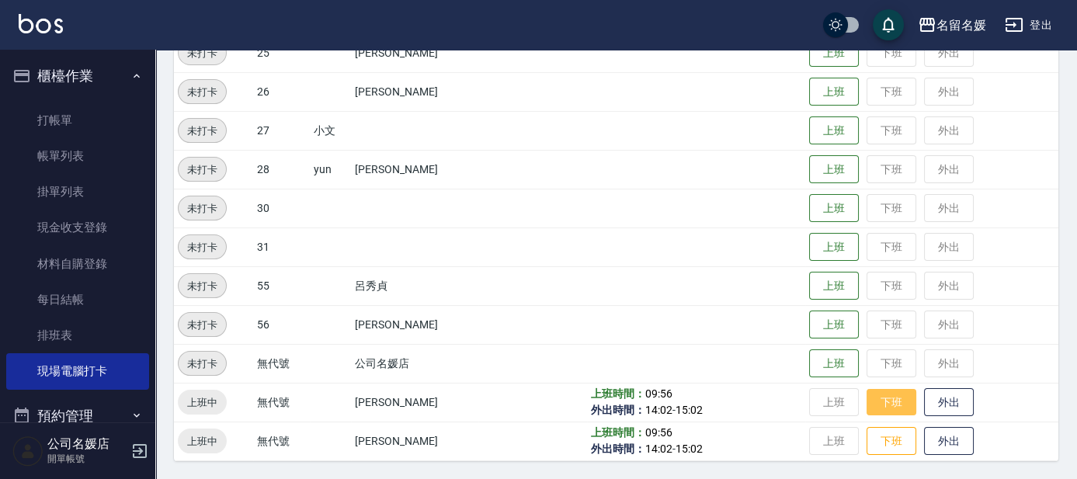
click at [905, 408] on button "下班" at bounding box center [891, 402] width 50 height 27
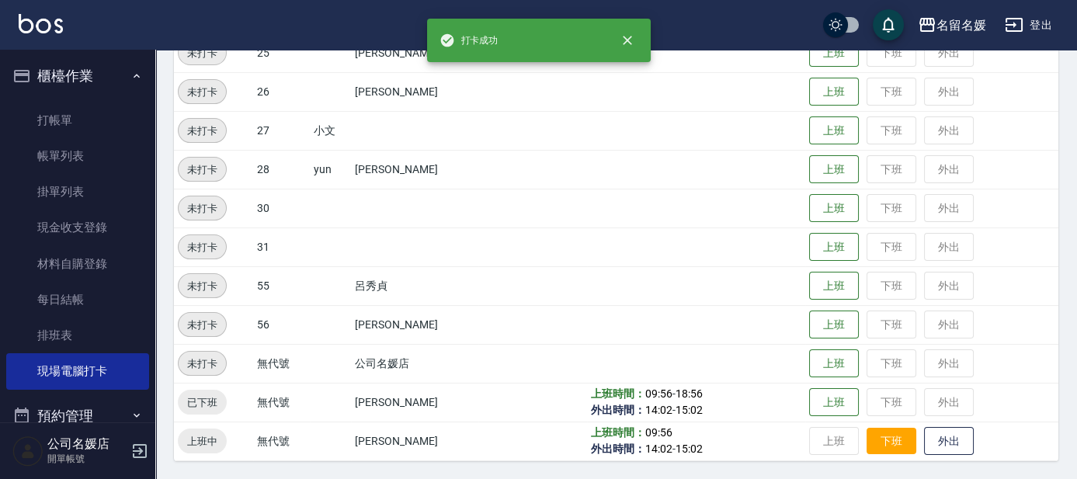
click at [893, 447] on button "下班" at bounding box center [891, 441] width 50 height 27
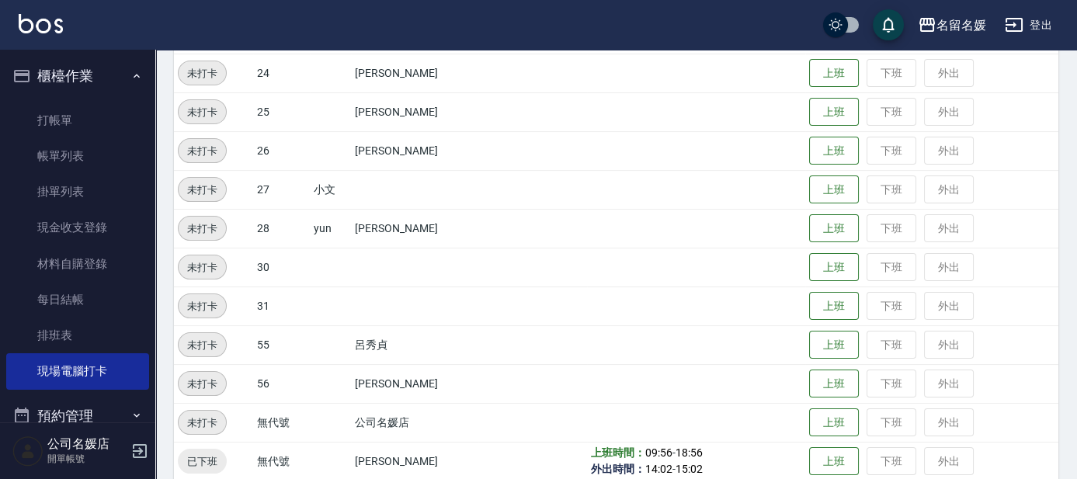
scroll to position [574, 0]
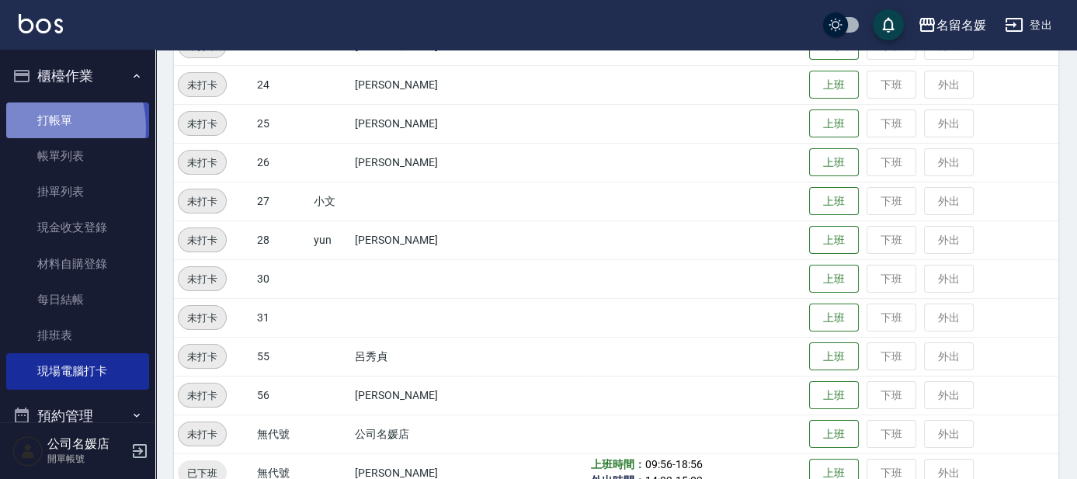
click at [45, 127] on link "打帳單" at bounding box center [77, 120] width 143 height 36
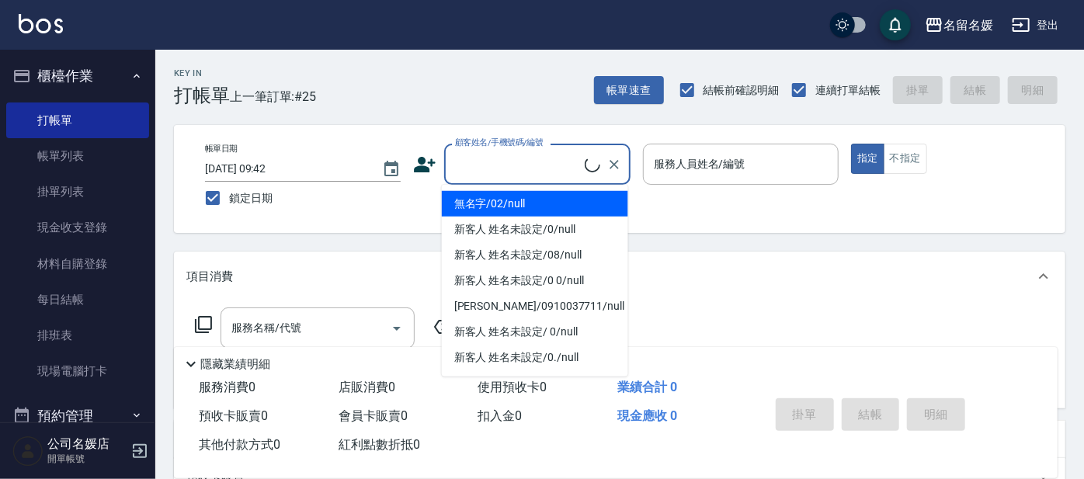
click at [460, 154] on input "顧客姓名/手機號碼/編號" at bounding box center [517, 164] width 133 height 27
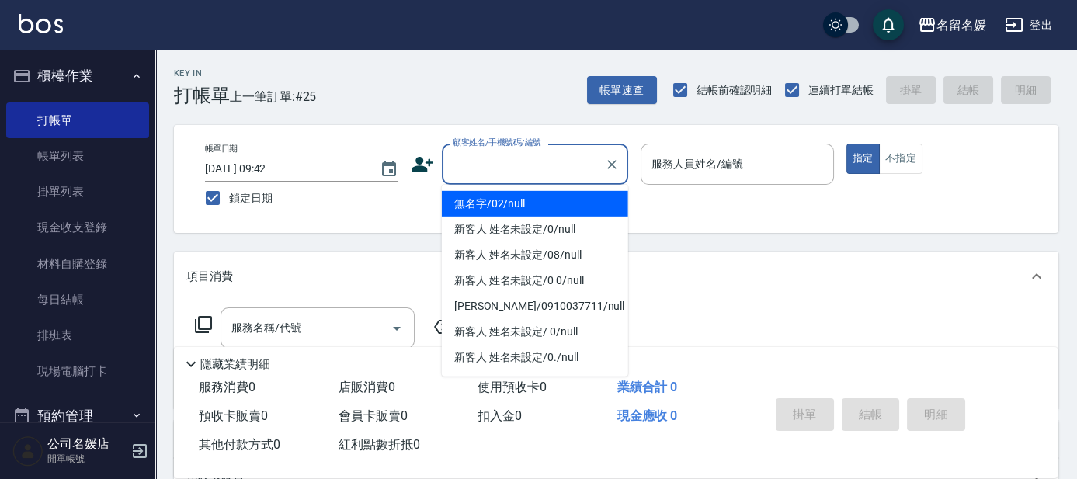
type input "無名字/02/null"
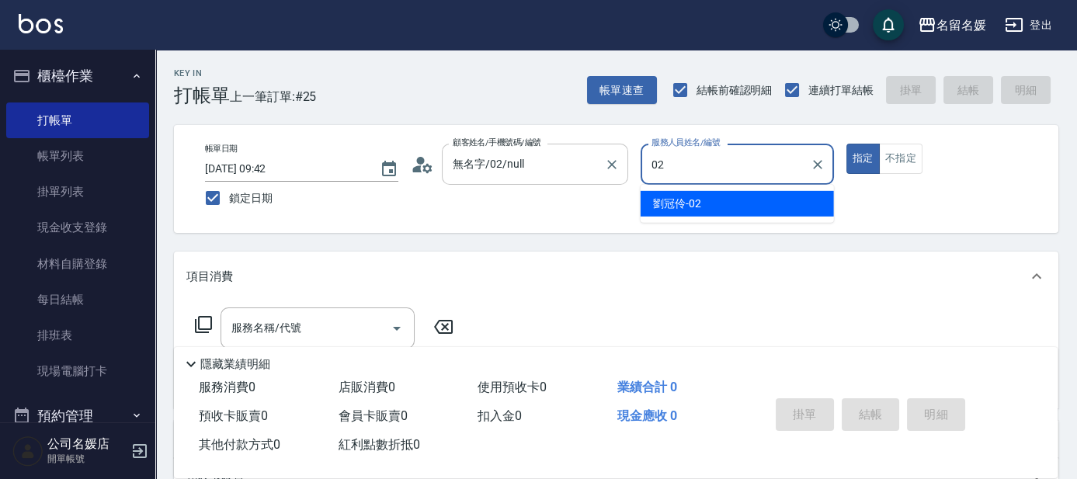
type input "02"
type button "true"
type input "劉冠伶-02"
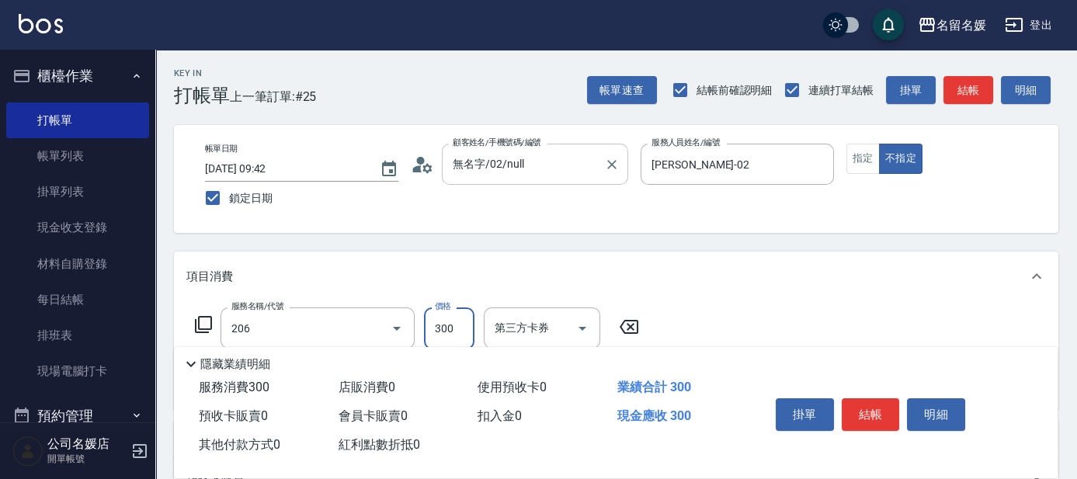
type input "洗髮[300](206)"
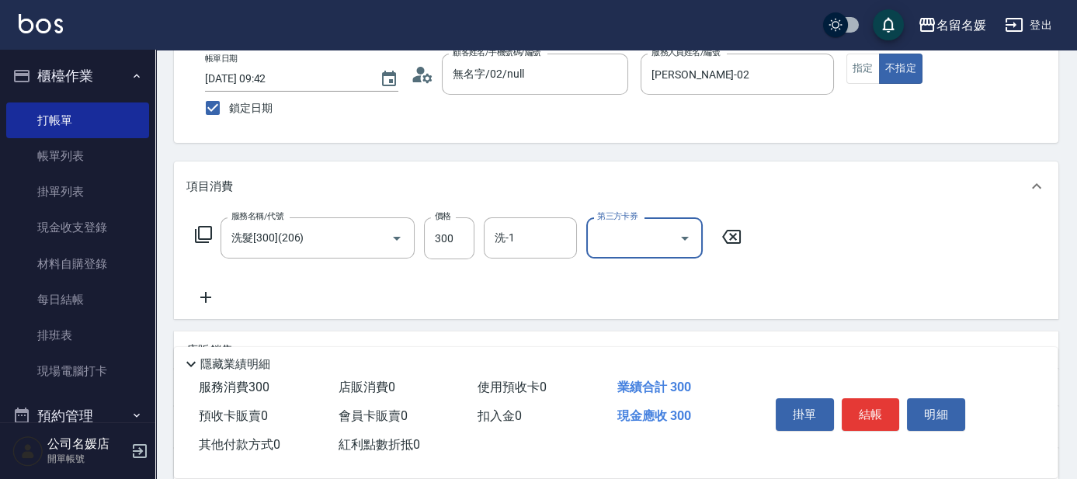
scroll to position [140, 0]
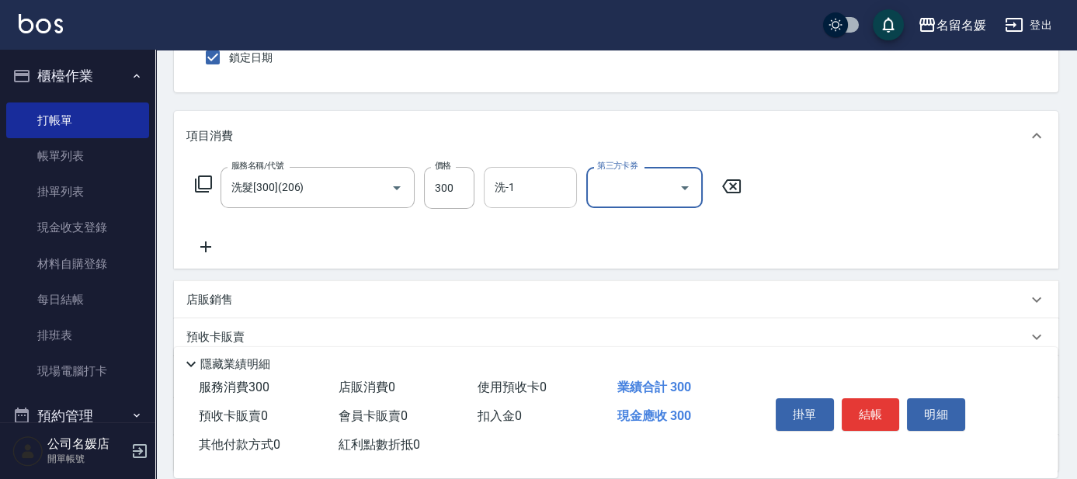
click at [519, 185] on input "洗-1" at bounding box center [530, 187] width 79 height 27
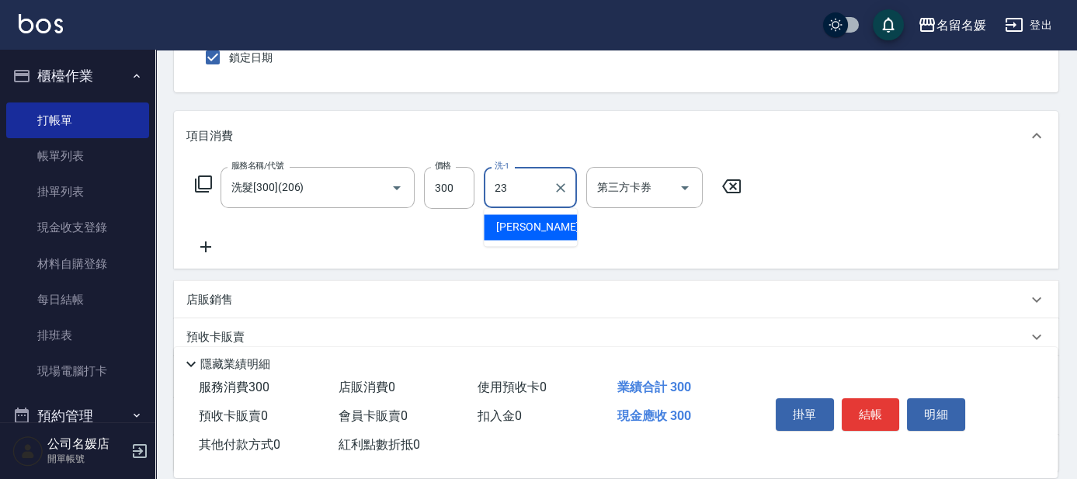
type input "俞靜嫺-23"
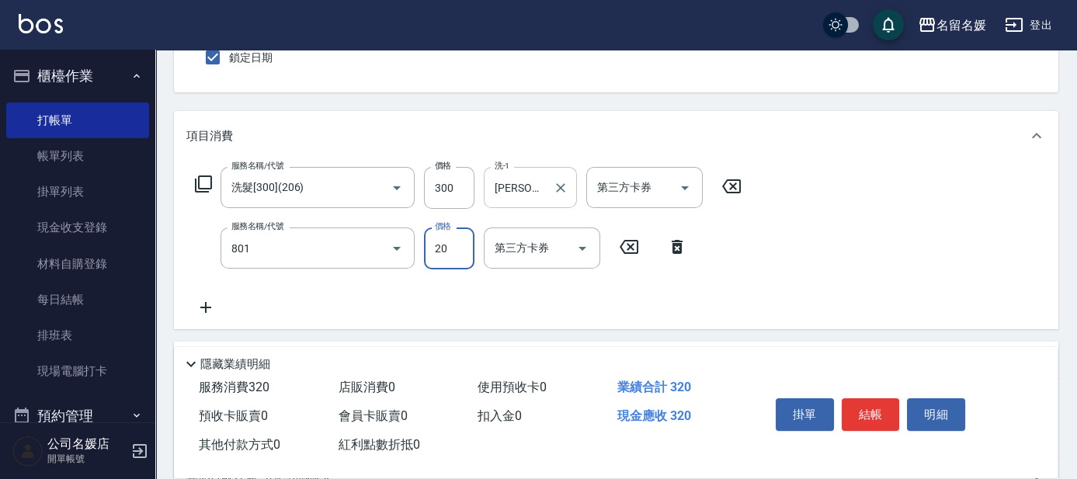
type input "潤絲(801)"
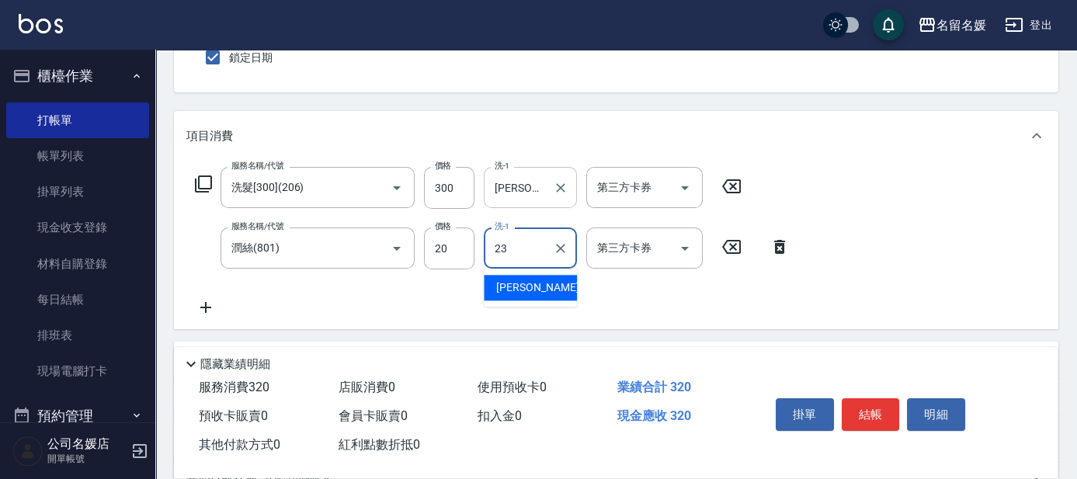
type input "俞靜嫺-23"
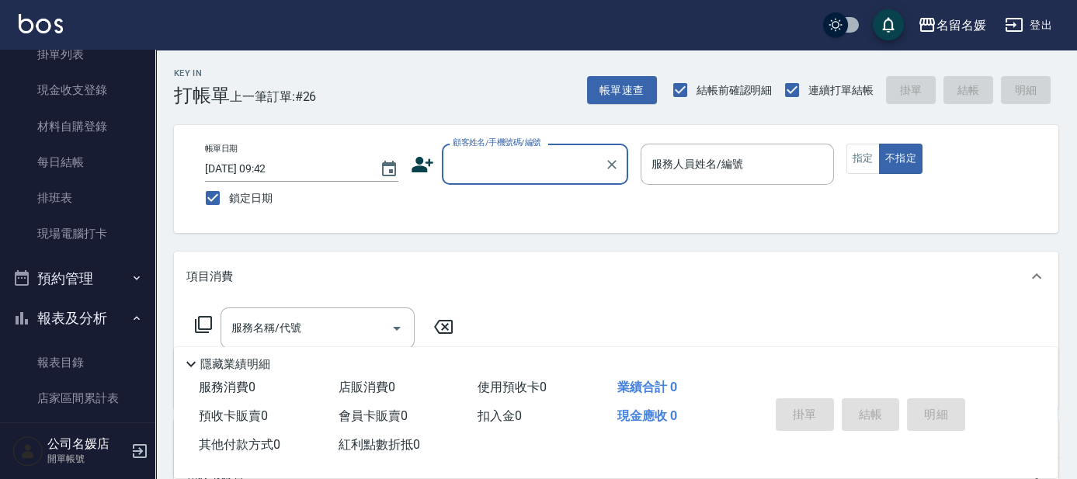
scroll to position [113, 0]
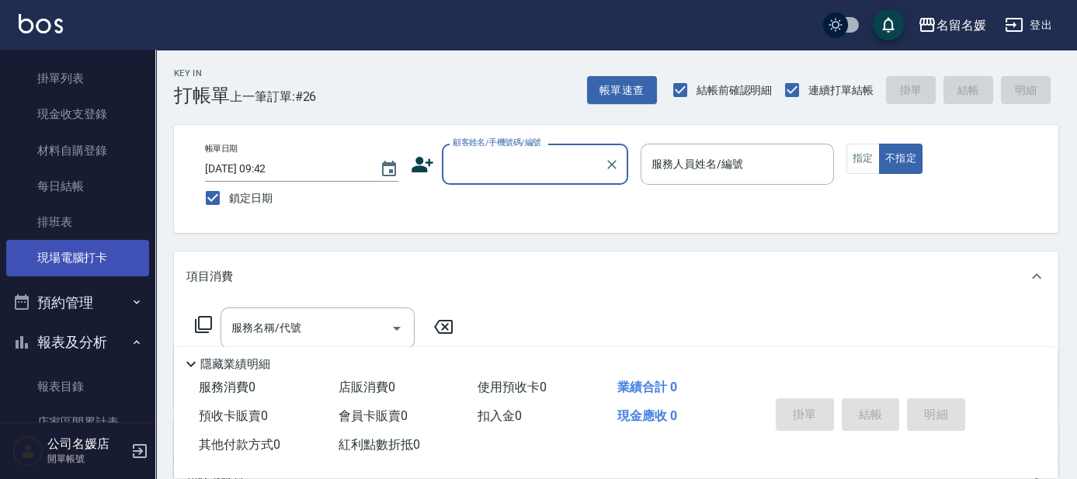
click at [116, 255] on link "現場電腦打卡" at bounding box center [77, 258] width 143 height 36
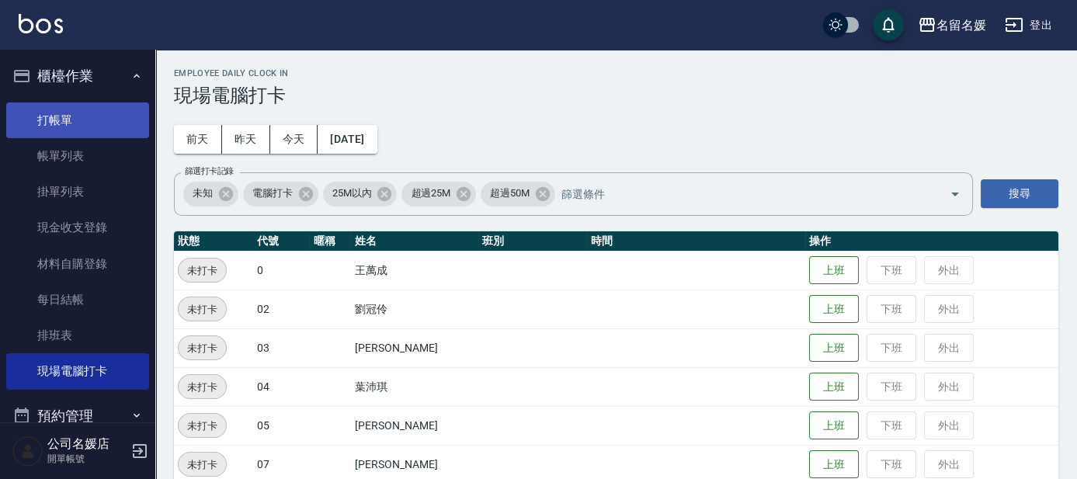
click at [113, 120] on link "打帳單" at bounding box center [77, 120] width 143 height 36
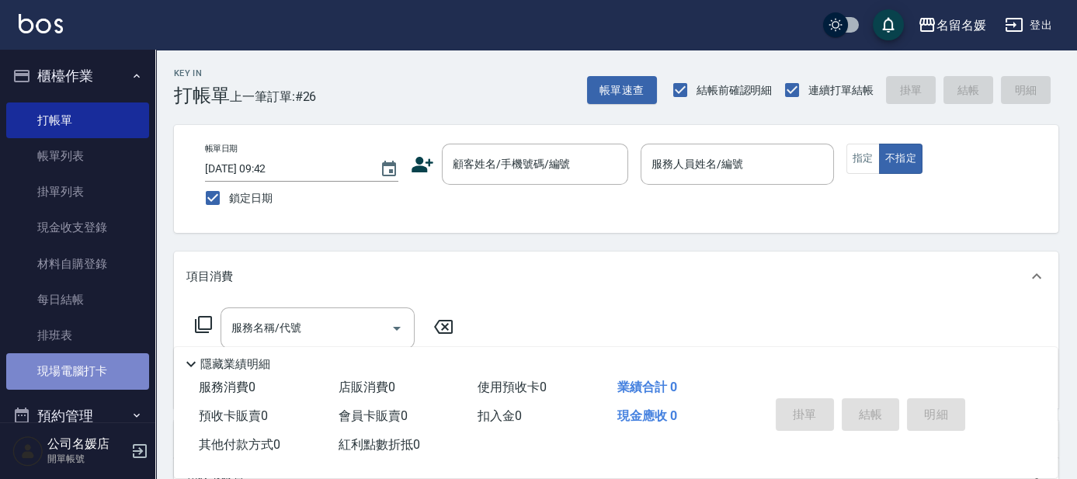
click at [88, 371] on link "現場電腦打卡" at bounding box center [77, 371] width 143 height 36
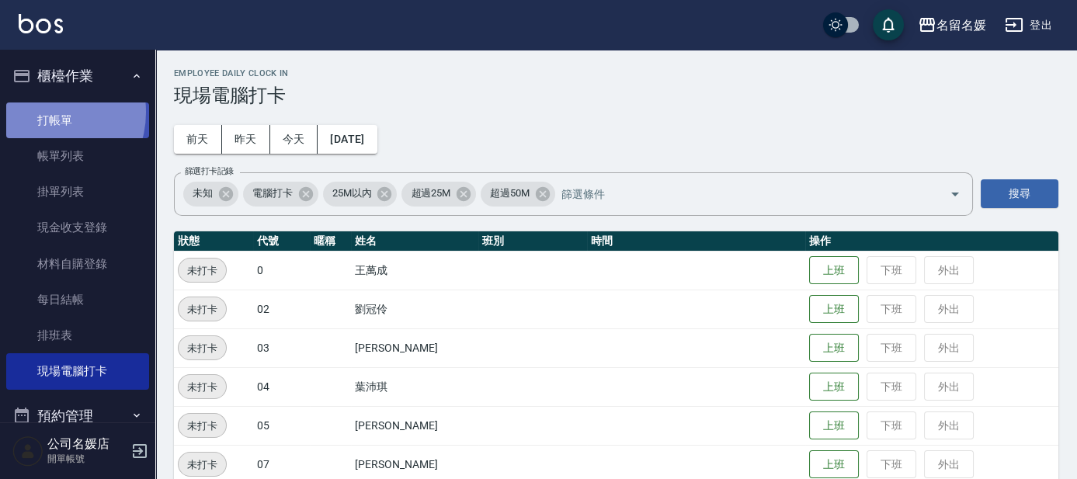
click at [44, 112] on link "打帳單" at bounding box center [77, 120] width 143 height 36
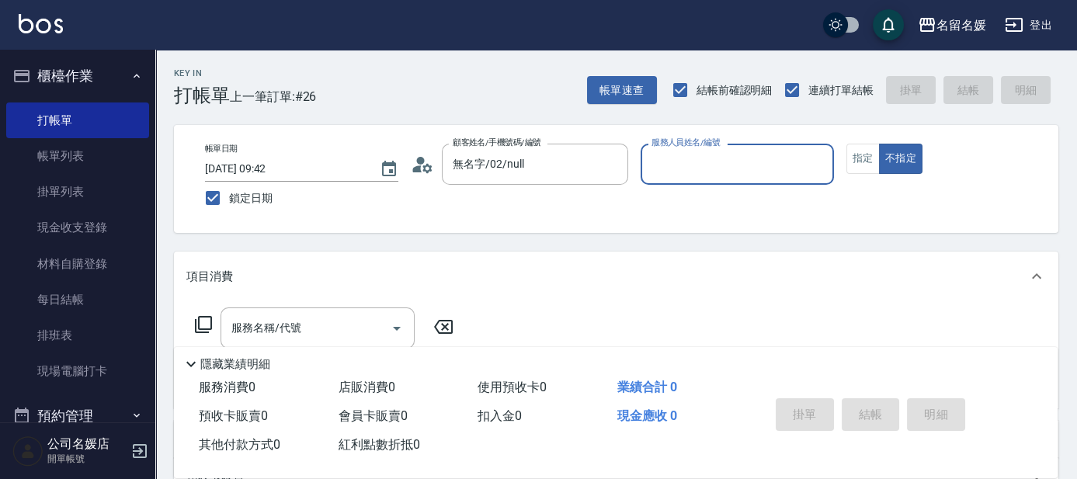
type input "新客人 姓名未設定/0/null"
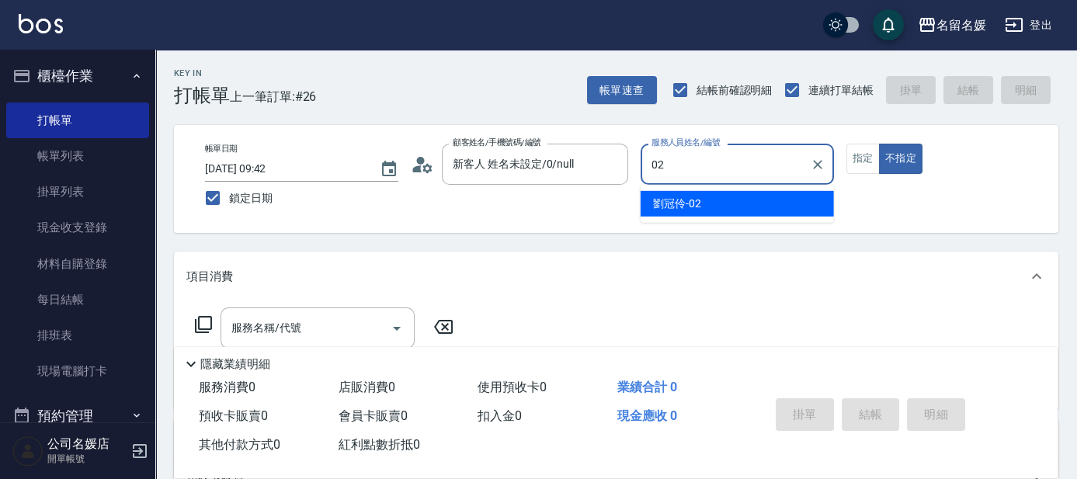
type input "02"
type button "false"
type input "劉冠伶-02"
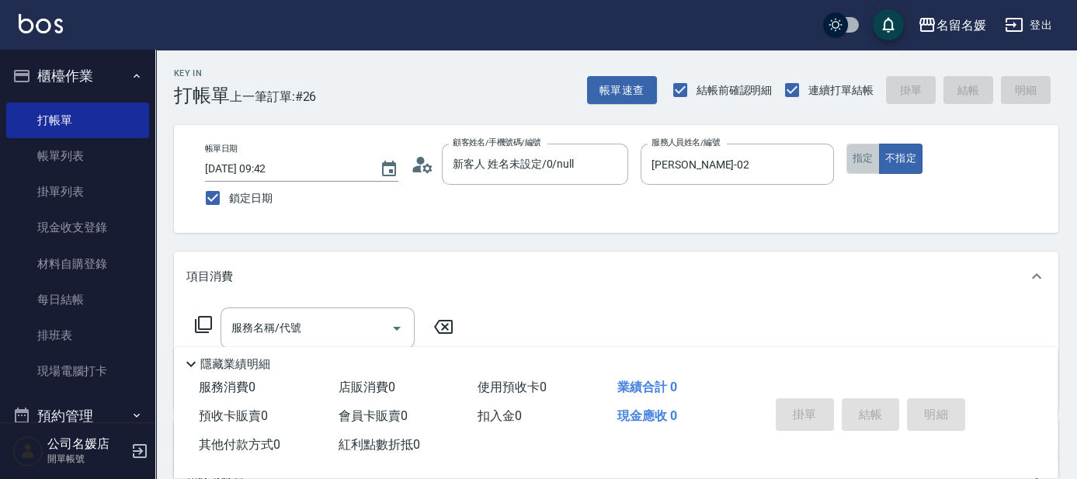
click at [866, 161] on button "指定" at bounding box center [862, 159] width 33 height 30
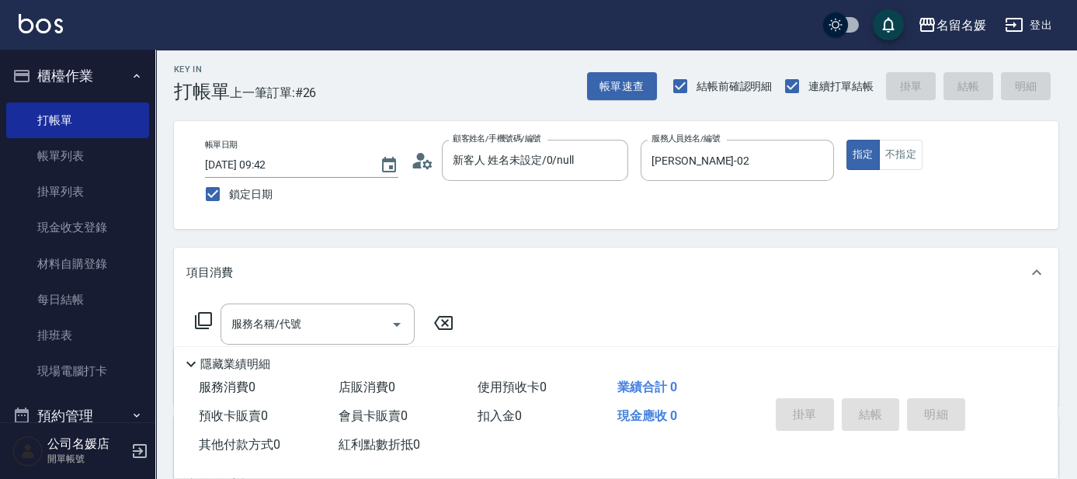
scroll to position [70, 0]
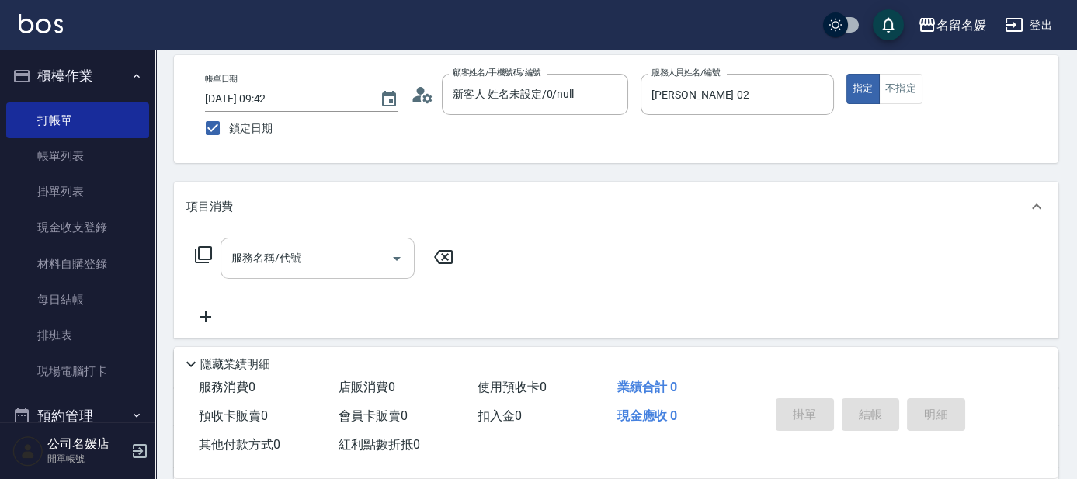
click at [286, 248] on input "服務名稱/代號" at bounding box center [305, 257] width 157 height 27
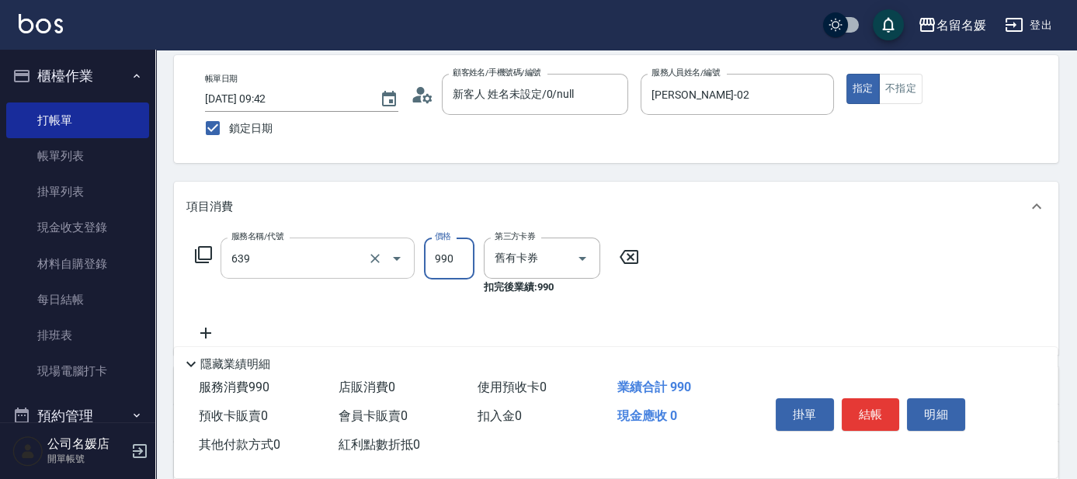
type input "(芙)蘆薈髮膜套卡(自材)(639)"
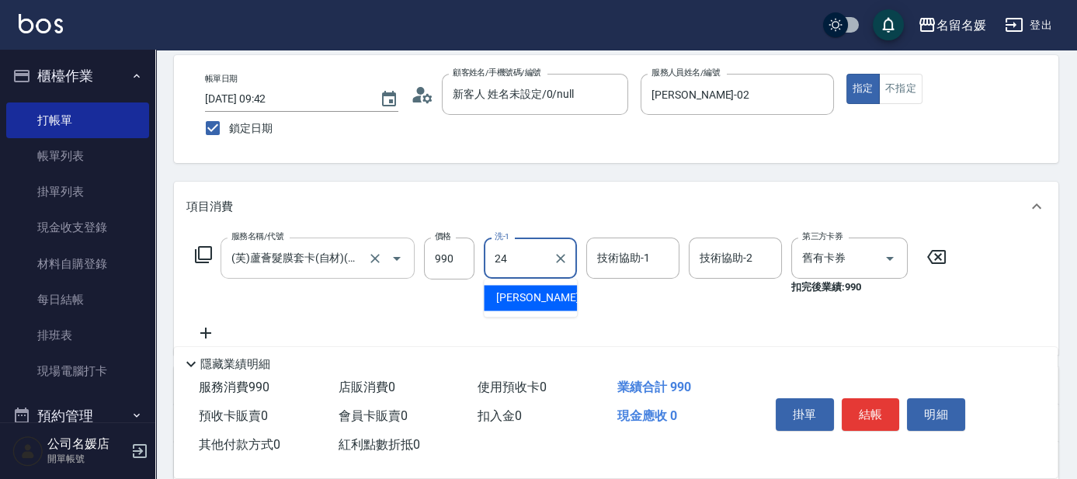
type input "張家惠-24"
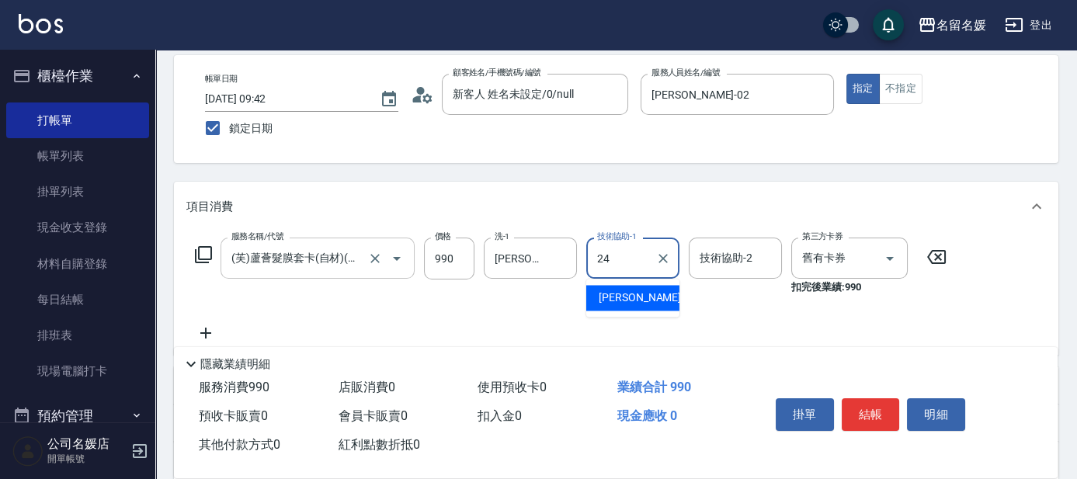
type input "張家惠-24"
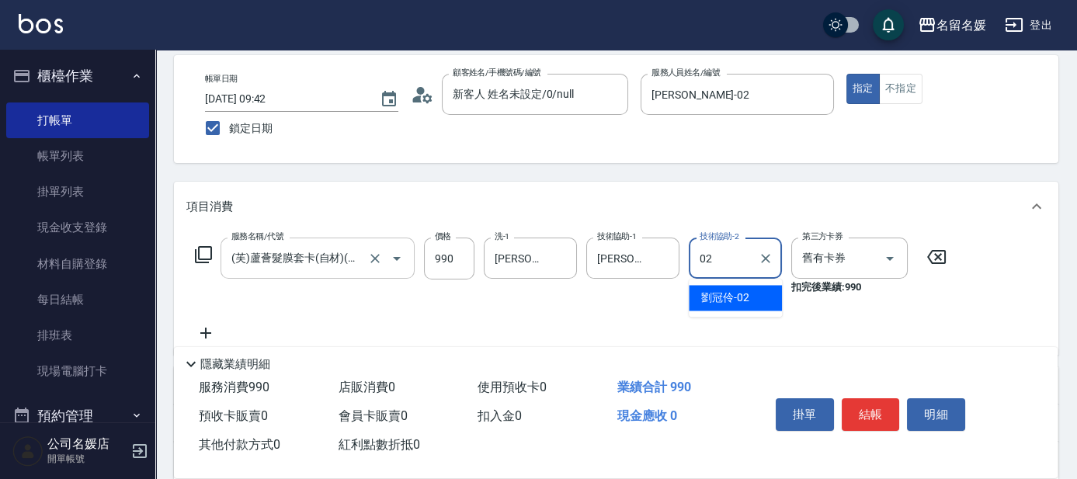
type input "劉冠伶-02"
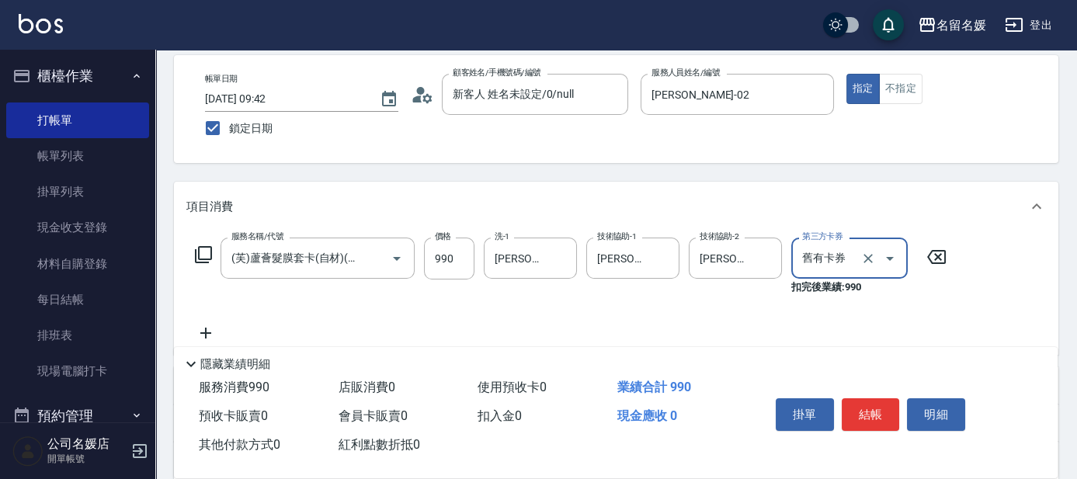
scroll to position [140, 0]
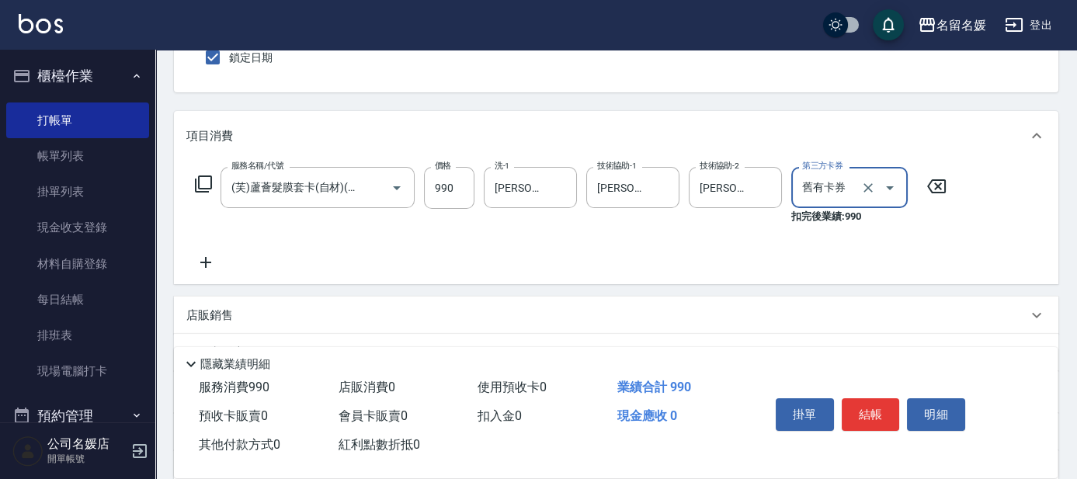
click at [211, 259] on icon at bounding box center [205, 262] width 39 height 19
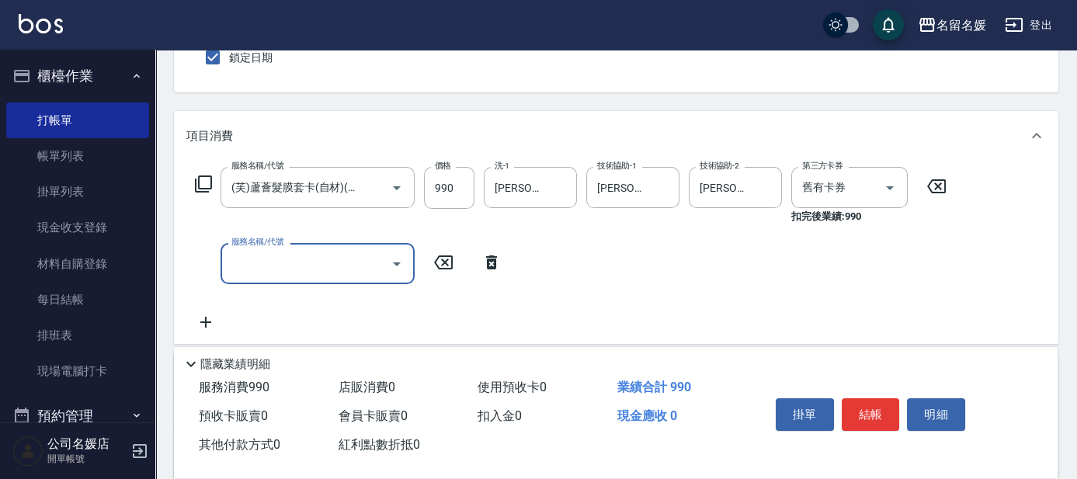
scroll to position [0, 0]
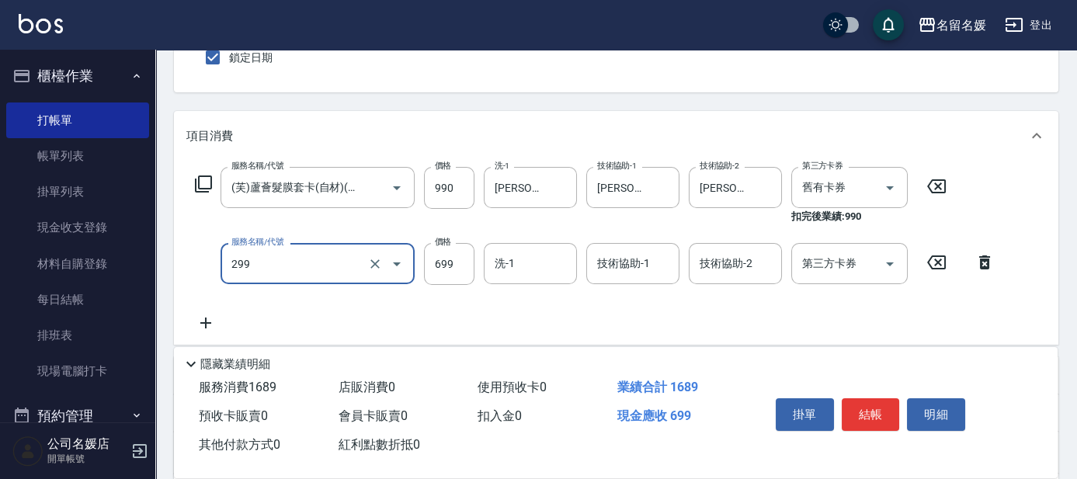
type input "滾珠洗髮699(299)"
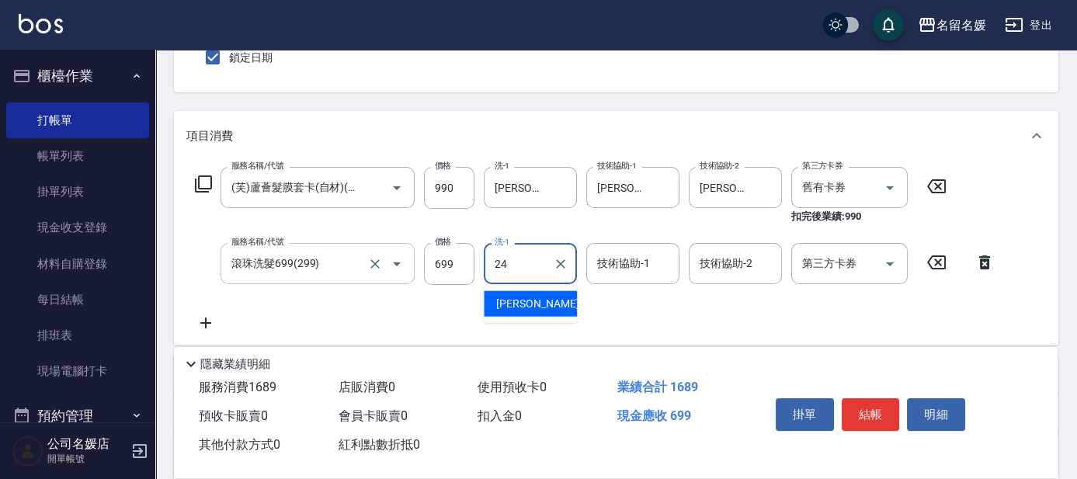
type input "24"
type input "2"
type input "張家惠-24"
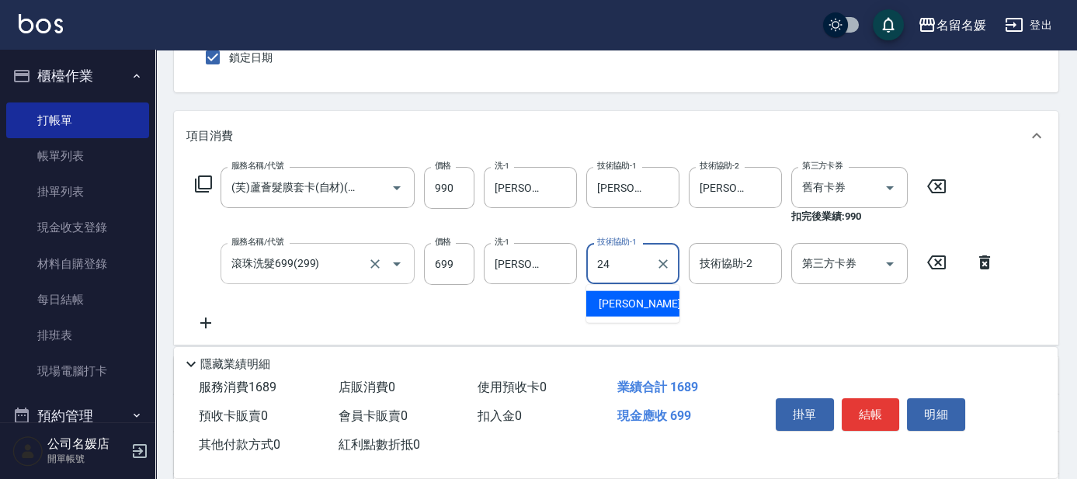
type input "張家惠-24"
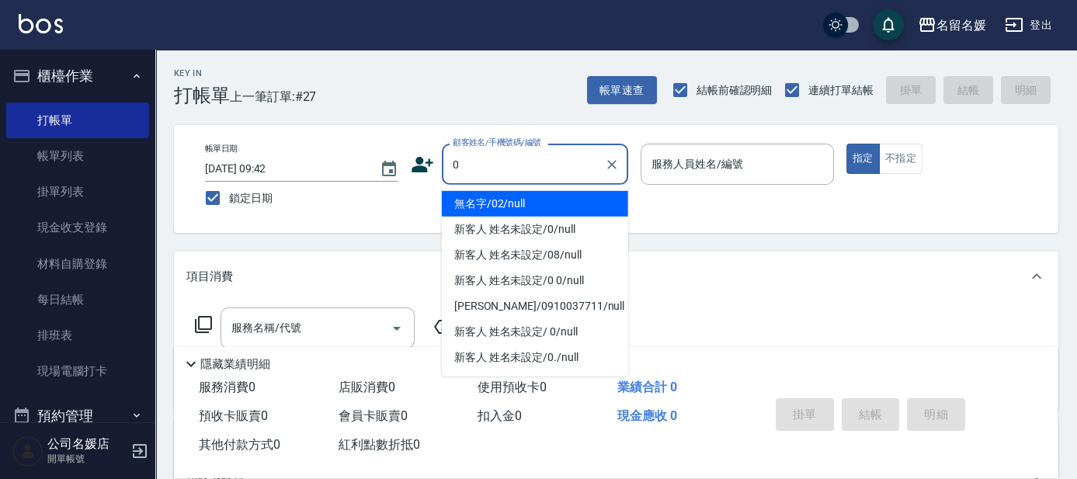
type input "無名字/02/null"
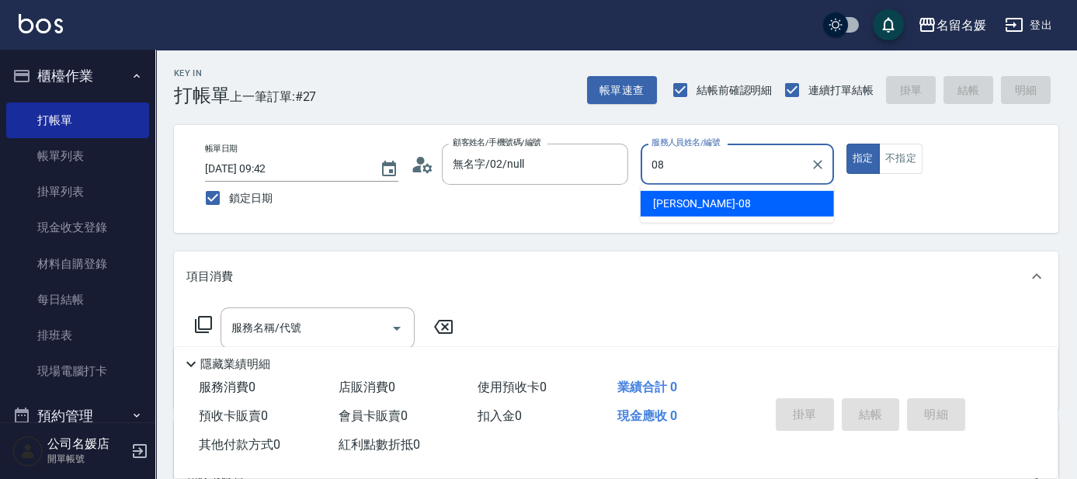
type input "08"
type button "true"
type input "許明雅-08"
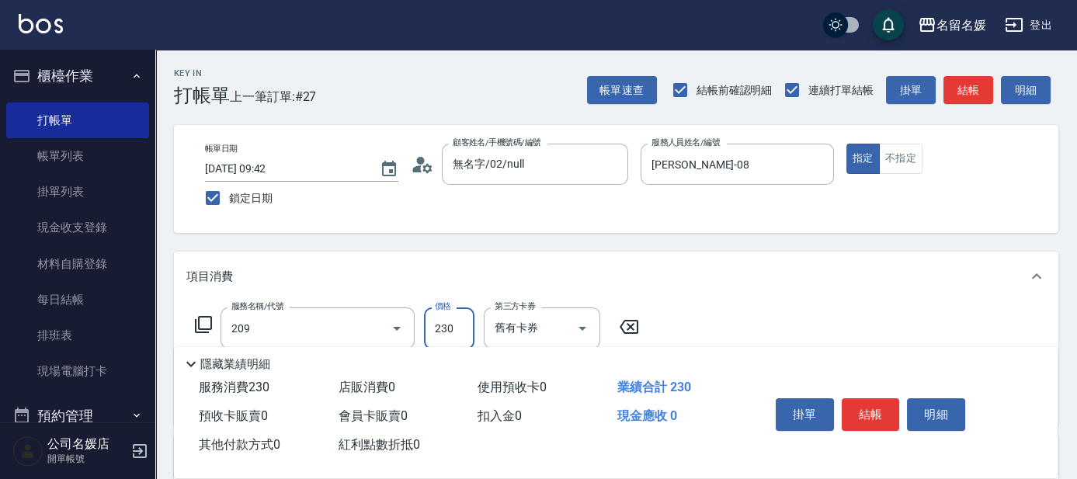
type input "洗髮券-(卡)230(209)"
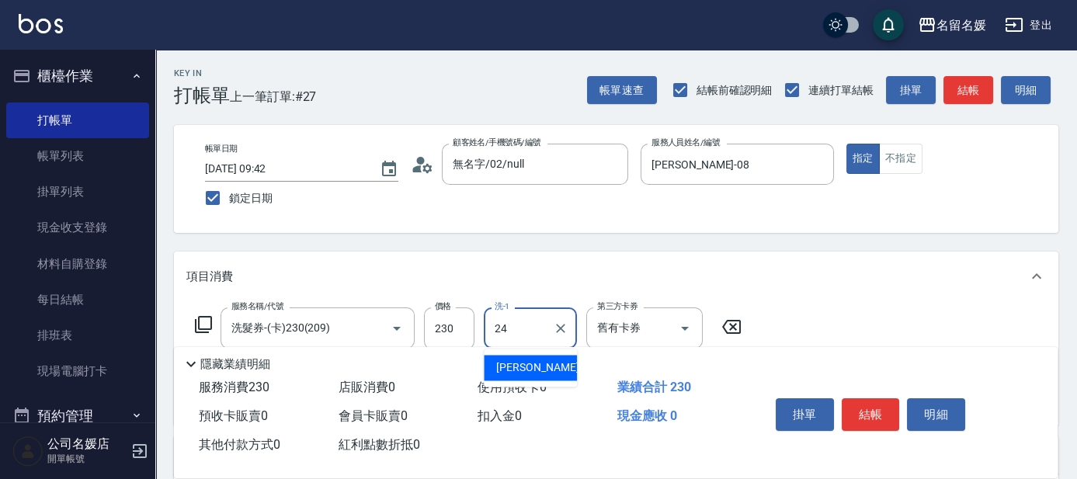
type input "張家惠-24"
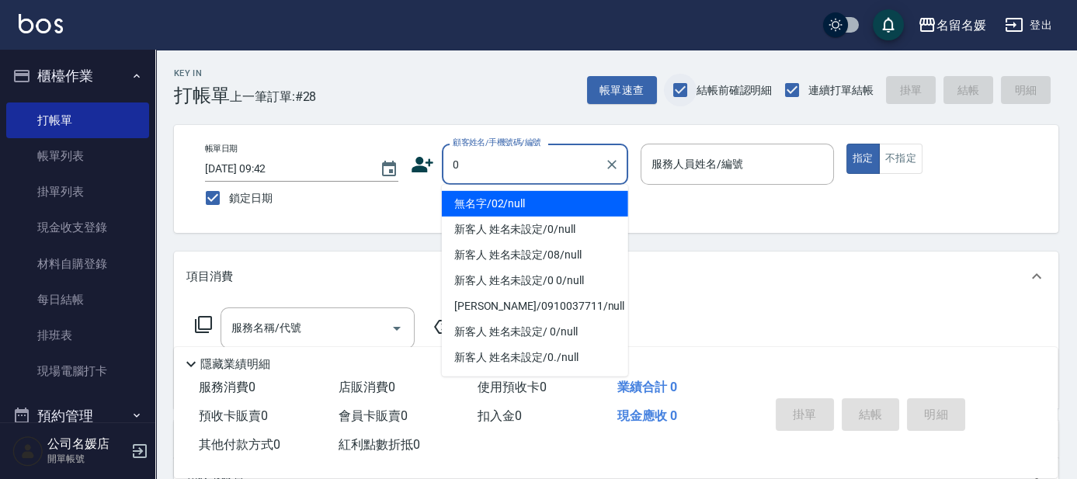
type input "0"
type input "無名字/02/null"
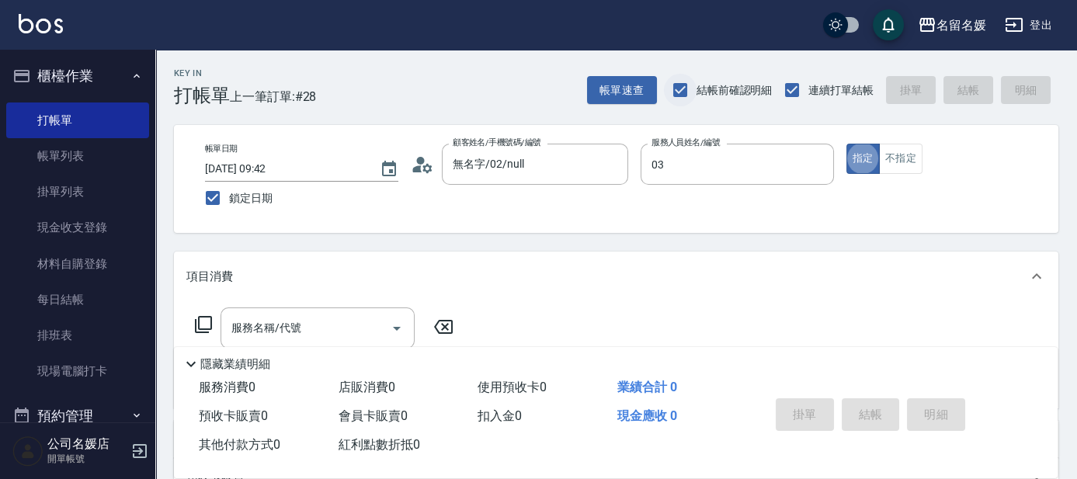
type input "蔡依芳-03"
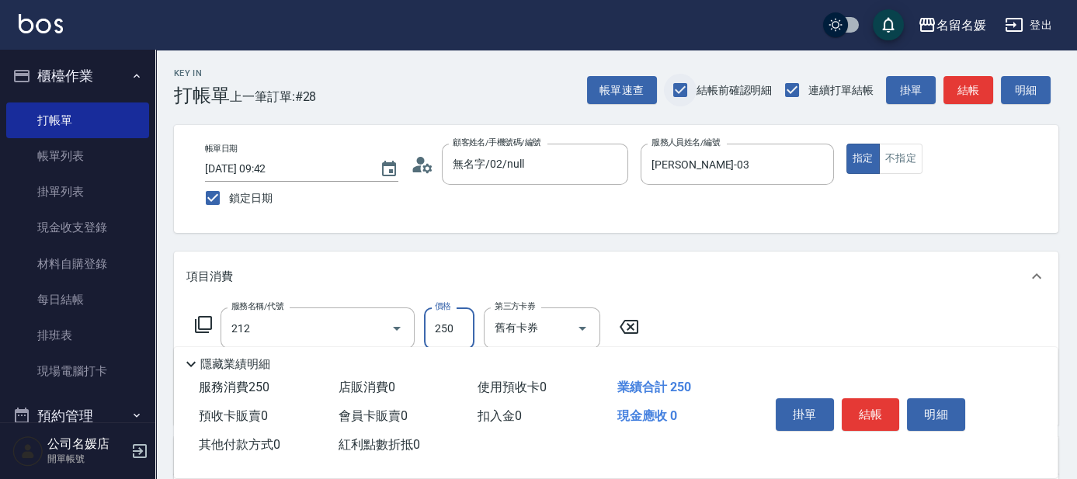
type input "洗髮券-(卡)250(212)"
type input "俞靜嫺-23"
type input "洗髮券-(卡)250(212)"
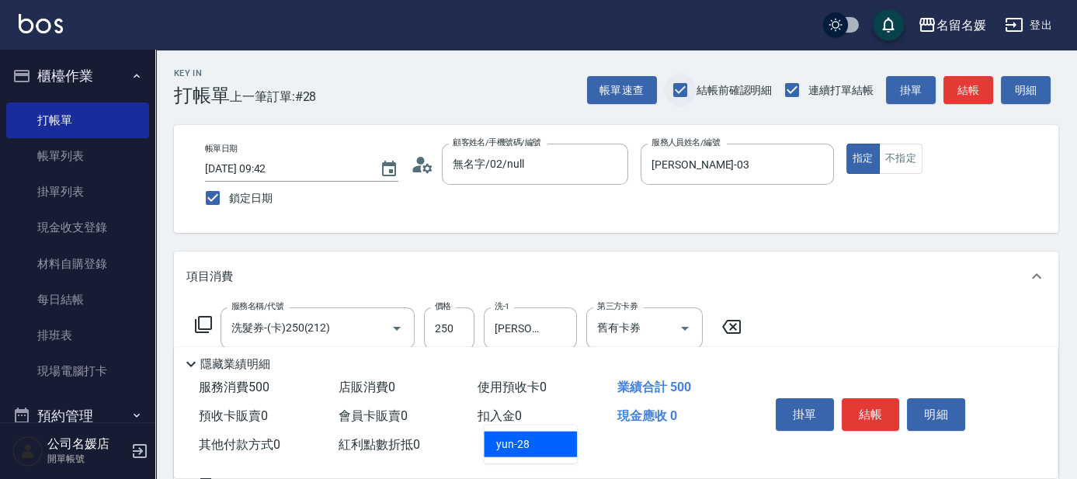
type input "yun-28"
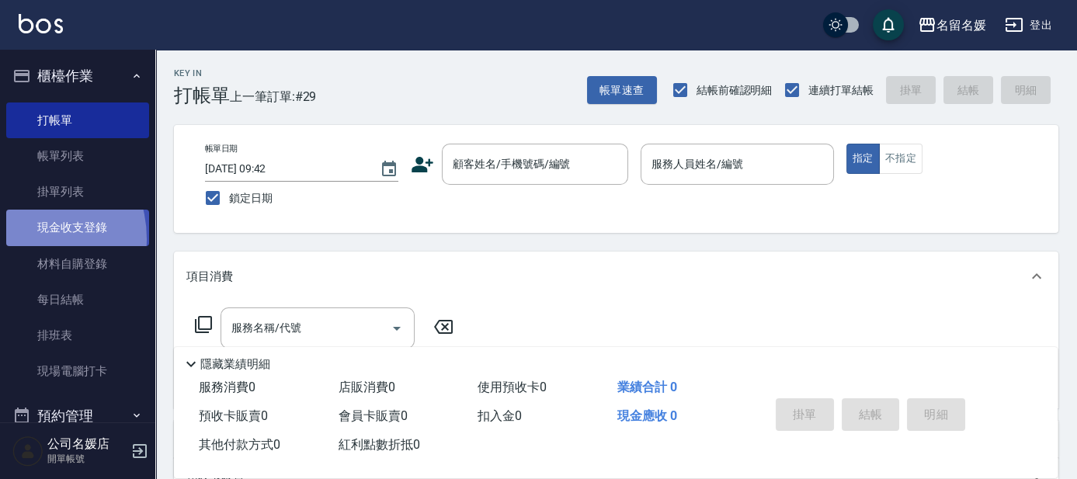
click at [21, 238] on link "現金收支登錄" at bounding box center [77, 228] width 143 height 36
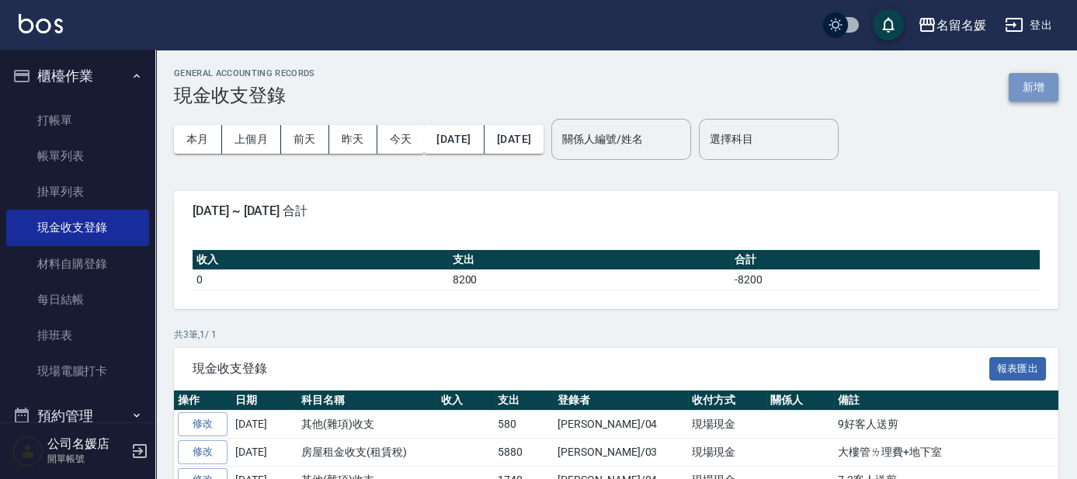
click at [1025, 85] on button "新增" at bounding box center [1033, 87] width 50 height 29
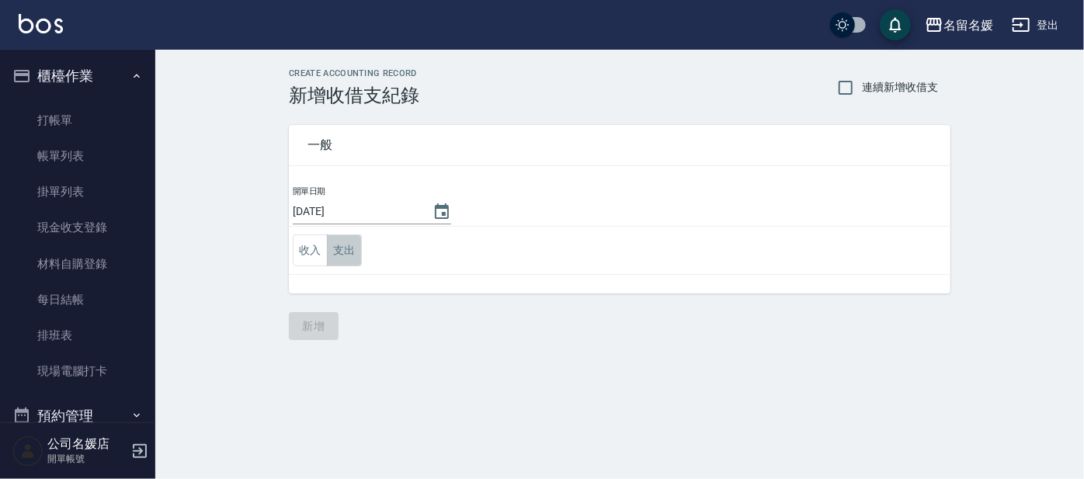
click at [343, 255] on button "支出" at bounding box center [344, 250] width 35 height 32
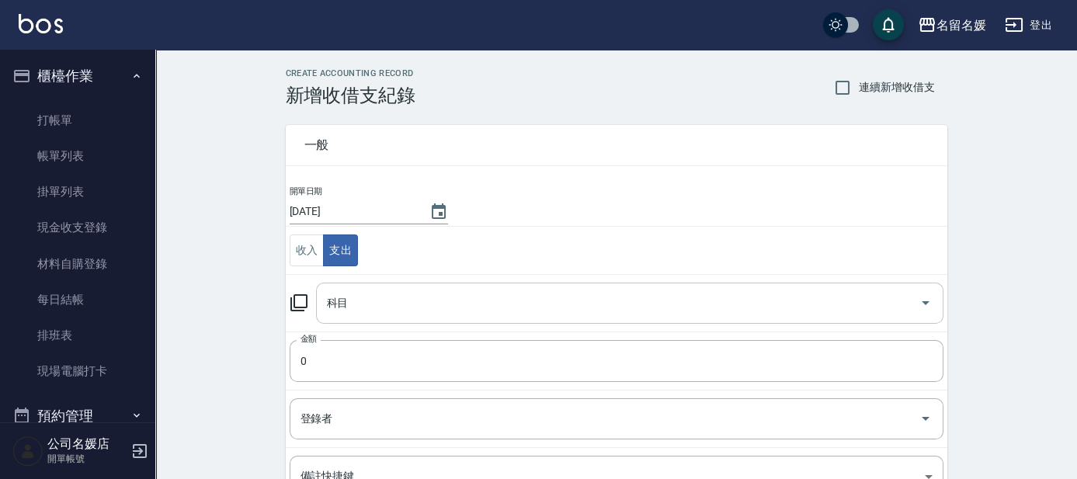
click at [334, 298] on div "科目 科目" at bounding box center [629, 303] width 627 height 41
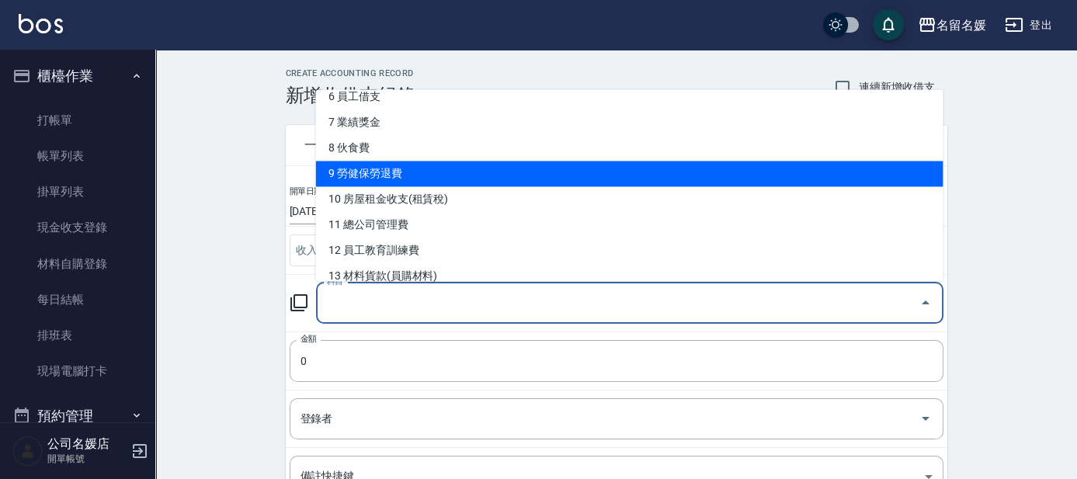
scroll to position [140, 0]
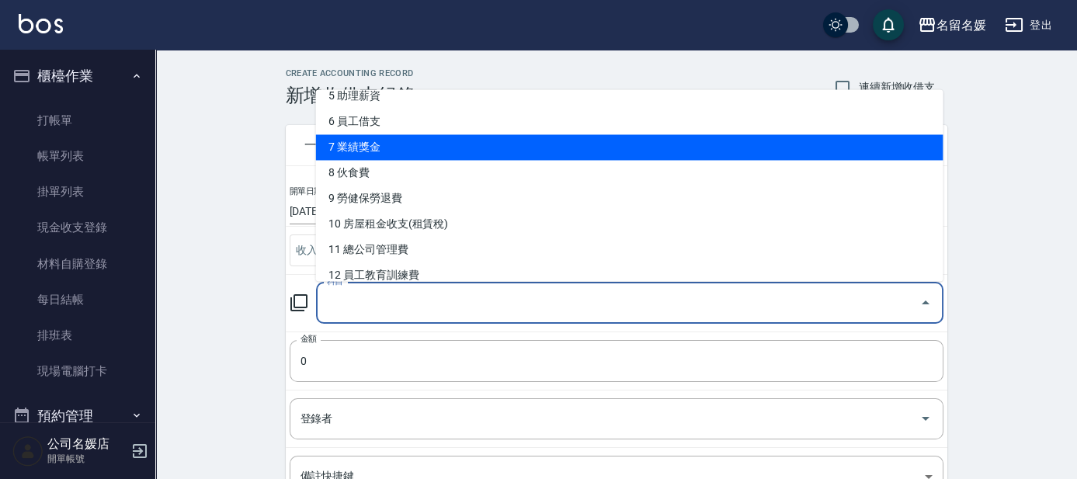
click at [360, 145] on li "7 業績獎金" at bounding box center [629, 148] width 627 height 26
type input "7 業績獎金"
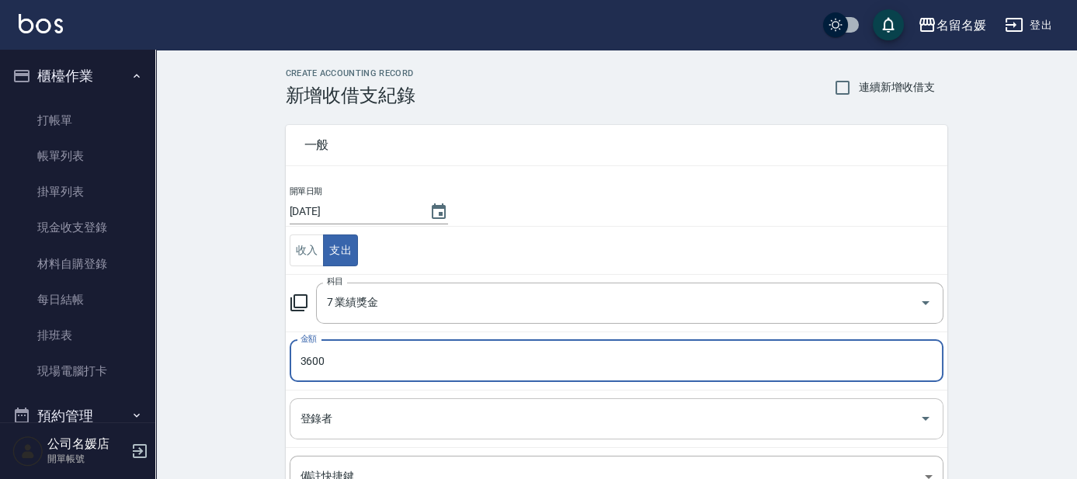
type input "3600"
click at [416, 424] on input "登錄者" at bounding box center [604, 418] width 616 height 27
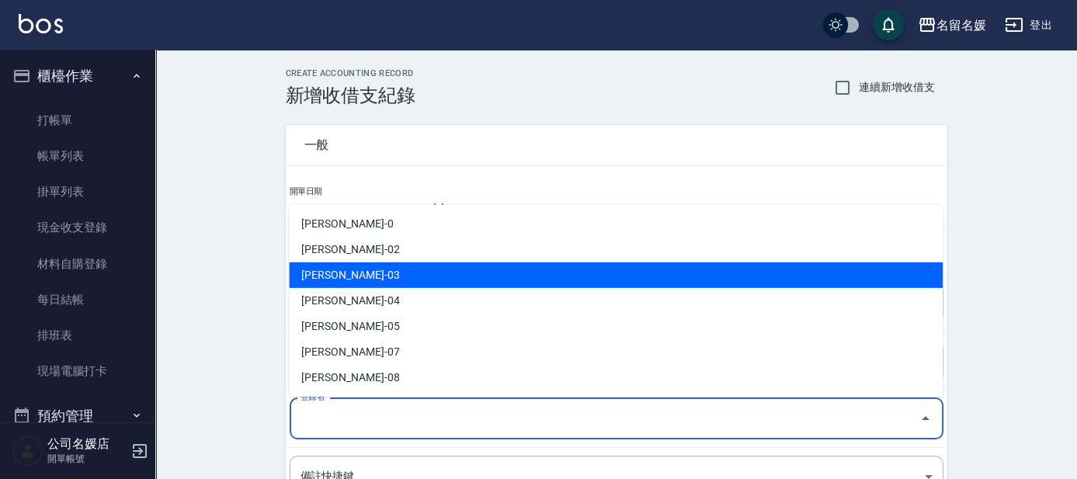
click at [404, 268] on li "蔡依芳-03" at bounding box center [616, 275] width 654 height 26
type input "蔡依芳-03"
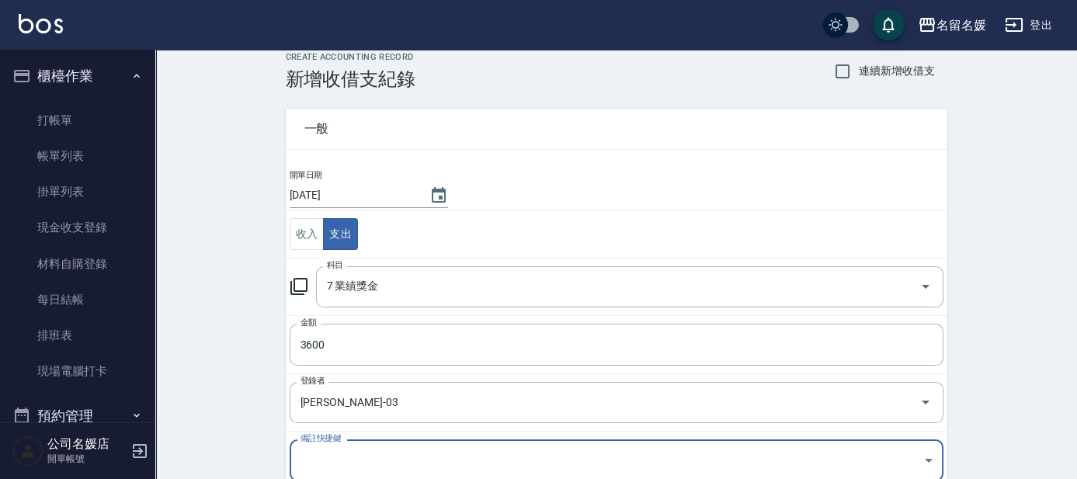
scroll to position [87, 0]
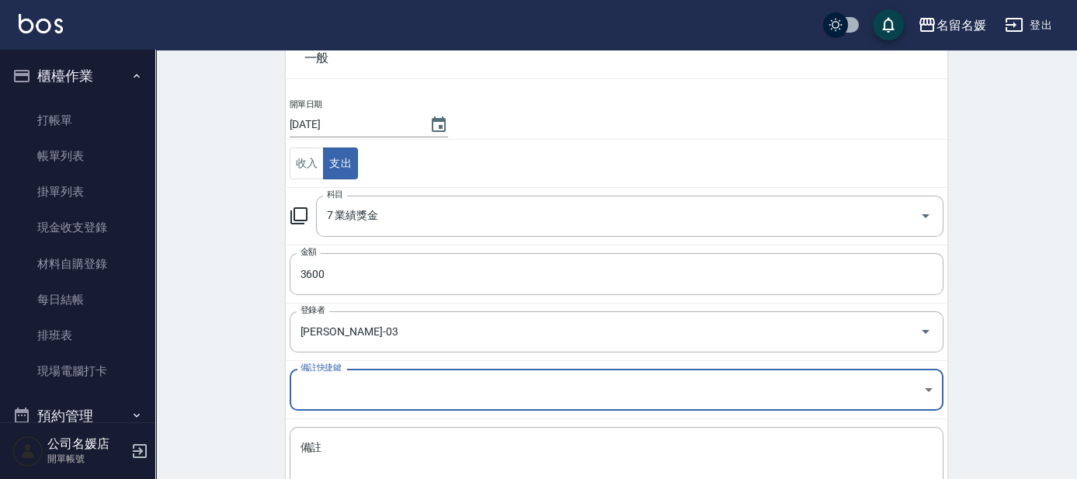
click at [318, 422] on td "備註 x 備註" at bounding box center [616, 466] width 661 height 95
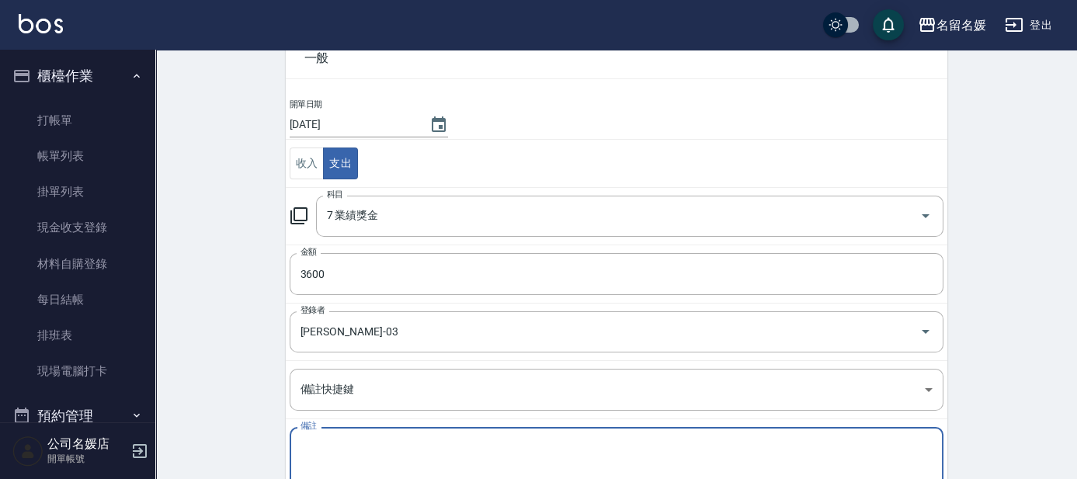
click at [322, 440] on textarea "備註" at bounding box center [616, 466] width 632 height 53
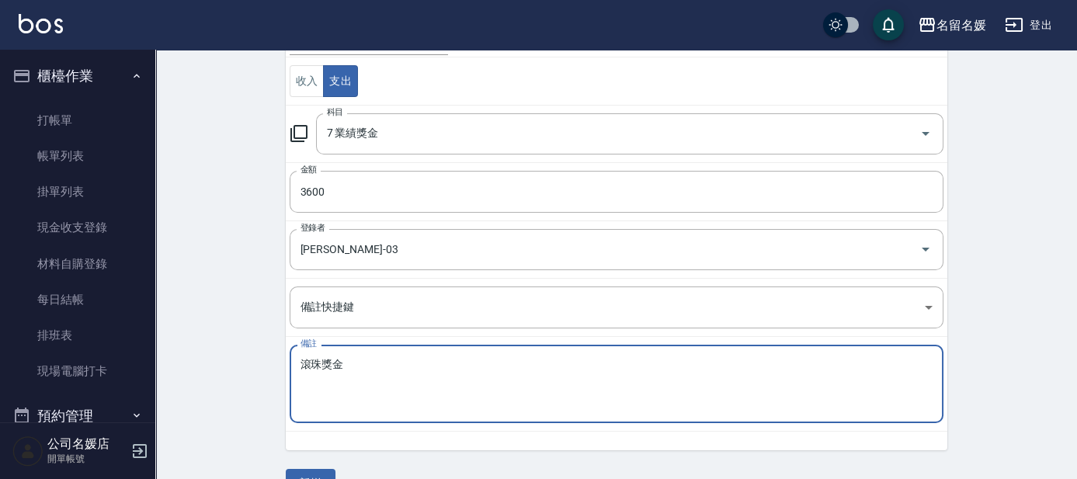
scroll to position [204, 0]
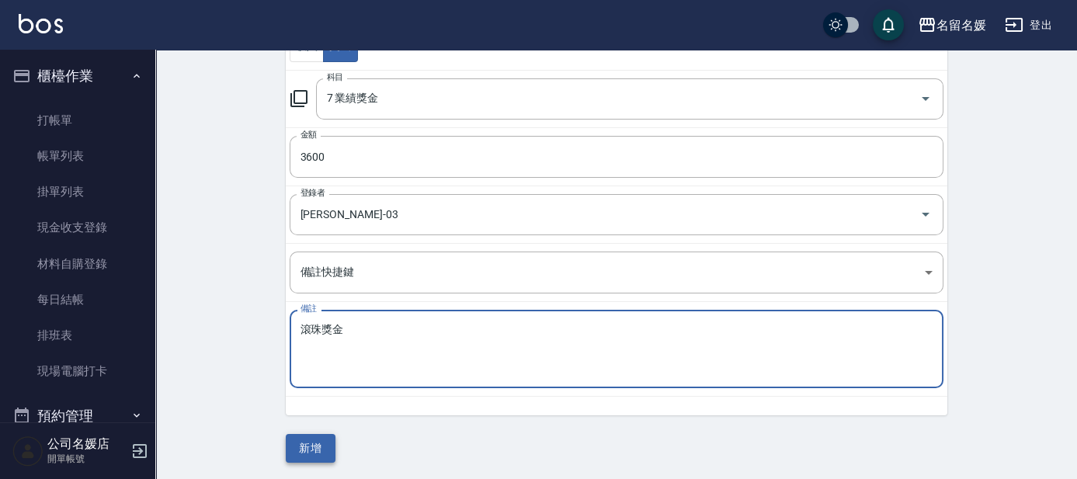
type textarea "滾珠獎金"
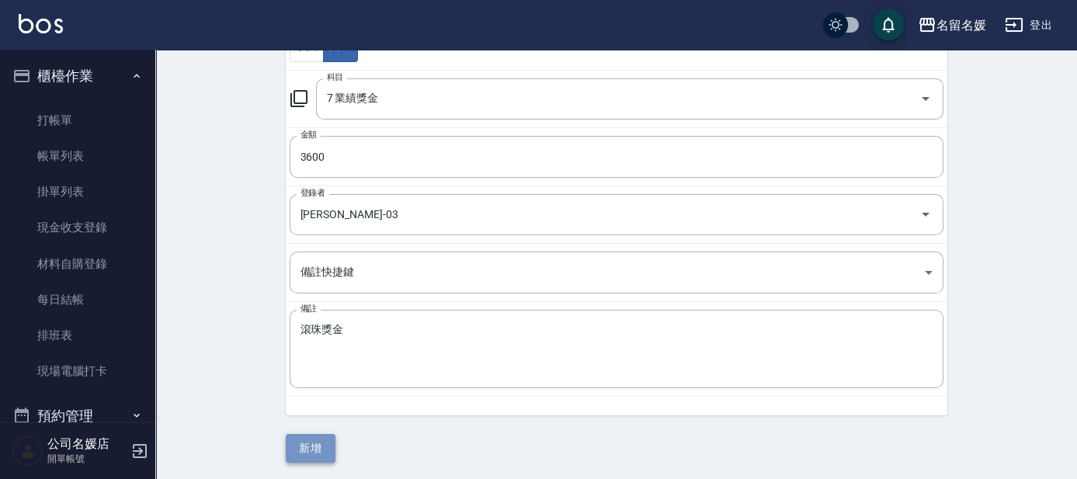
click at [307, 452] on button "新增" at bounding box center [311, 448] width 50 height 29
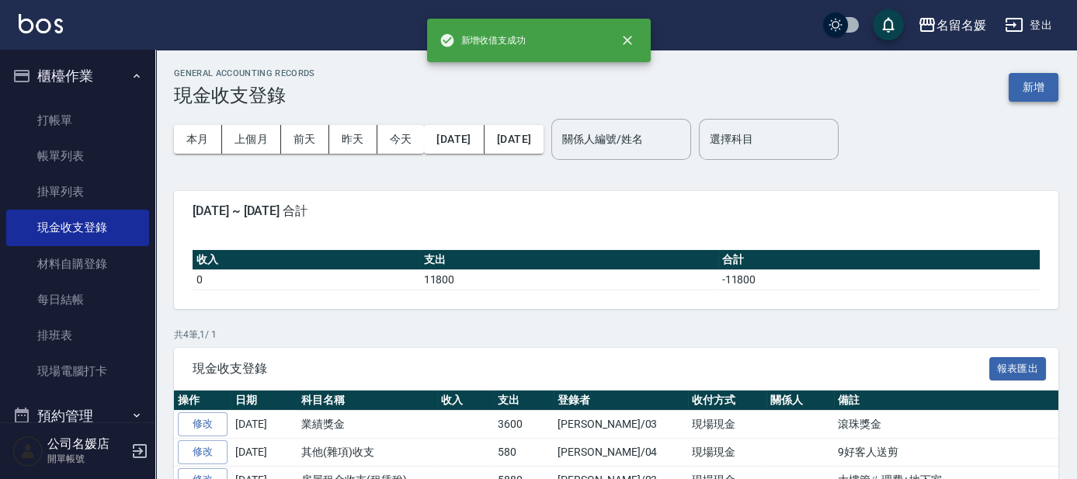
click at [1008, 92] on button "新增" at bounding box center [1033, 87] width 50 height 29
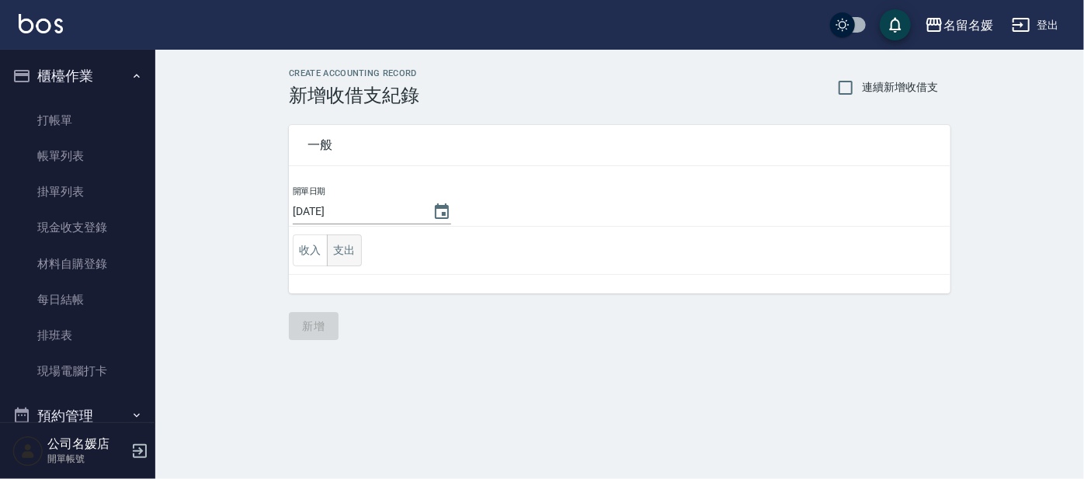
click at [339, 242] on button "支出" at bounding box center [344, 250] width 35 height 32
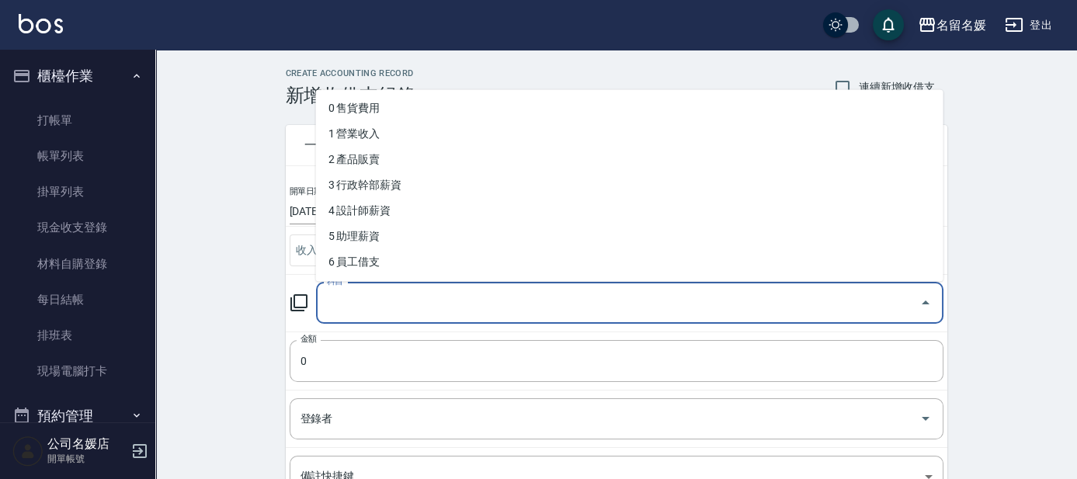
click at [339, 300] on input "科目" at bounding box center [618, 303] width 590 height 27
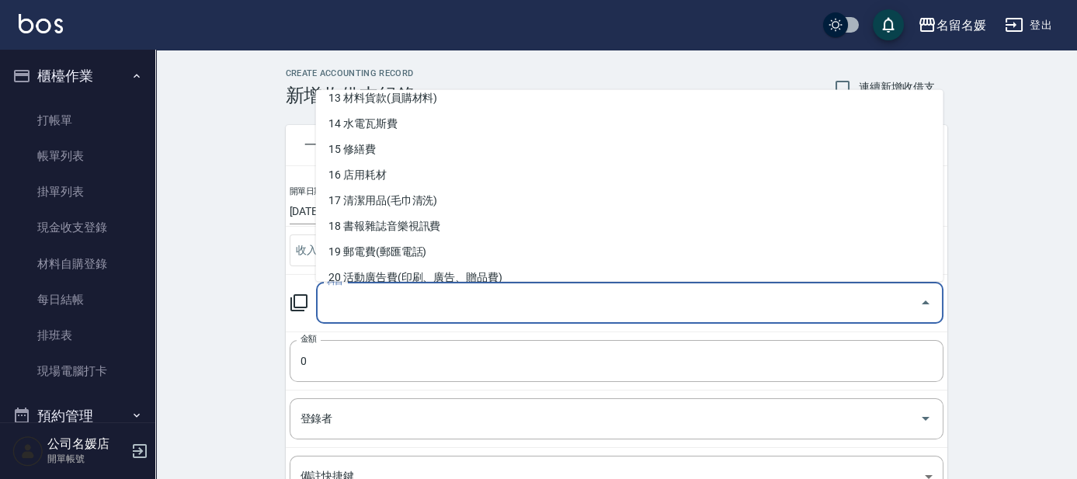
scroll to position [352, 0]
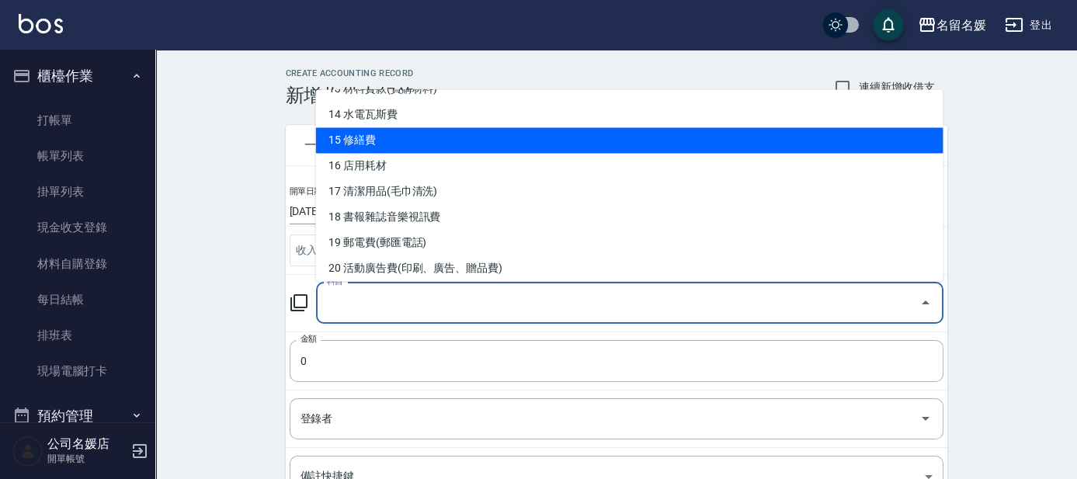
click at [369, 129] on li "15 修繕費" at bounding box center [629, 141] width 627 height 26
type input "15 修繕費"
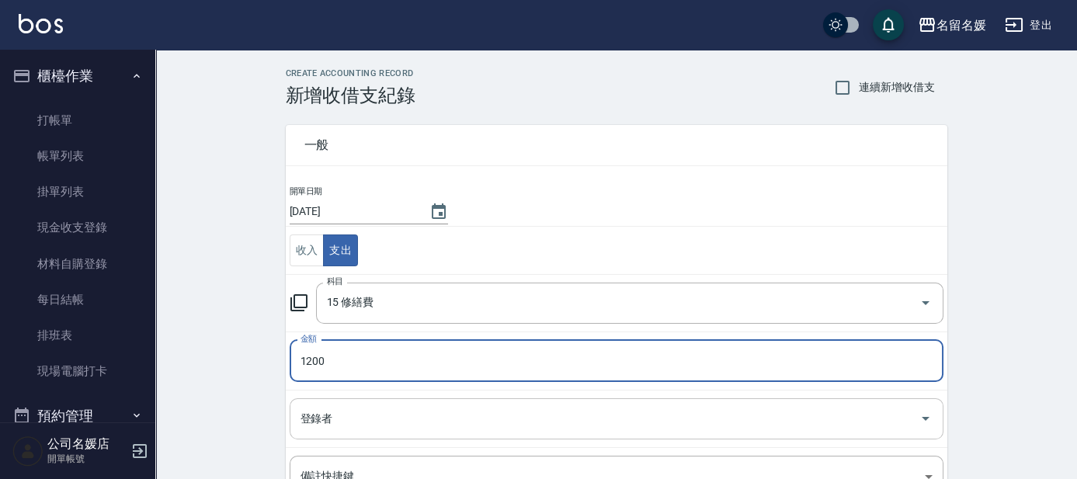
type input "1200"
click at [381, 418] on input "登錄者" at bounding box center [604, 418] width 616 height 27
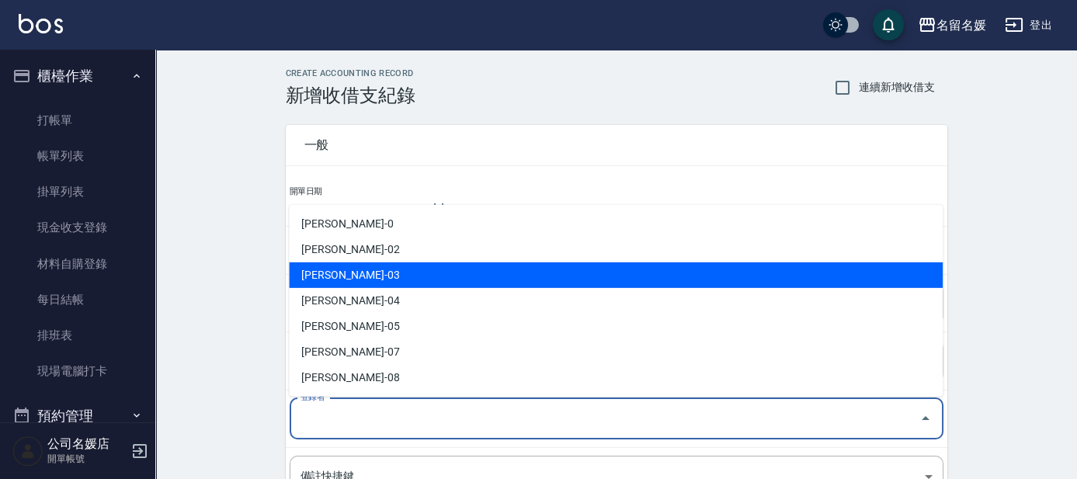
click at [356, 272] on li "蔡依芳-03" at bounding box center [616, 275] width 654 height 26
type input "蔡依芳-03"
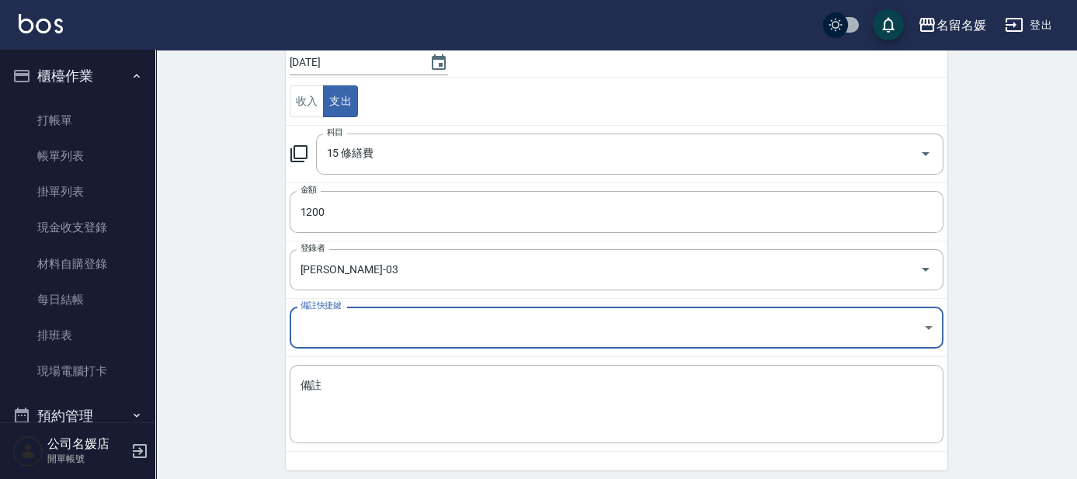
scroll to position [158, 0]
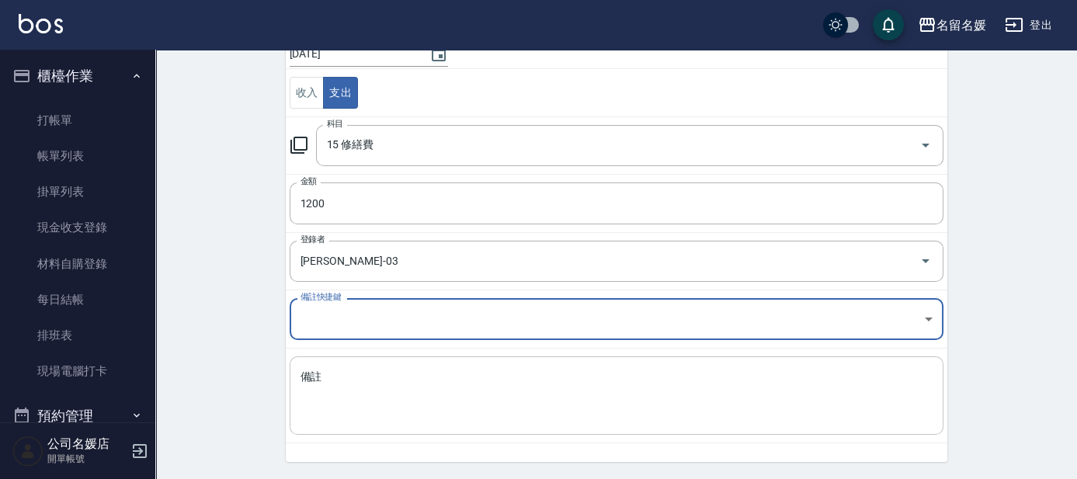
click at [407, 369] on textarea "備註" at bounding box center [616, 395] width 632 height 53
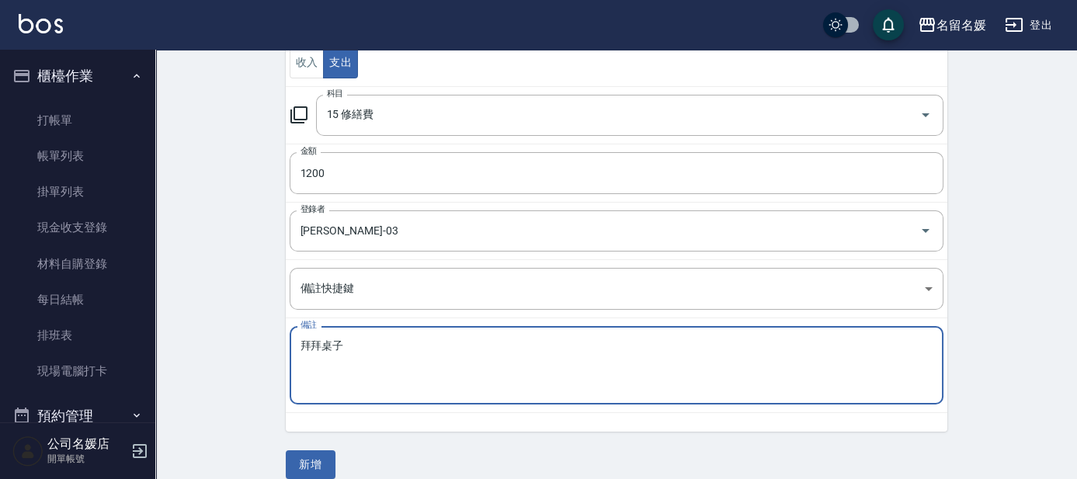
scroll to position [204, 0]
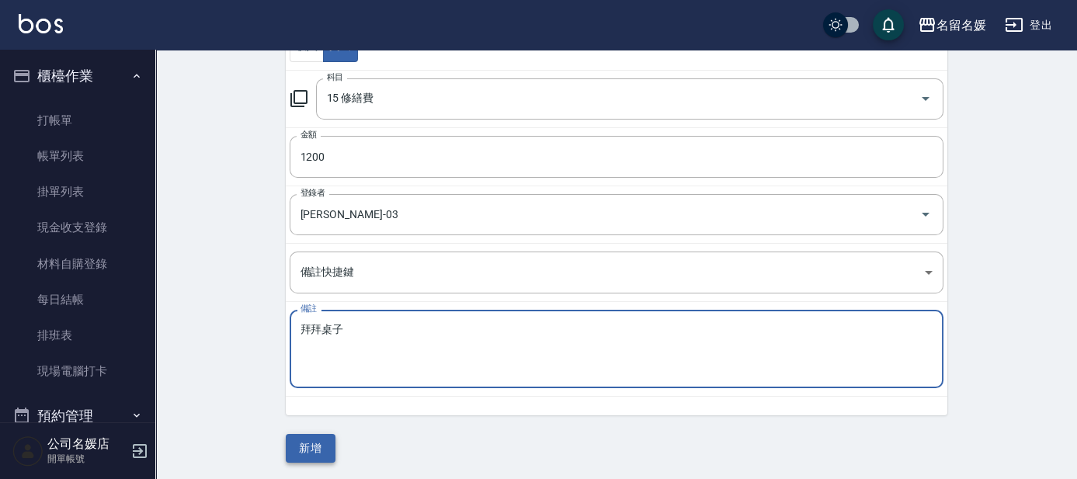
type textarea "拜拜桌子"
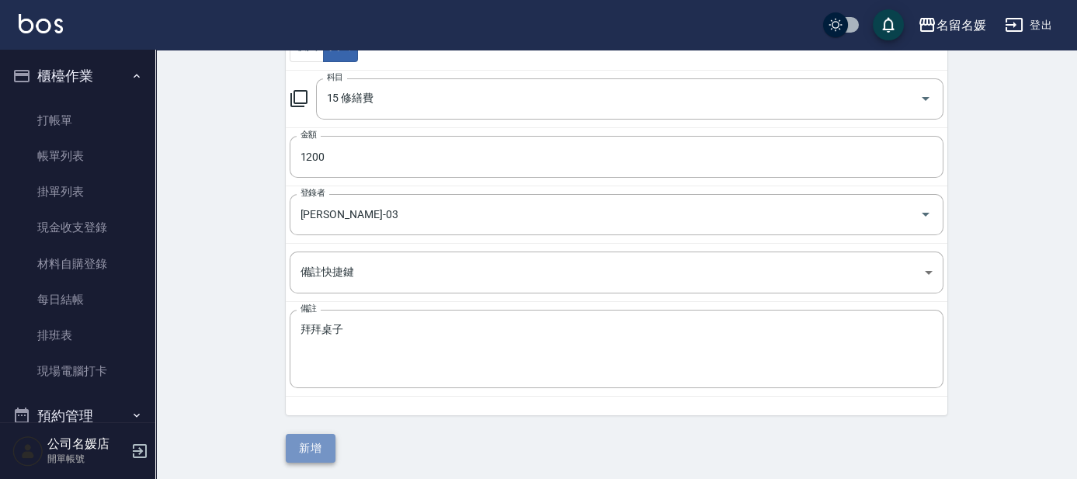
click at [327, 434] on button "新增" at bounding box center [311, 448] width 50 height 29
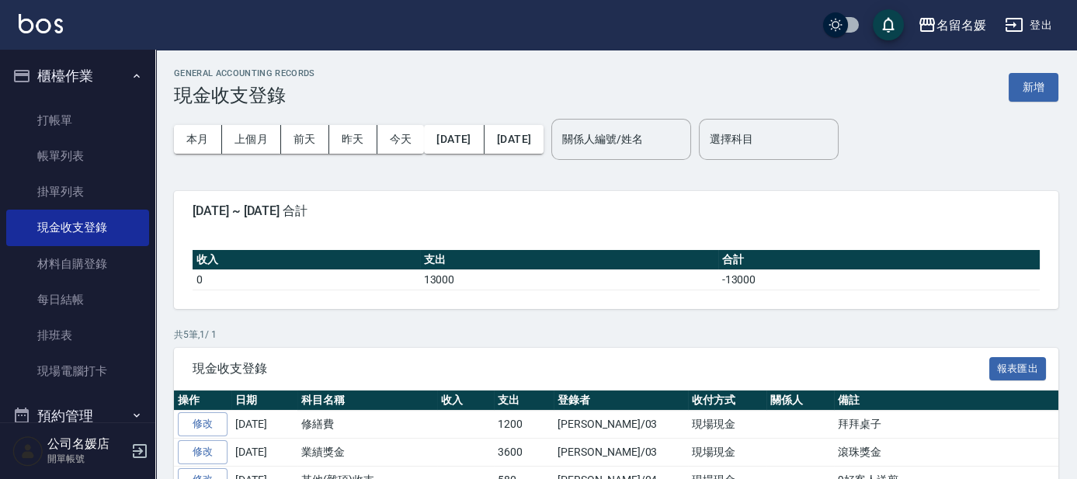
click at [88, 79] on button "櫃檯作業" at bounding box center [77, 76] width 143 height 40
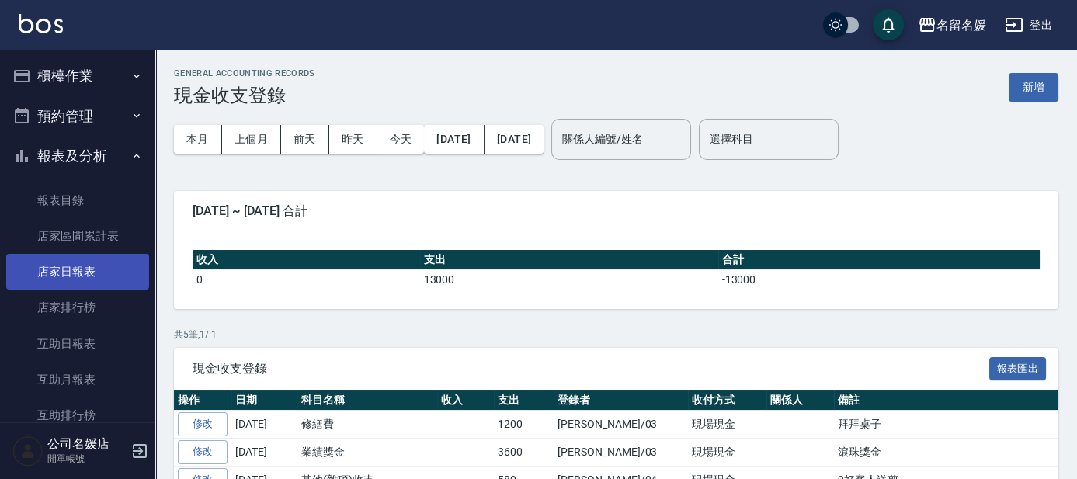
click at [60, 269] on link "店家日報表" at bounding box center [77, 272] width 143 height 36
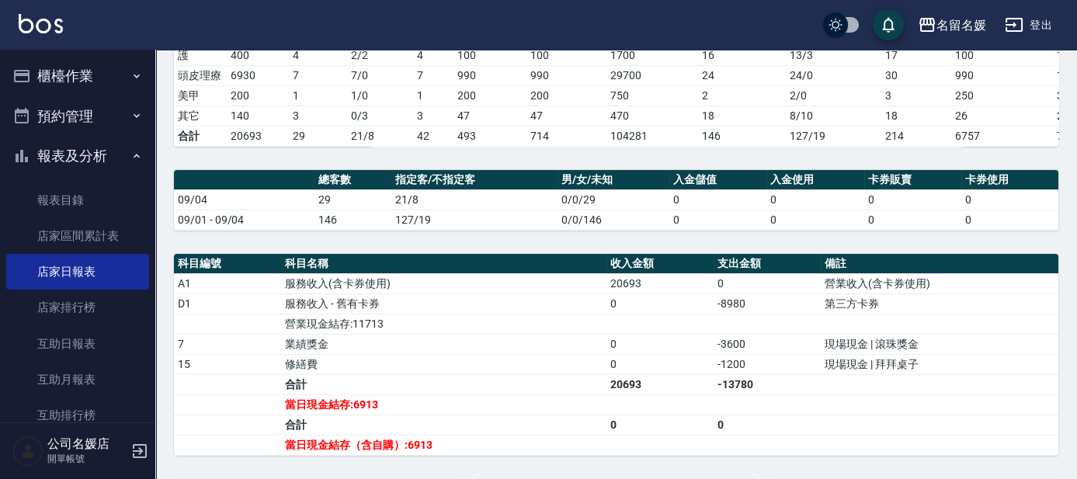
scroll to position [352, 0]
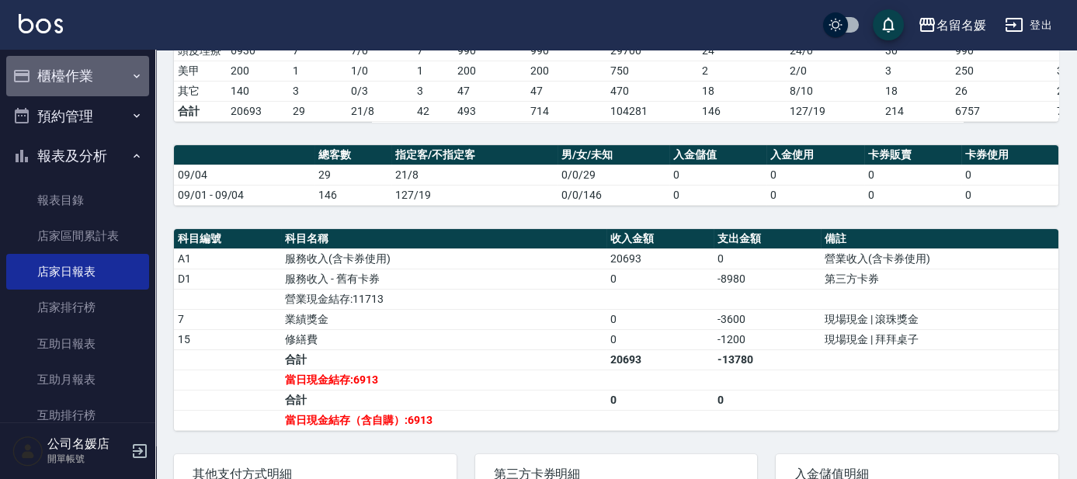
click at [108, 91] on button "櫃檯作業" at bounding box center [77, 76] width 143 height 40
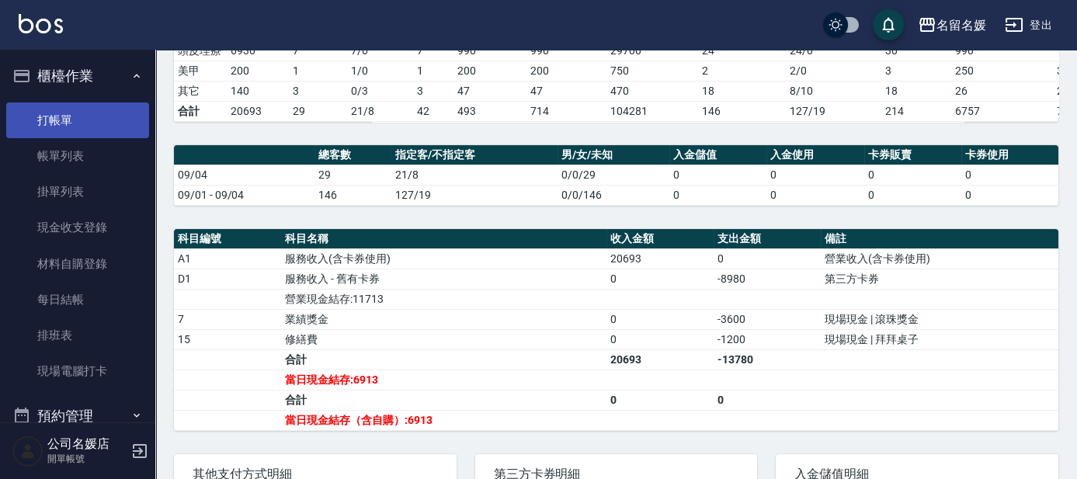
click at [91, 130] on link "打帳單" at bounding box center [77, 120] width 143 height 36
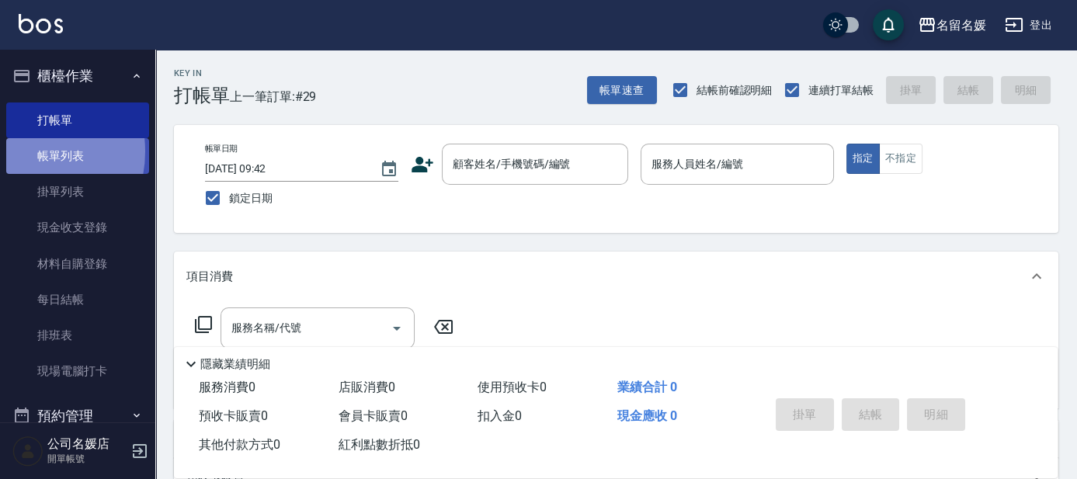
click at [19, 151] on link "帳單列表" at bounding box center [77, 156] width 143 height 36
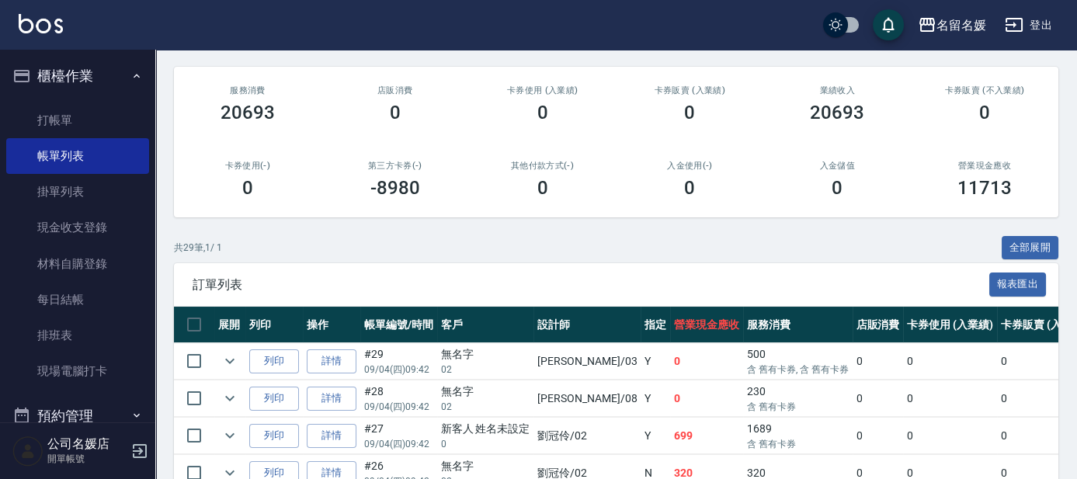
scroll to position [282, 0]
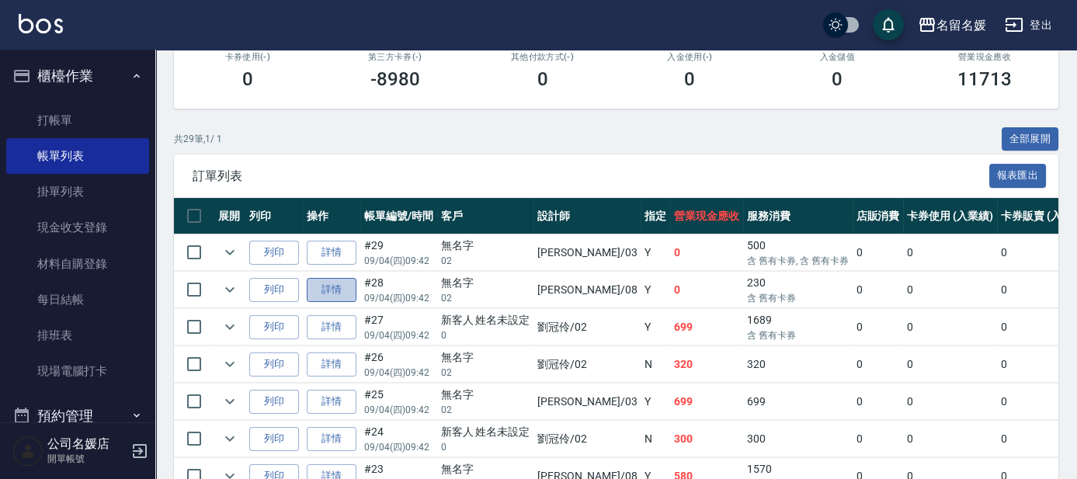
click at [323, 282] on link "詳情" at bounding box center [332, 290] width 50 height 24
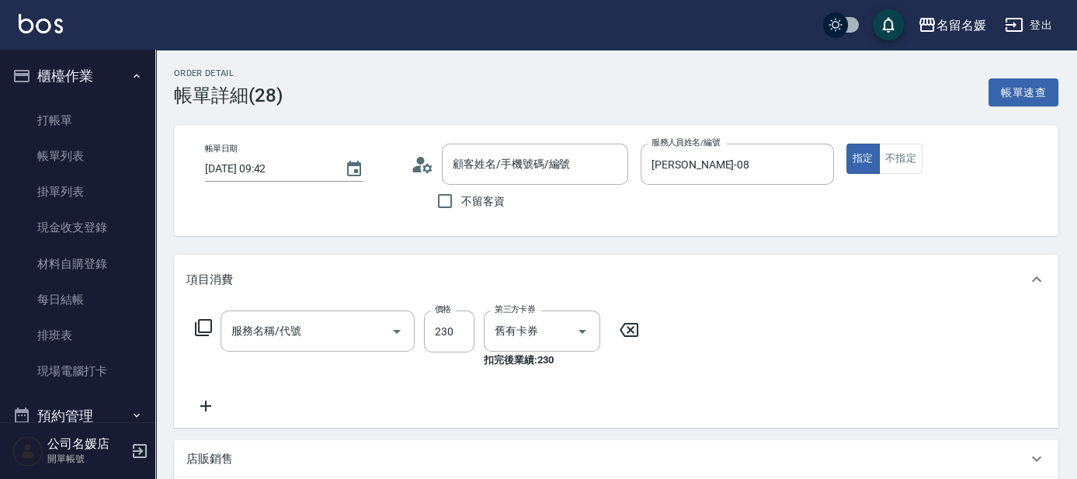
type input "2025/09/04 09:42"
type input "許明雅-08"
type input "洗髮券-(卡)230(209)"
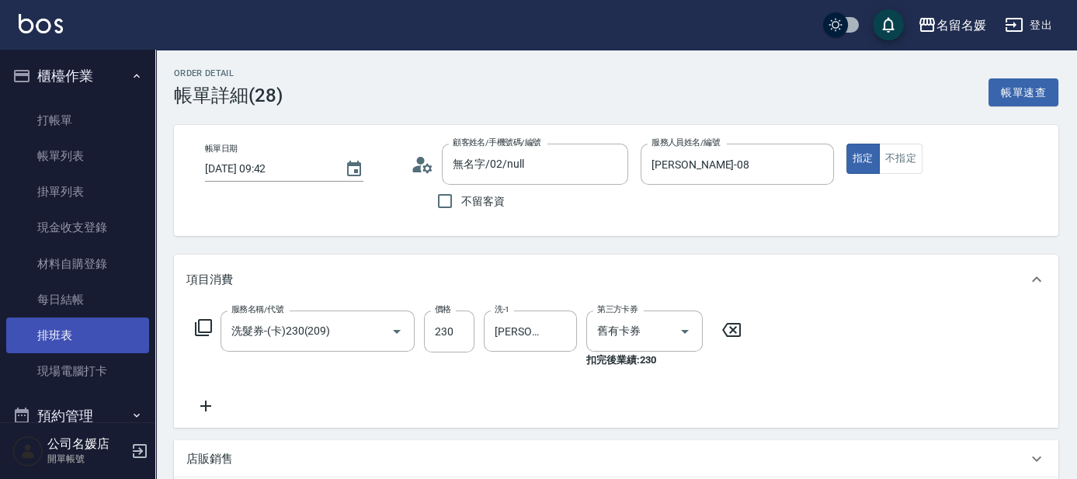
type input "無名字/02/null"
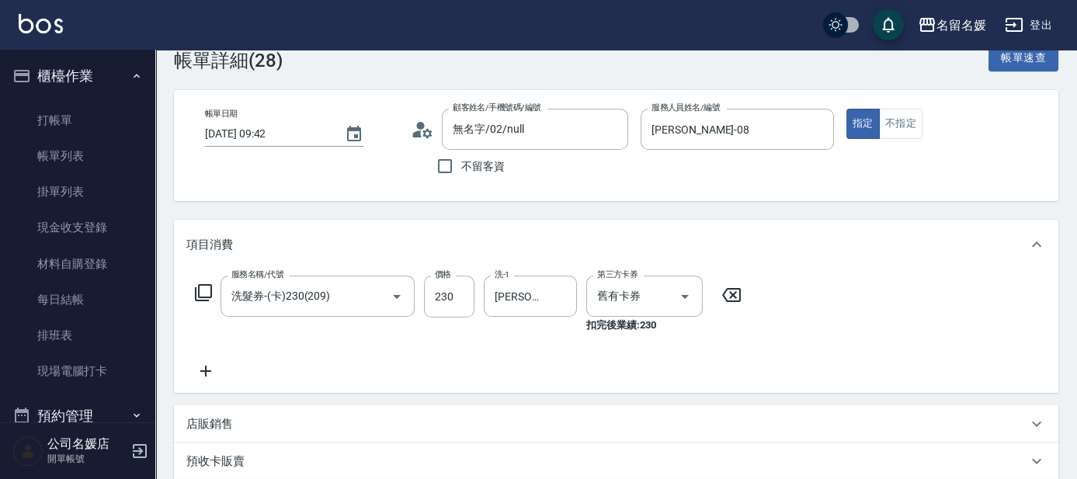
scroll to position [70, 0]
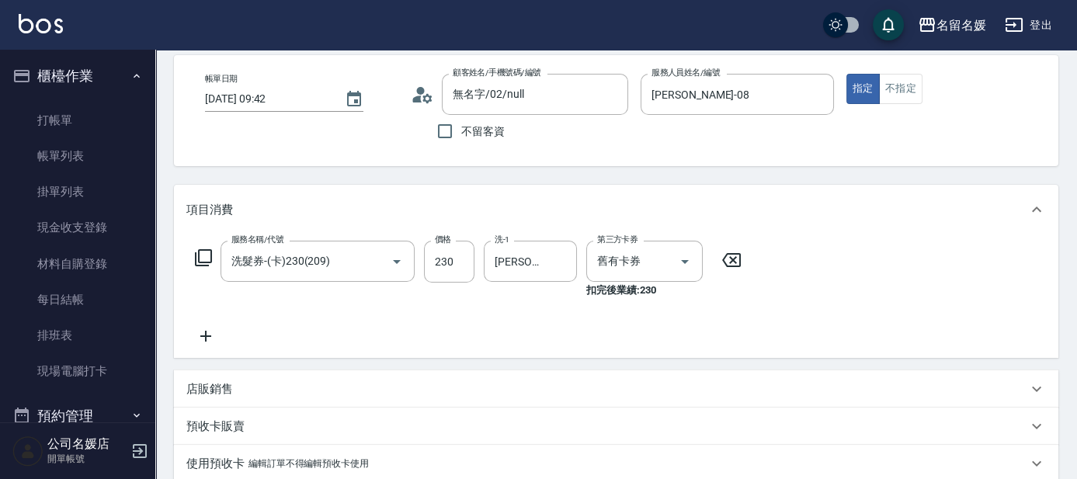
click at [229, 421] on p "預收卡販賣" at bounding box center [215, 426] width 58 height 16
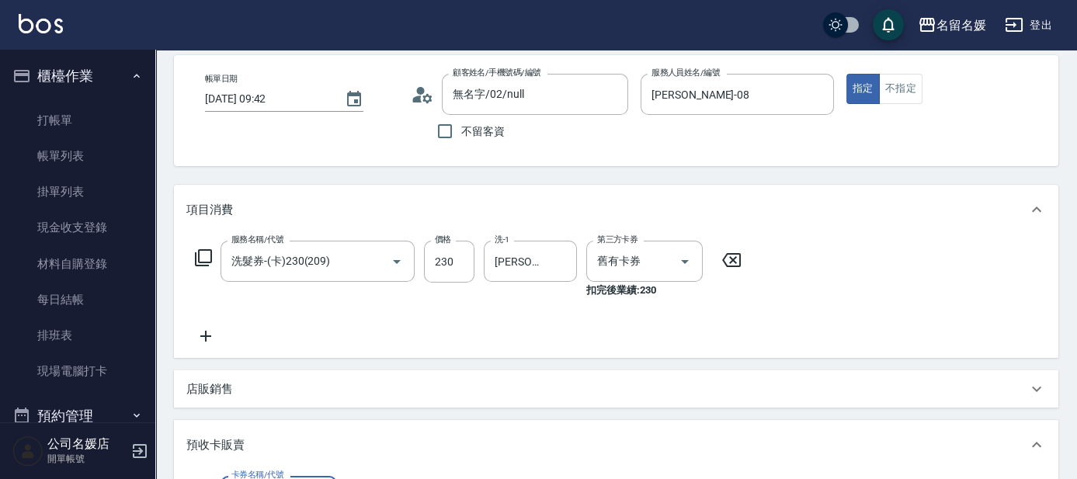
scroll to position [94, 0]
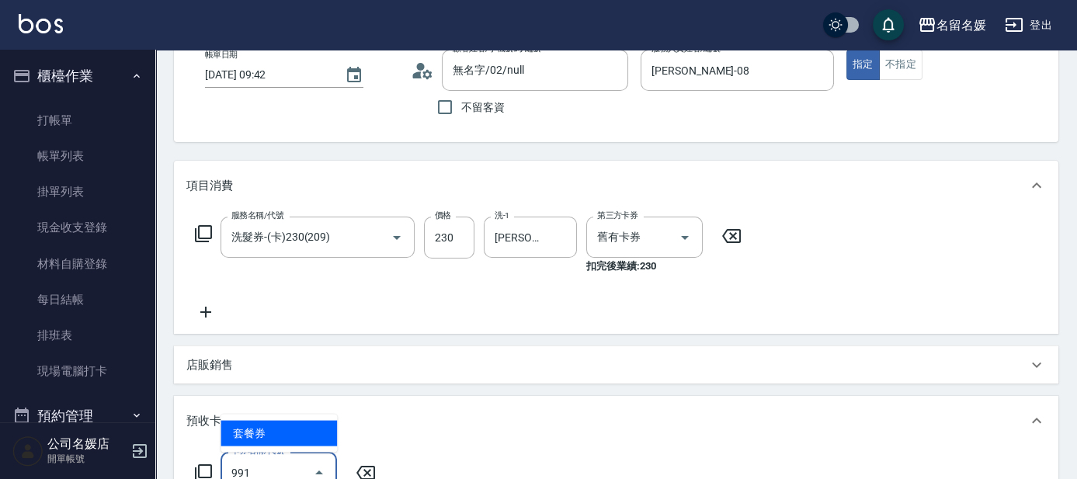
type input "套餐券(991)"
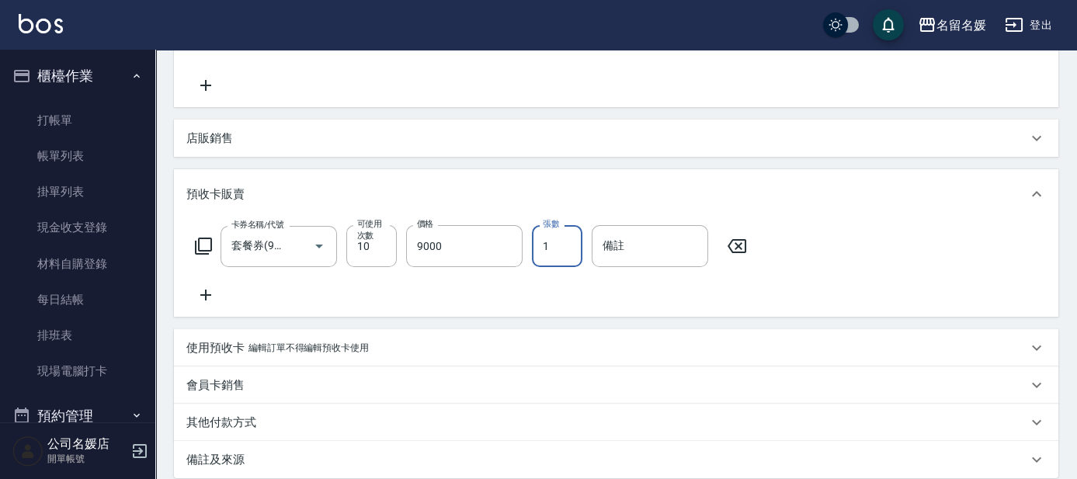
scroll to position [486, 0]
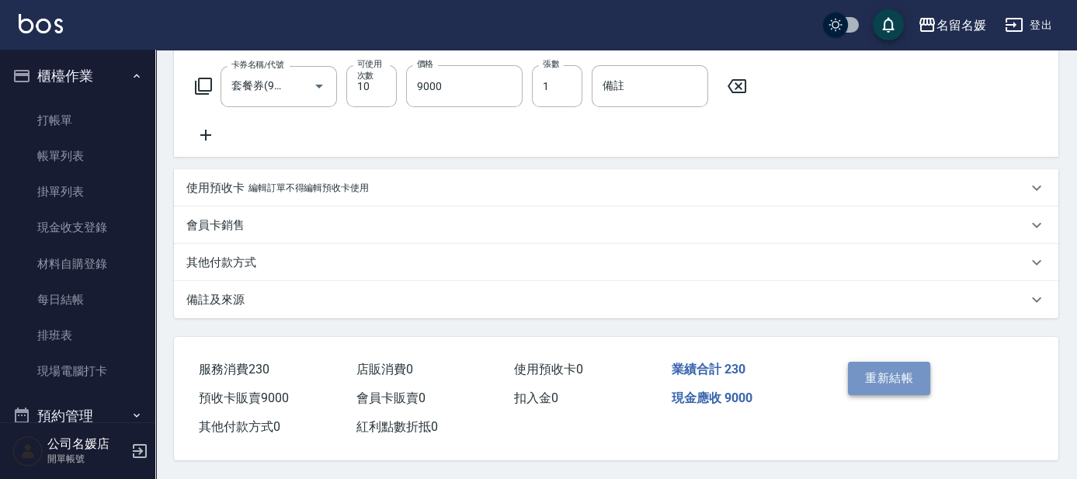
click at [869, 362] on button "重新結帳" at bounding box center [889, 378] width 82 height 33
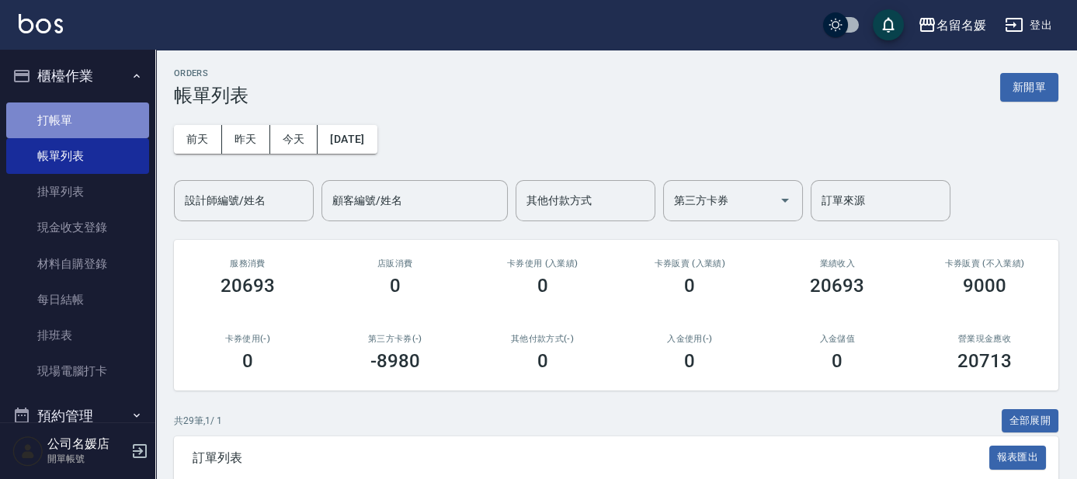
click at [84, 121] on link "打帳單" at bounding box center [77, 120] width 143 height 36
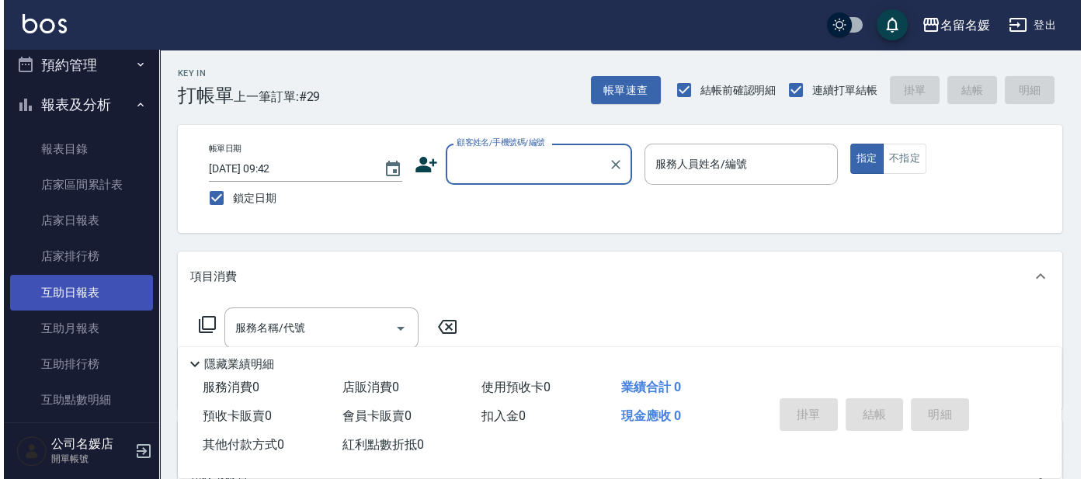
scroll to position [423, 0]
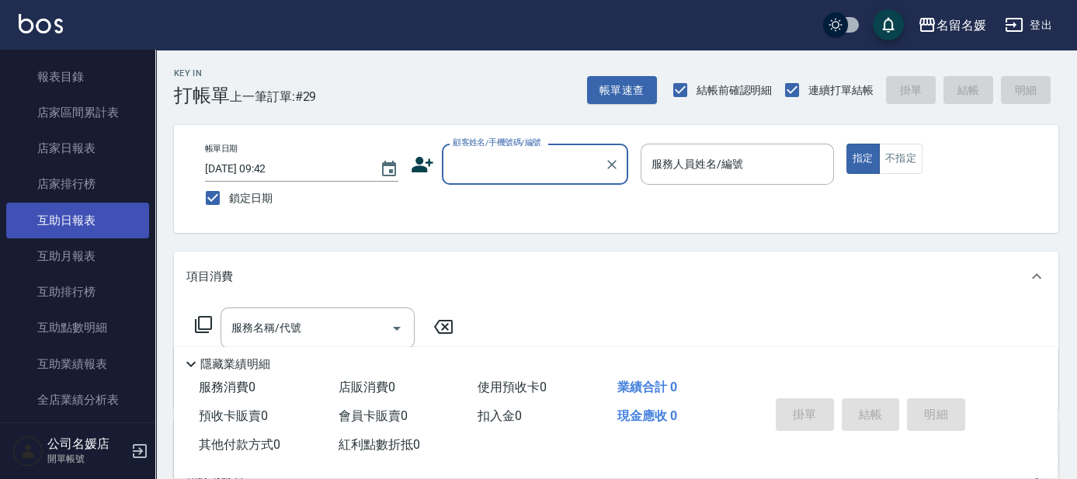
click at [66, 234] on link "互助日報表" at bounding box center [77, 221] width 143 height 36
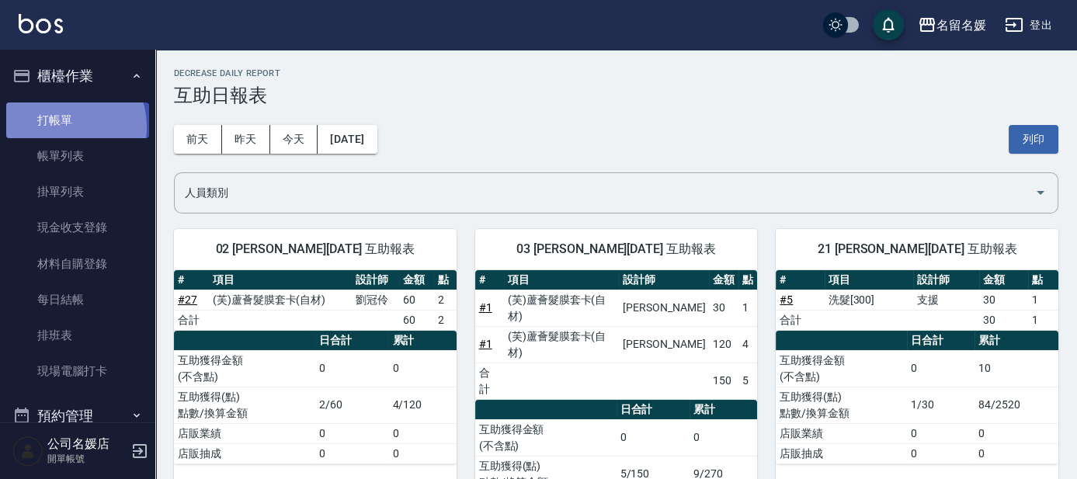
click at [61, 127] on link "打帳單" at bounding box center [77, 120] width 143 height 36
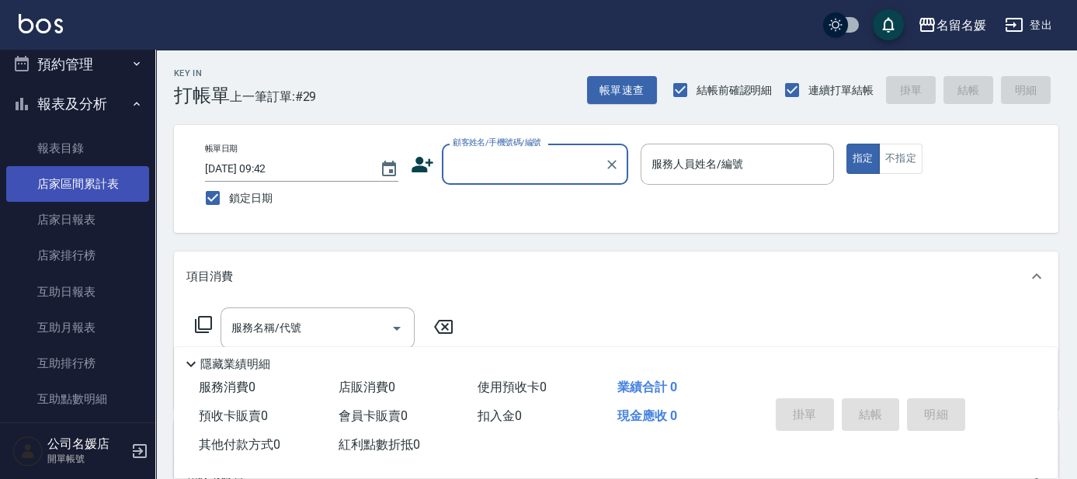
scroll to position [352, 0]
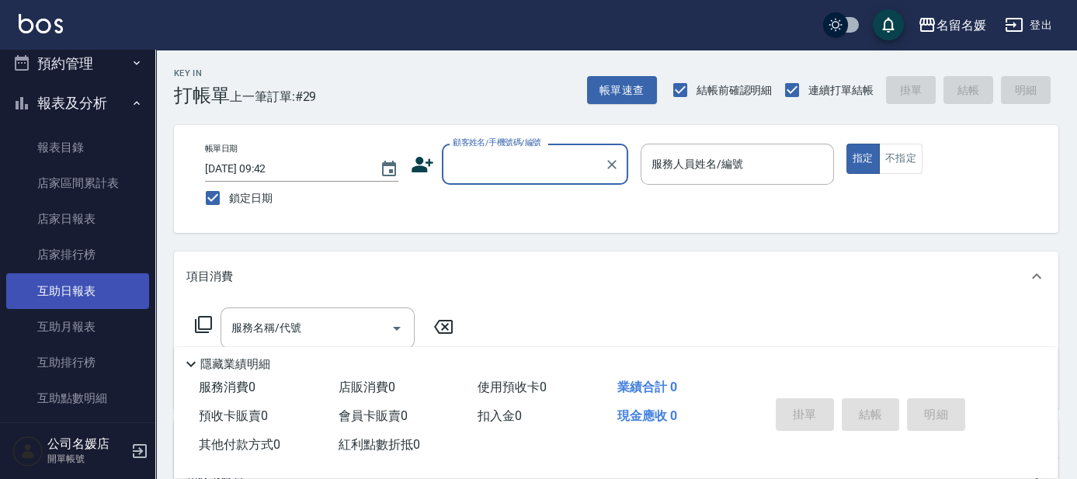
click at [85, 288] on link "互助日報表" at bounding box center [77, 291] width 143 height 36
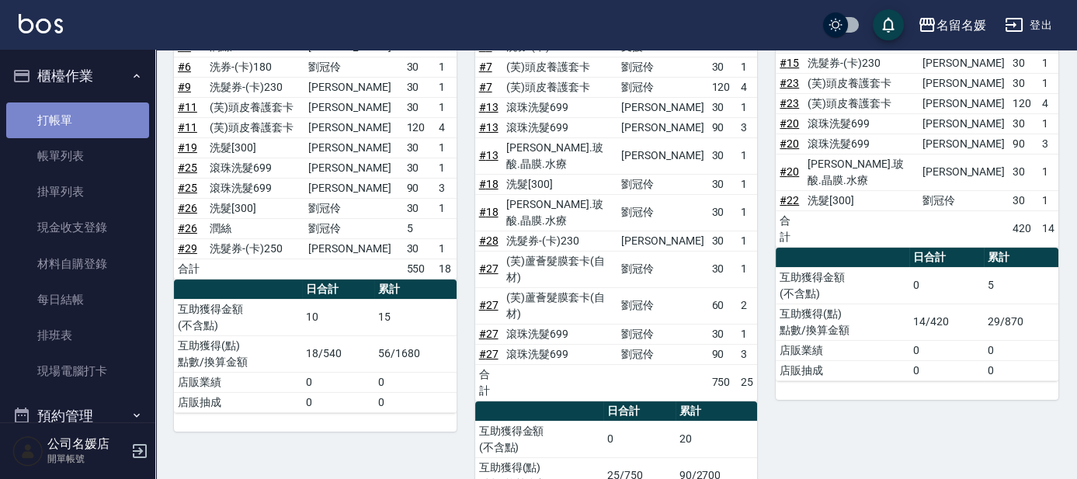
click at [87, 105] on link "打帳單" at bounding box center [77, 120] width 143 height 36
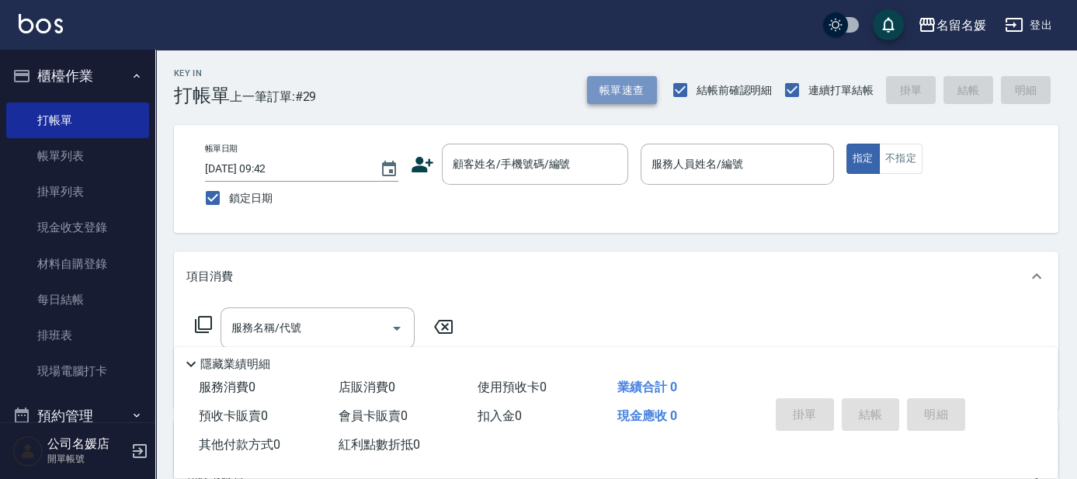
click at [612, 91] on button "帳單速查" at bounding box center [622, 90] width 70 height 29
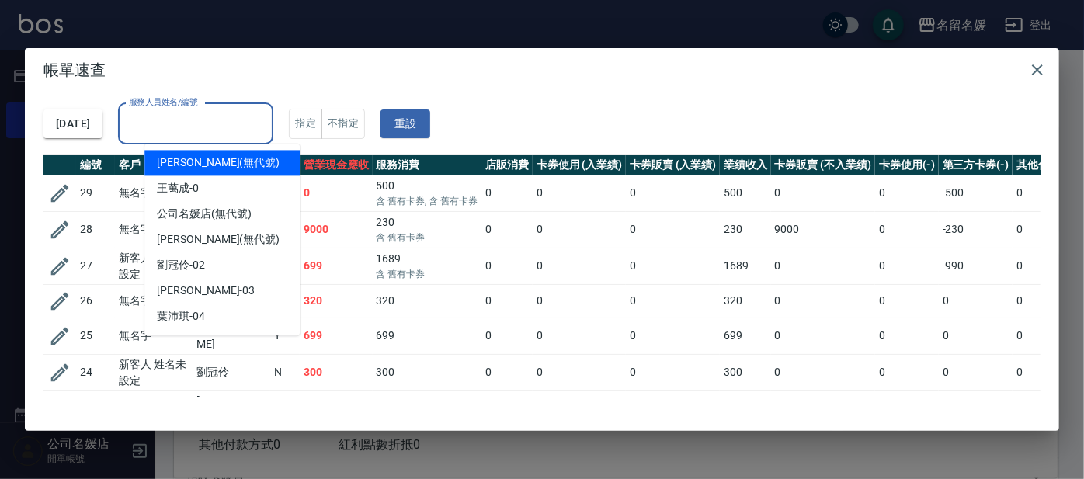
click at [236, 116] on div "服務人員姓名/編號 服務人員姓名/編號" at bounding box center [195, 123] width 155 height 41
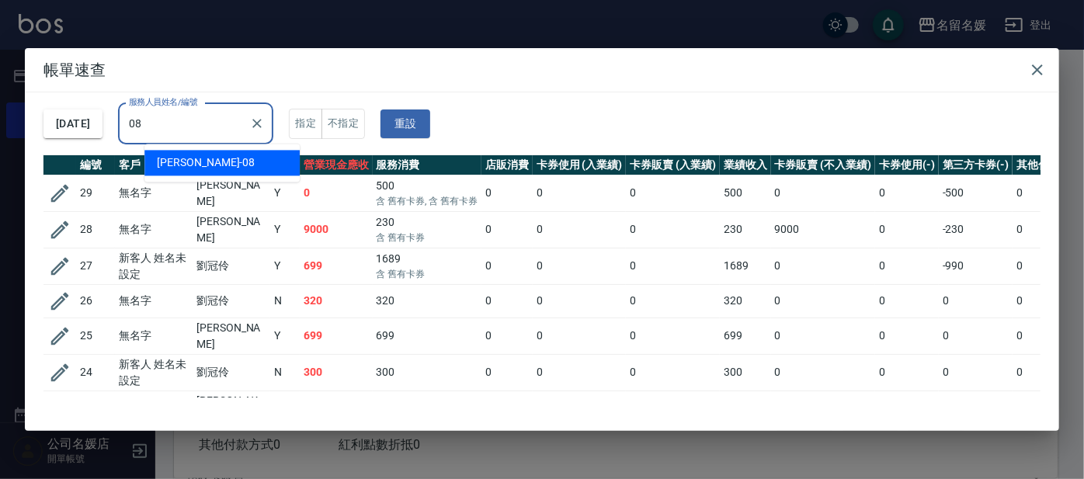
click at [258, 158] on div "許明雅 -08" at bounding box center [221, 163] width 155 height 26
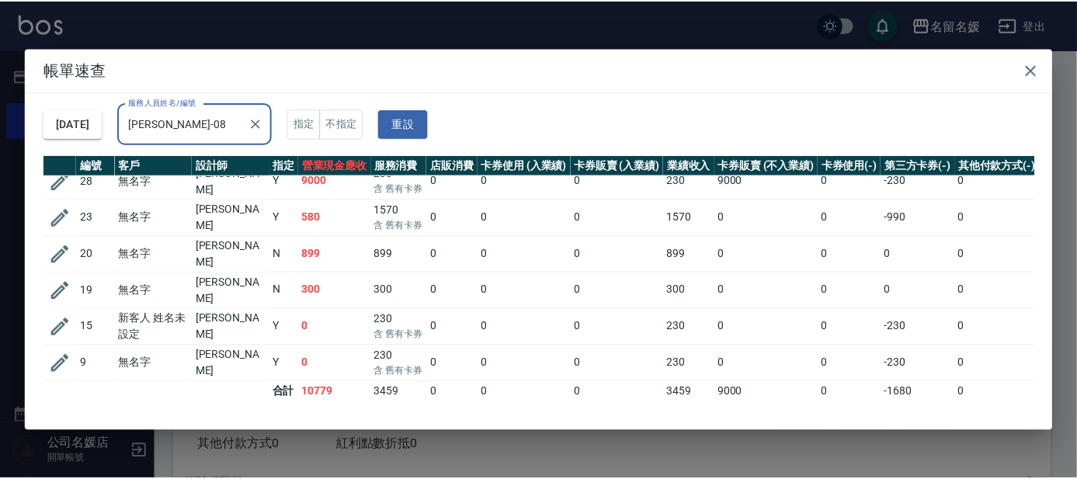
scroll to position [13, 0]
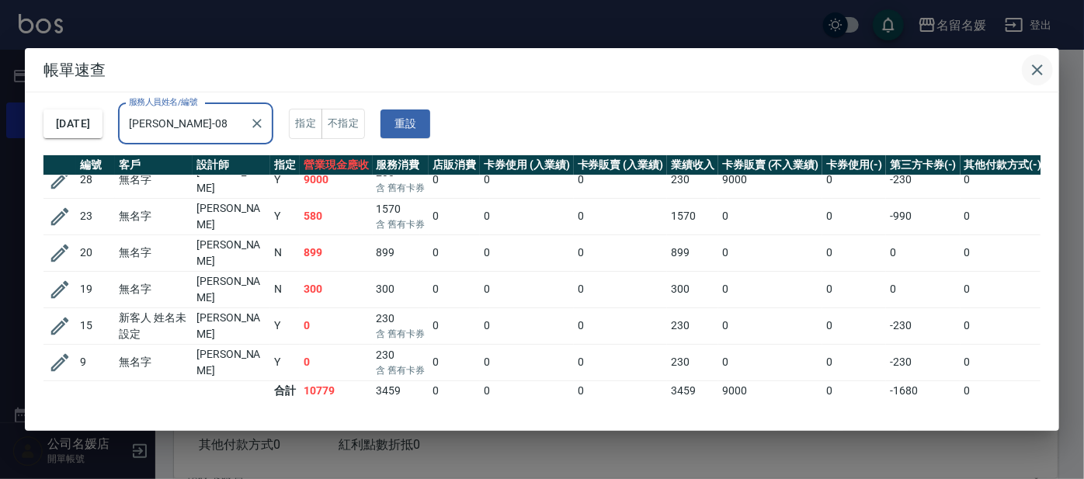
type input "許明雅-08"
click at [1035, 68] on icon "button" at bounding box center [1037, 69] width 11 height 11
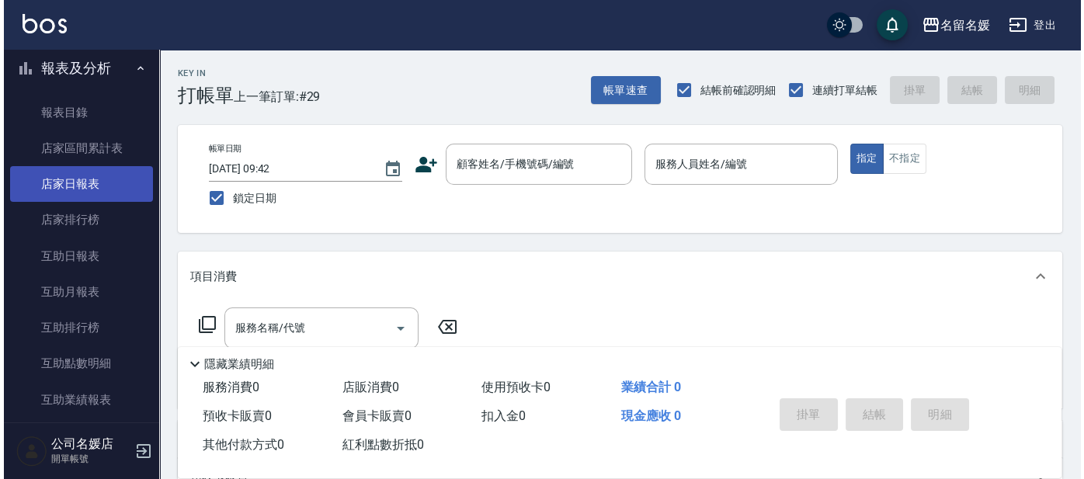
scroll to position [423, 0]
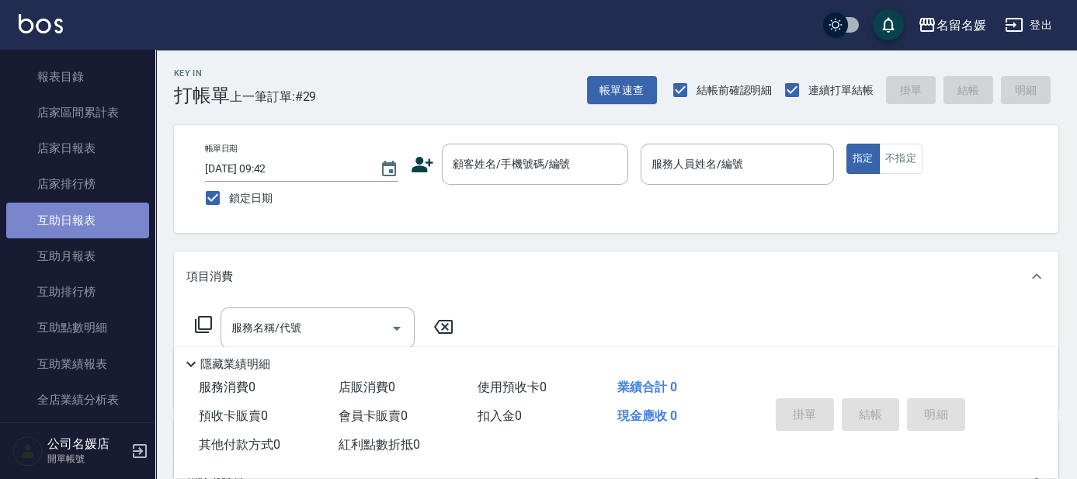
click at [120, 215] on link "互助日報表" at bounding box center [77, 221] width 143 height 36
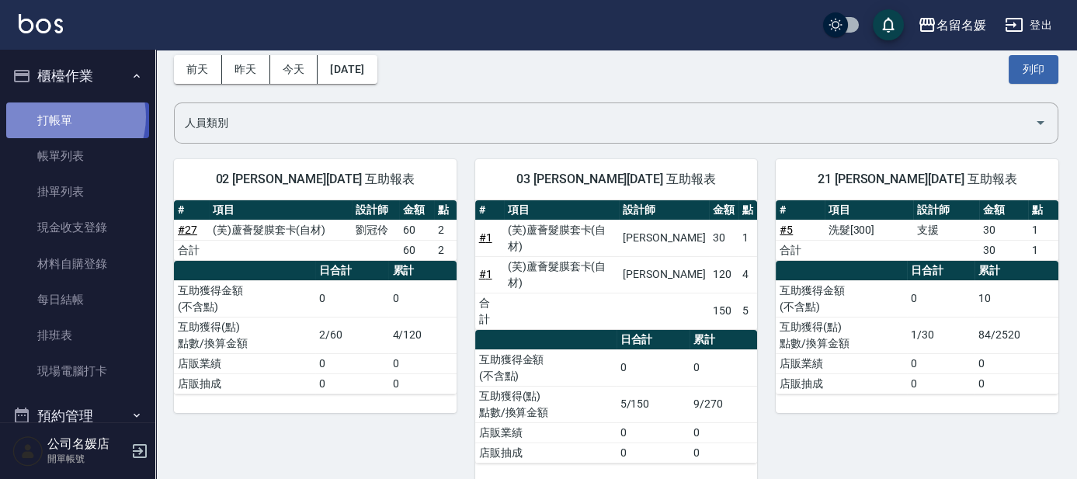
click at [61, 116] on link "打帳單" at bounding box center [77, 120] width 143 height 36
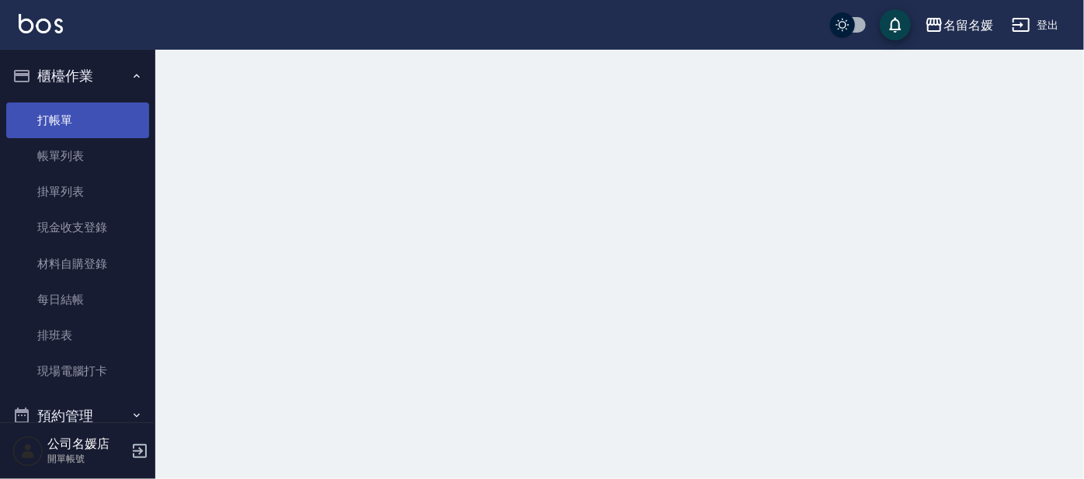
click at [61, 116] on link "打帳單" at bounding box center [77, 120] width 143 height 36
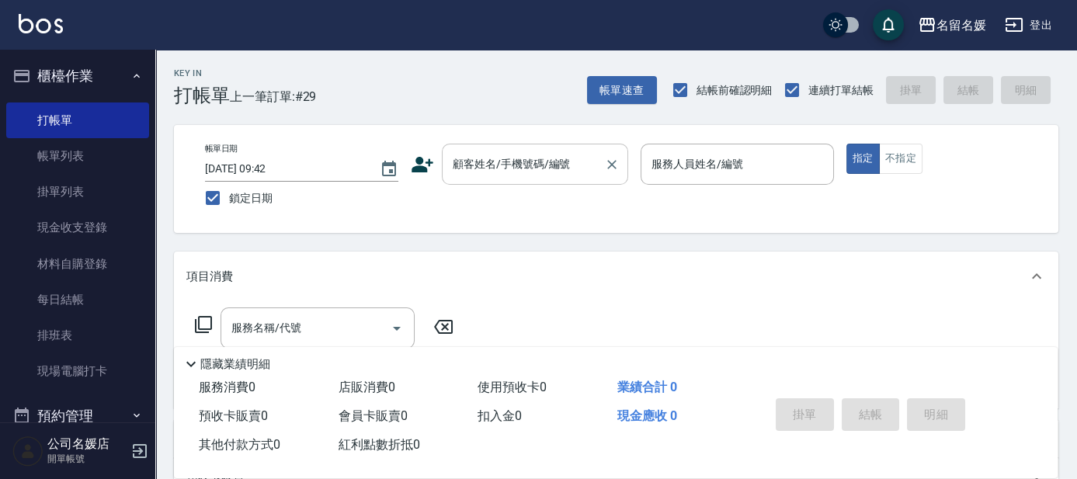
click at [609, 182] on div at bounding box center [611, 164] width 20 height 41
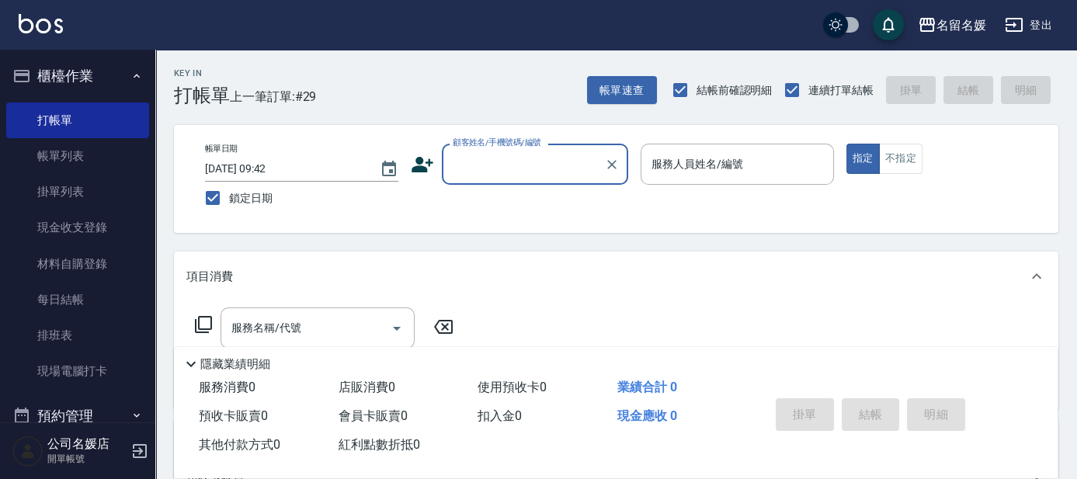
type input "無名字/02/null"
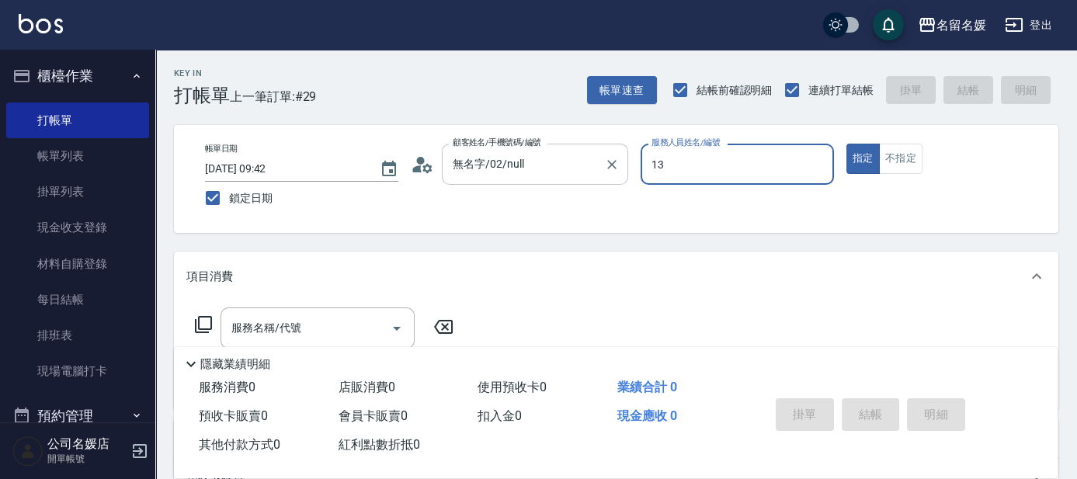
type input "13"
type button "true"
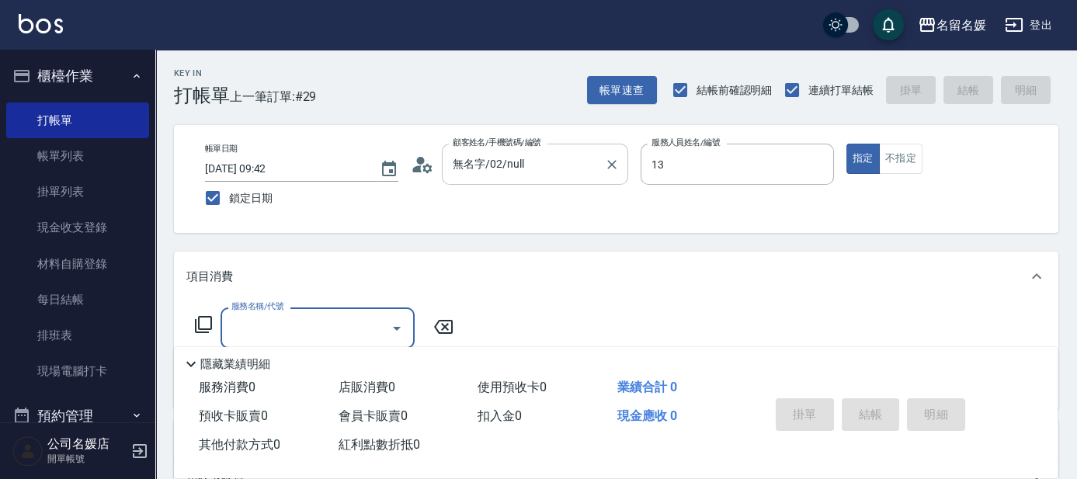
type input "支援-13"
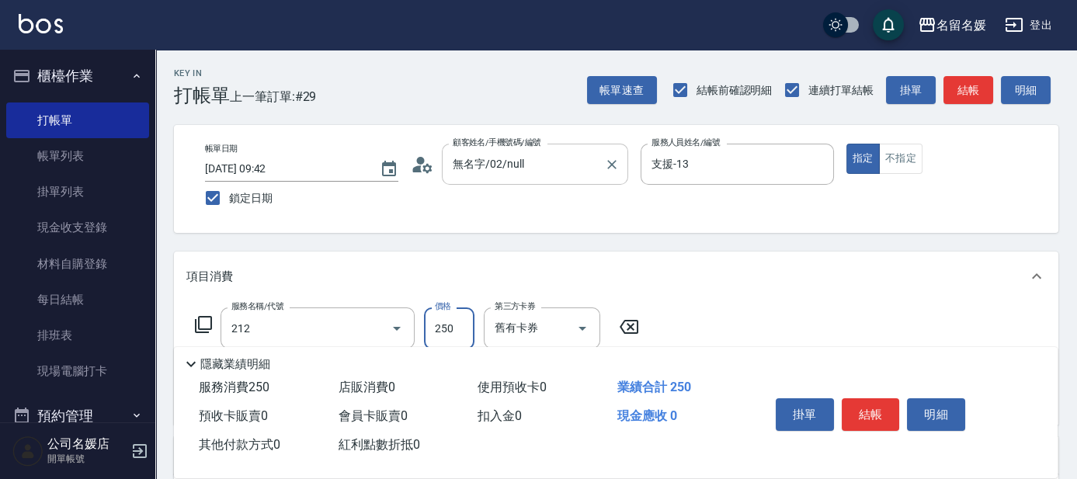
type input "洗髮券-(卡)250(212)"
type input "俞靜嫺-23"
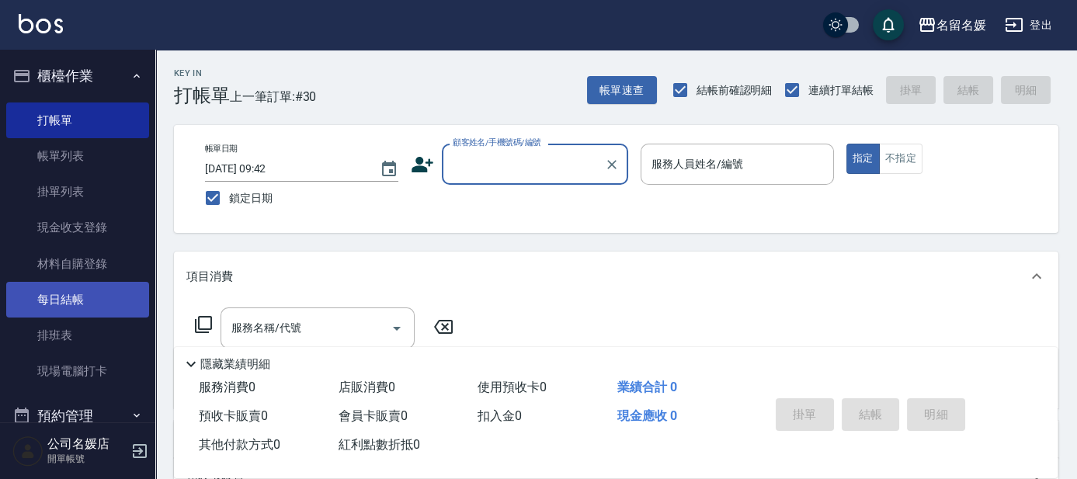
click at [41, 313] on link "每日結帳" at bounding box center [77, 300] width 143 height 36
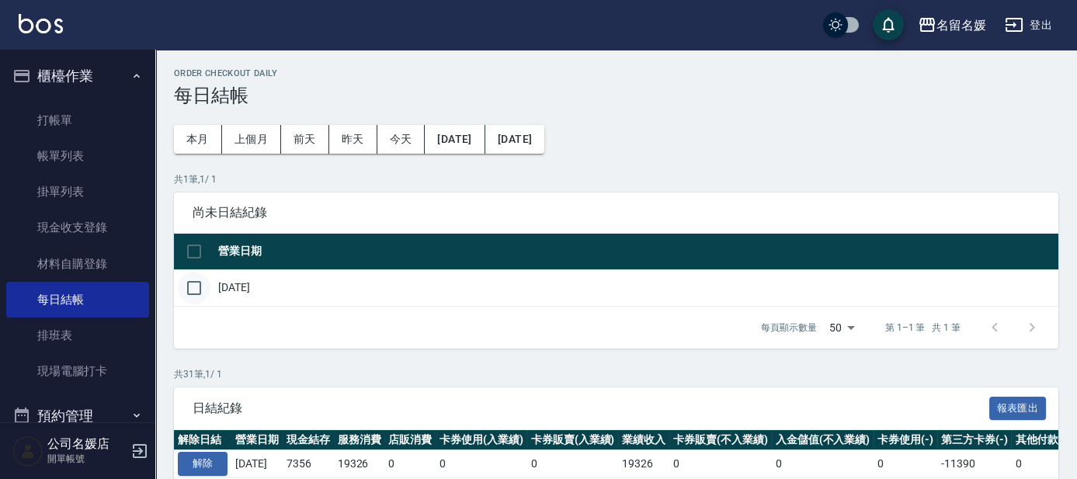
click at [193, 292] on input "checkbox" at bounding box center [194, 288] width 33 height 33
checkbox input "true"
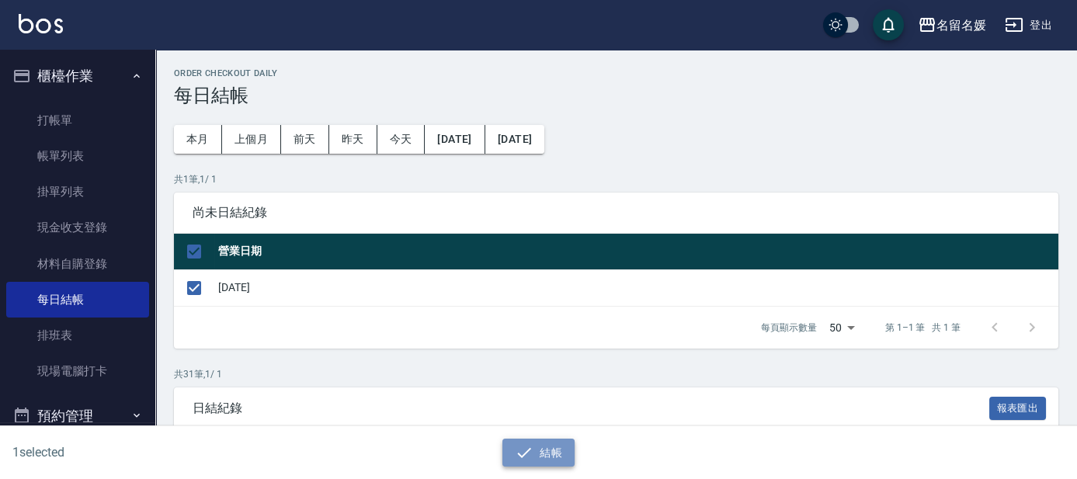
click at [520, 464] on button "結帳" at bounding box center [538, 453] width 72 height 29
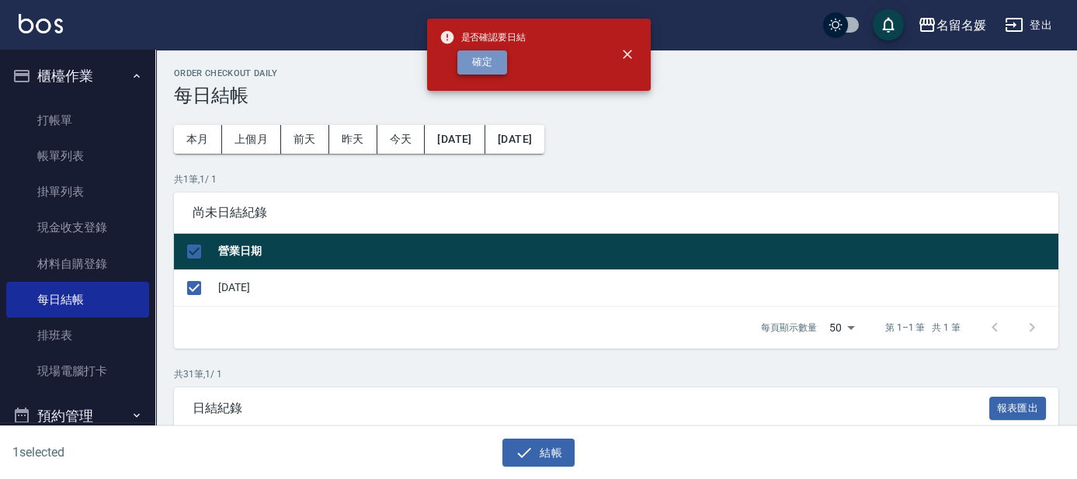
click at [472, 71] on button "確定" at bounding box center [482, 62] width 50 height 24
checkbox input "false"
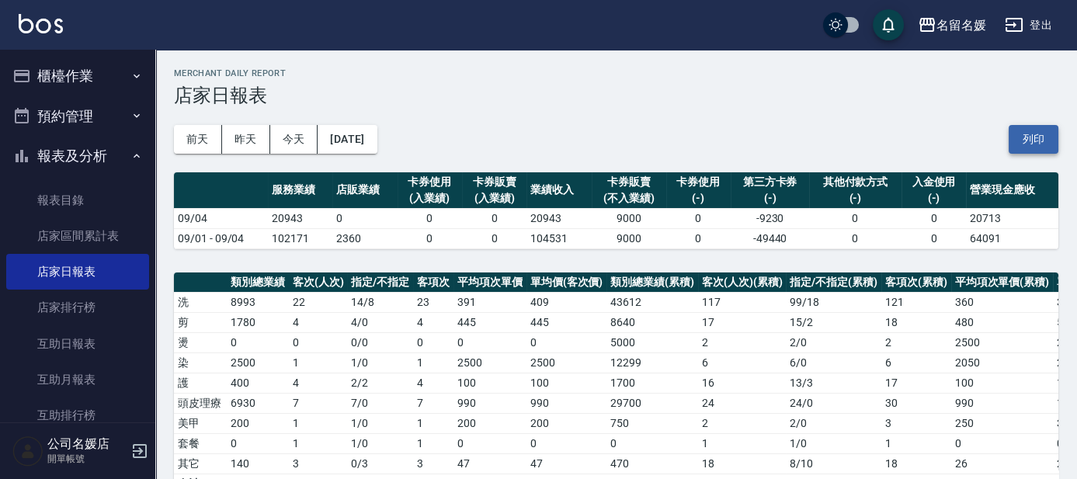
click at [1020, 132] on button "列印" at bounding box center [1033, 139] width 50 height 29
click at [116, 333] on link "互助日報表" at bounding box center [77, 344] width 143 height 36
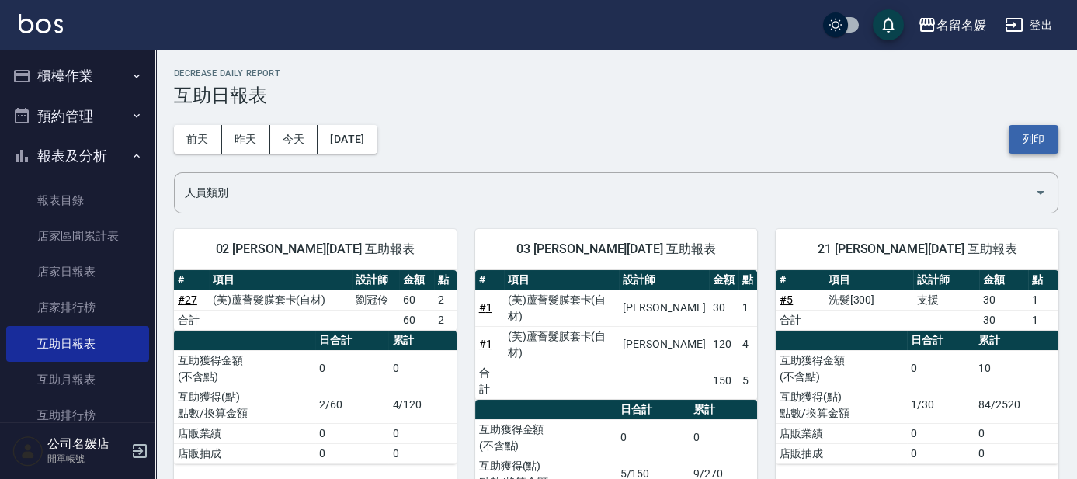
click at [1016, 144] on button "列印" at bounding box center [1033, 139] width 50 height 29
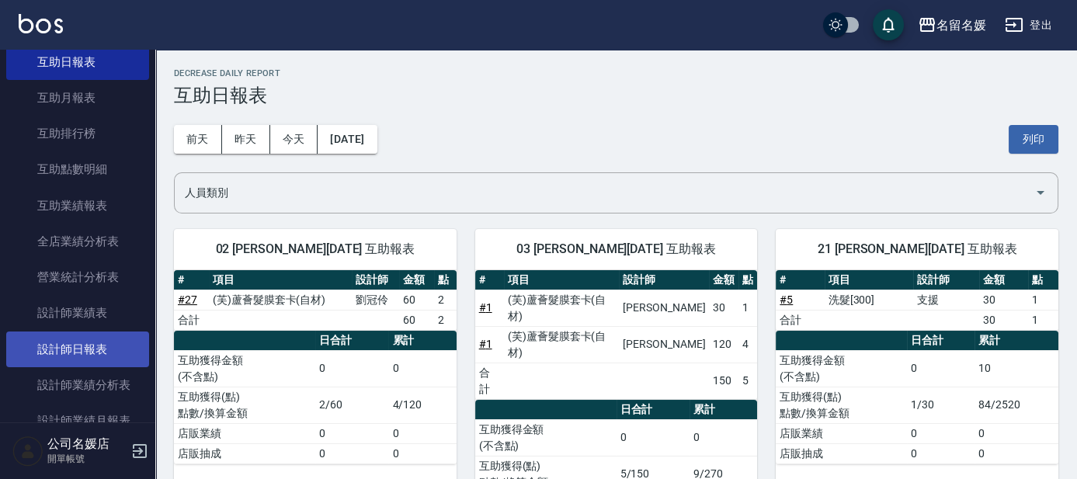
click at [99, 340] on link "設計師日報表" at bounding box center [77, 349] width 143 height 36
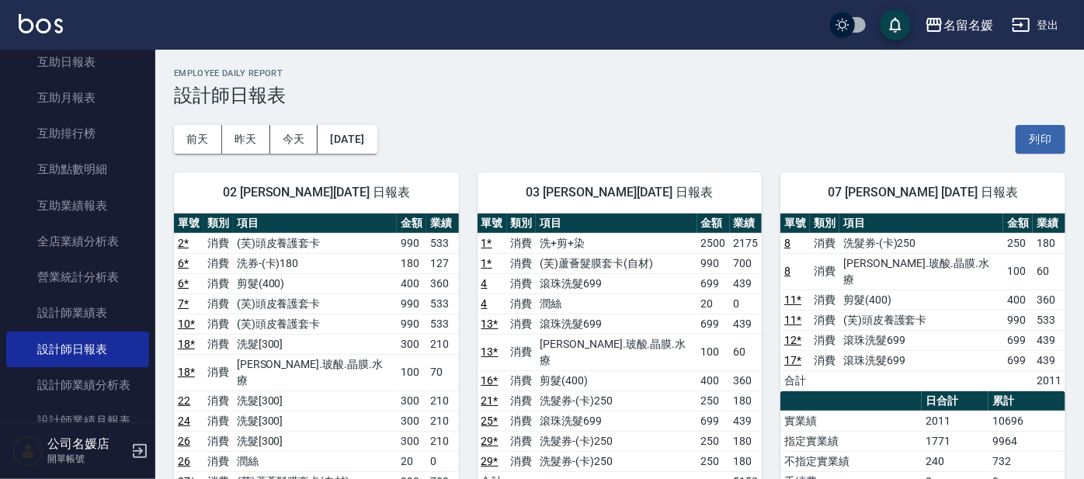
click at [1025, 141] on button "列印" at bounding box center [1040, 139] width 50 height 29
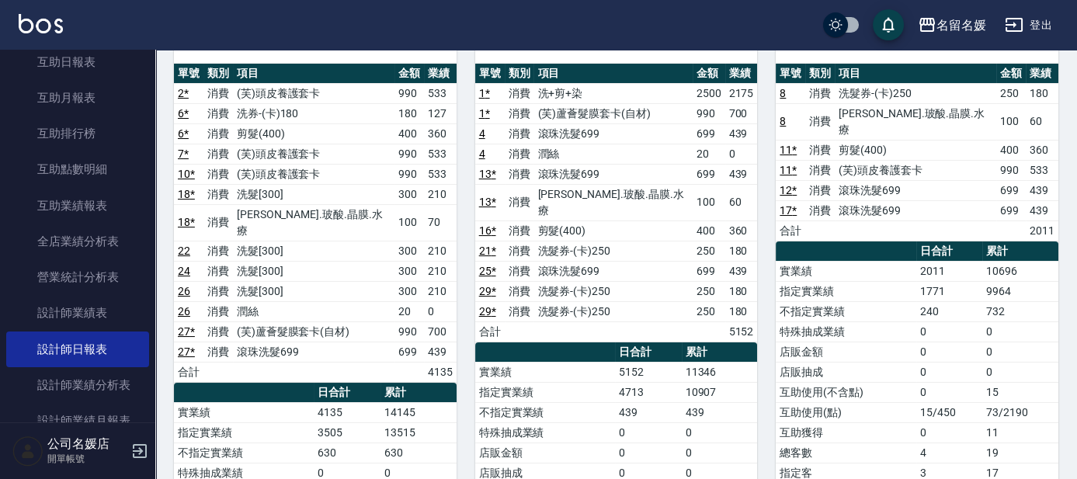
scroll to position [211, 0]
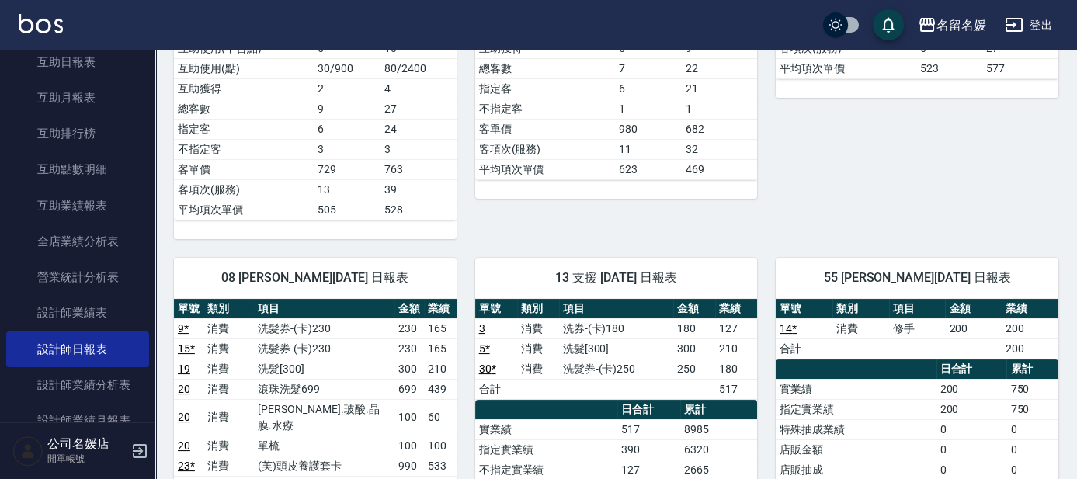
drag, startPoint x: 355, startPoint y: 443, endPoint x: 369, endPoint y: 504, distance: 62.7
click at [369, 478] on html "名留名媛 登出 櫃檯作業 打帳單 帳單列表 掛單列表 現金收支登錄 材料自購登錄 每日結帳 排班表 現場電腦打卡 預約管理 預約管理 單日預約紀錄 單週預約紀…" at bounding box center [538, 149] width 1077 height 1569
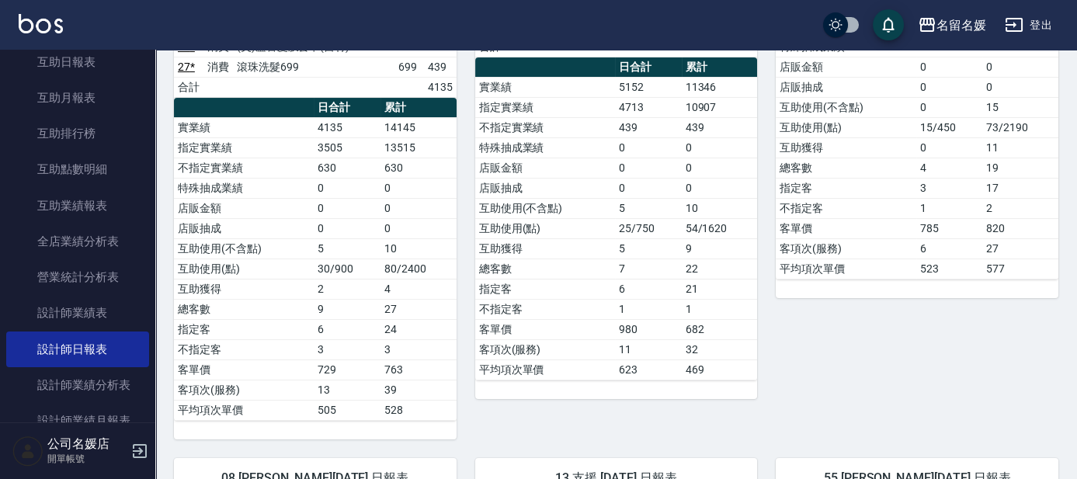
drag, startPoint x: 388, startPoint y: 431, endPoint x: 407, endPoint y: 480, distance: 53.1
click at [407, 478] on html "名留名媛 登出 櫃檯作業 打帳單 帳單列表 掛單列表 現金收支登錄 材料自購登錄 每日結帳 排班表 現場電腦打卡 預約管理 預約管理 單日預約紀錄 單週預約紀…" at bounding box center [538, 349] width 1077 height 1569
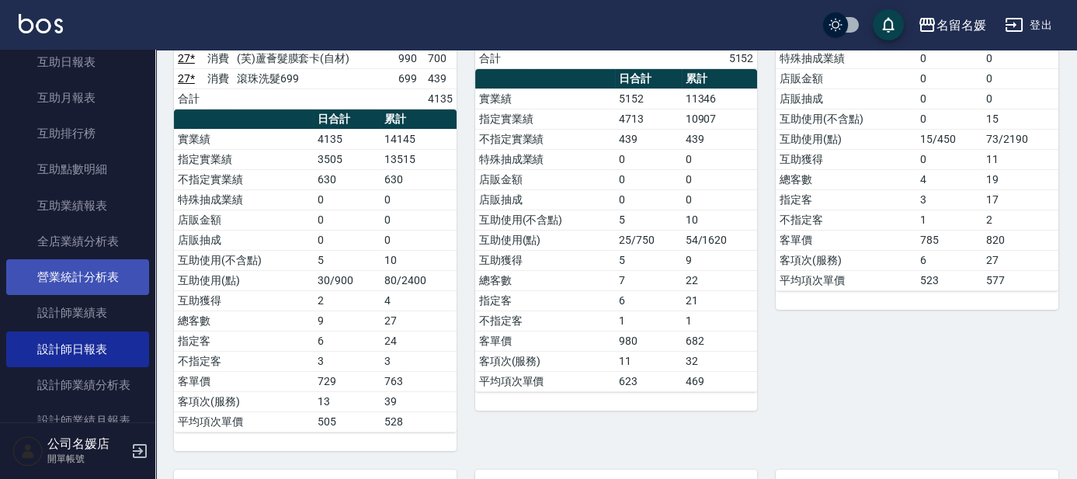
drag, startPoint x: 164, startPoint y: 134, endPoint x: 124, endPoint y: 273, distance: 144.5
drag, startPoint x: 2, startPoint y: 407, endPoint x: 0, endPoint y: 398, distance: 9.6
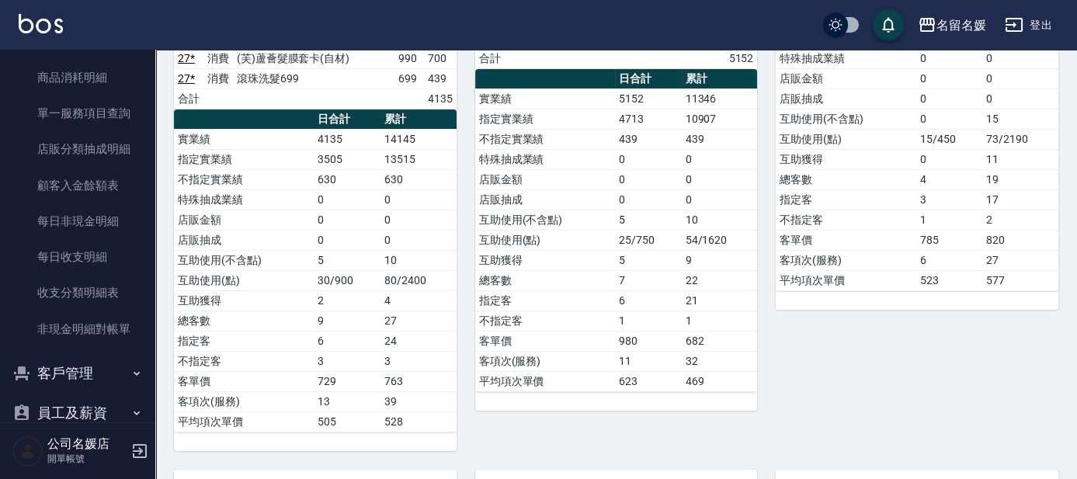
scroll to position [754, 0]
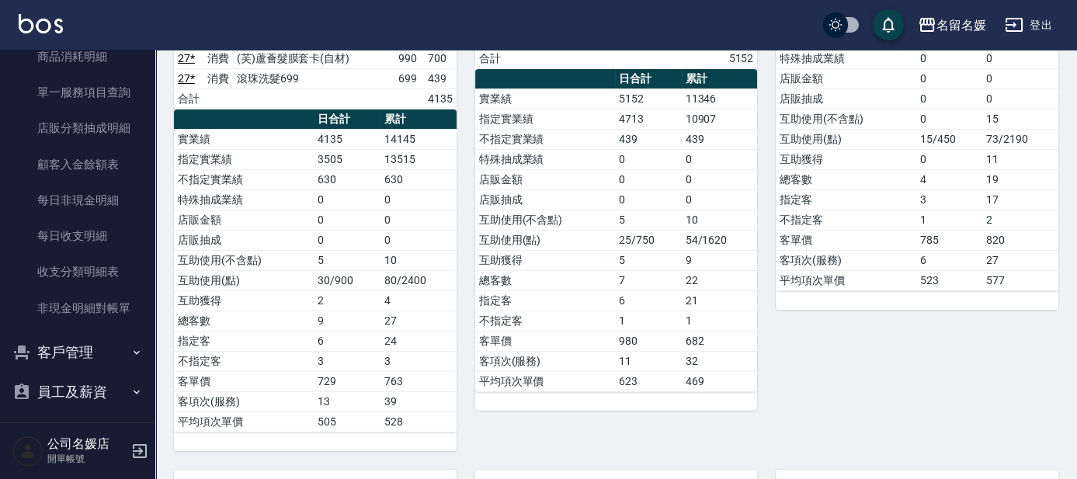
drag, startPoint x: 0, startPoint y: 296, endPoint x: 195, endPoint y: 352, distance: 202.7
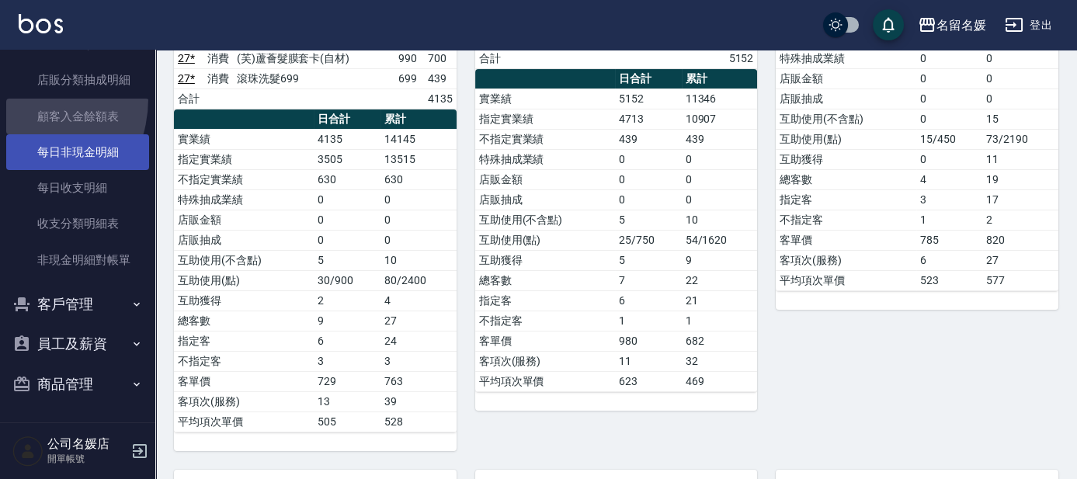
drag, startPoint x: 14, startPoint y: 98, endPoint x: 29, endPoint y: 140, distance: 45.2
